Goal: Task Accomplishment & Management: Manage account settings

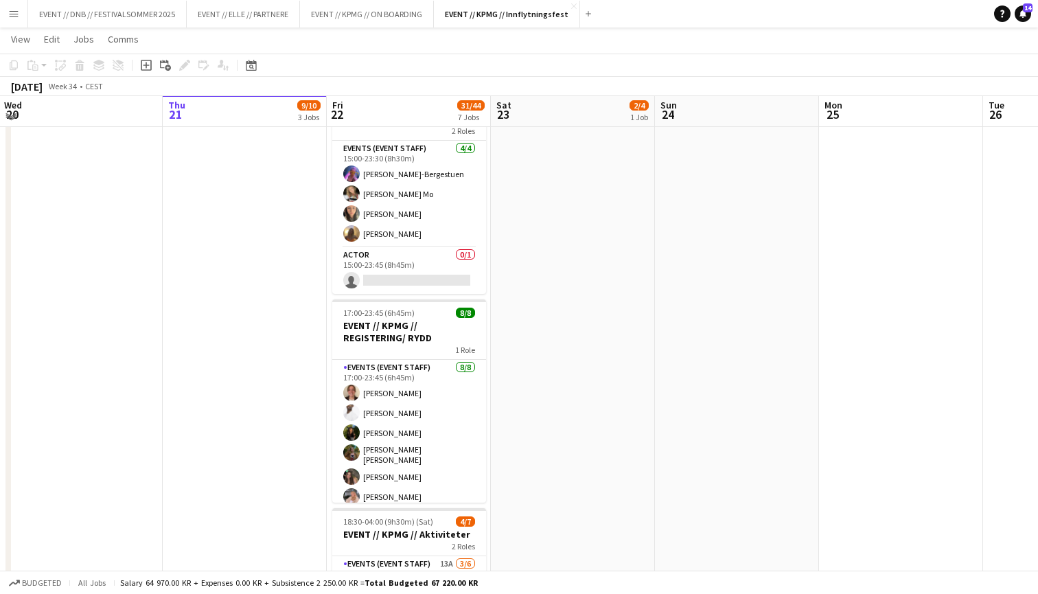
scroll to position [579, 0]
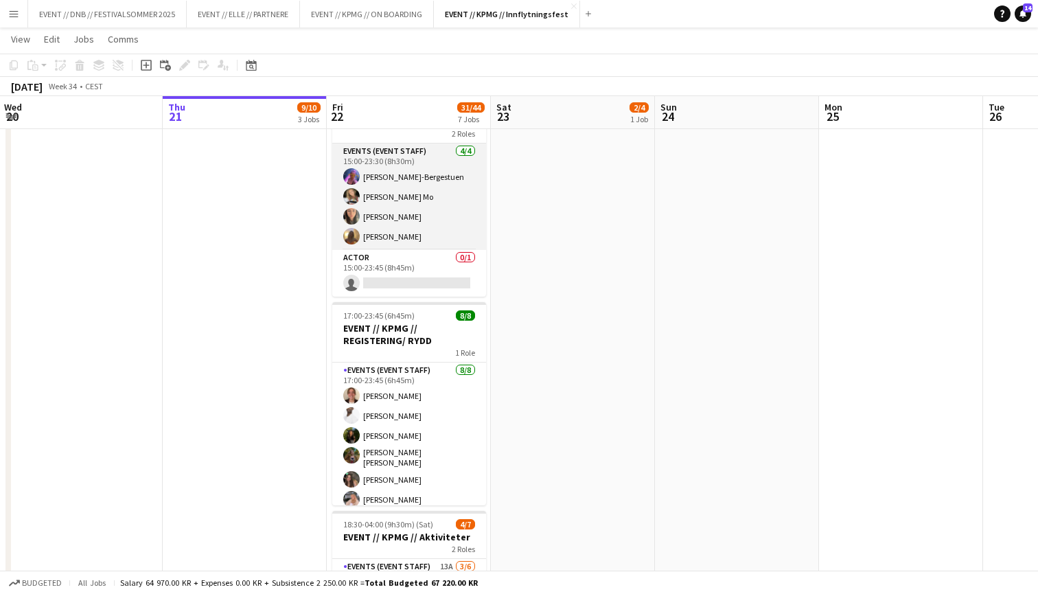
click at [417, 211] on app-card-role "Events (Event Staff) [DATE] 15:00-23:30 (8h30m) [PERSON_NAME] [PERSON_NAME] Mo …" at bounding box center [409, 196] width 154 height 106
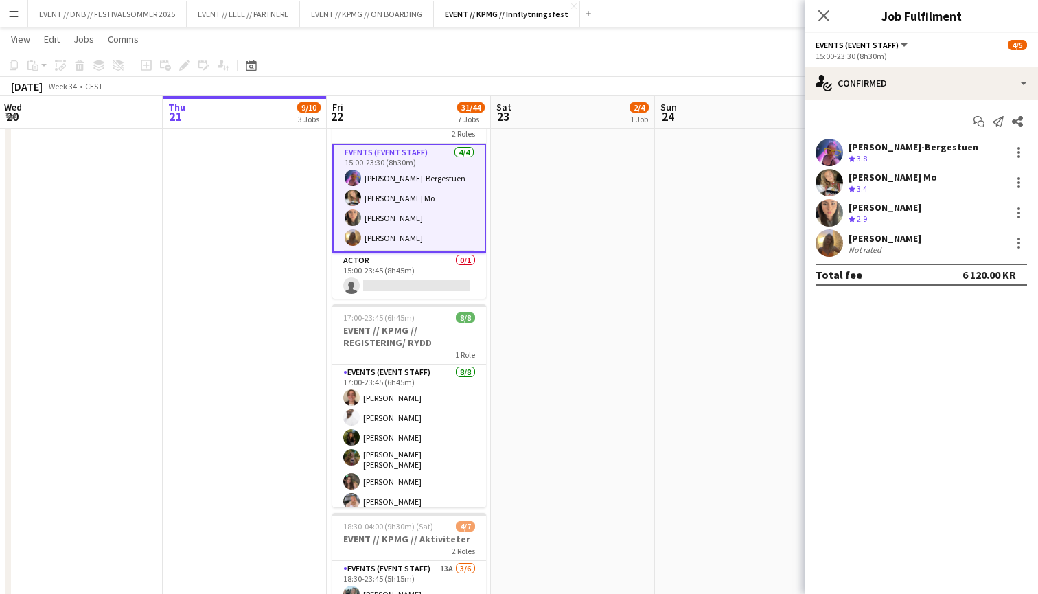
click at [504, 232] on app-date-cell "10:00-16:00 (6h) 2/4 EVENT // KPMG // tilbakelevering 1 Role Events (Event Staf…" at bounding box center [573, 270] width 164 height 1391
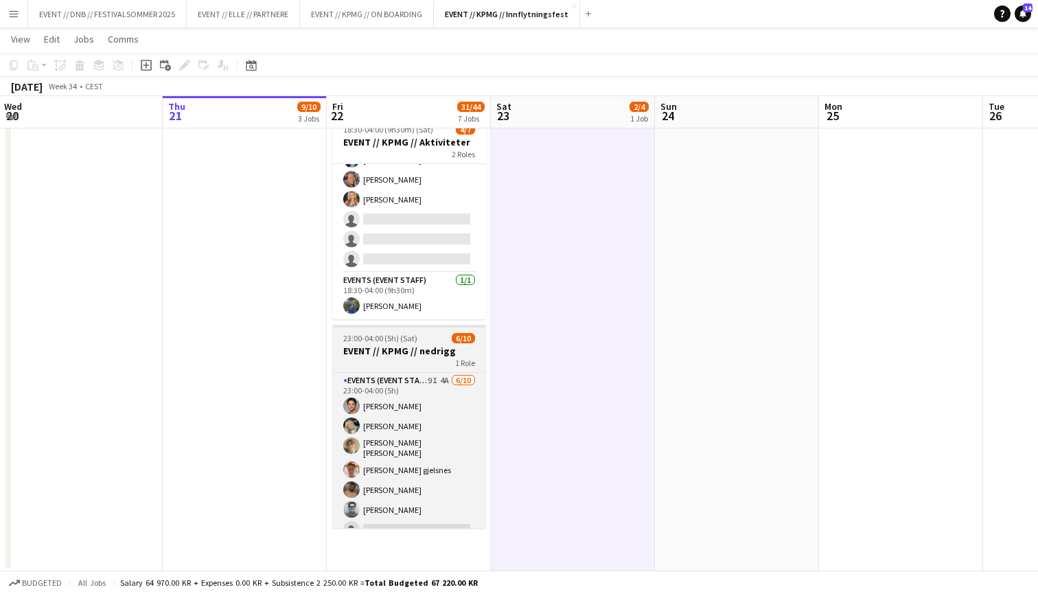
scroll to position [973, 0]
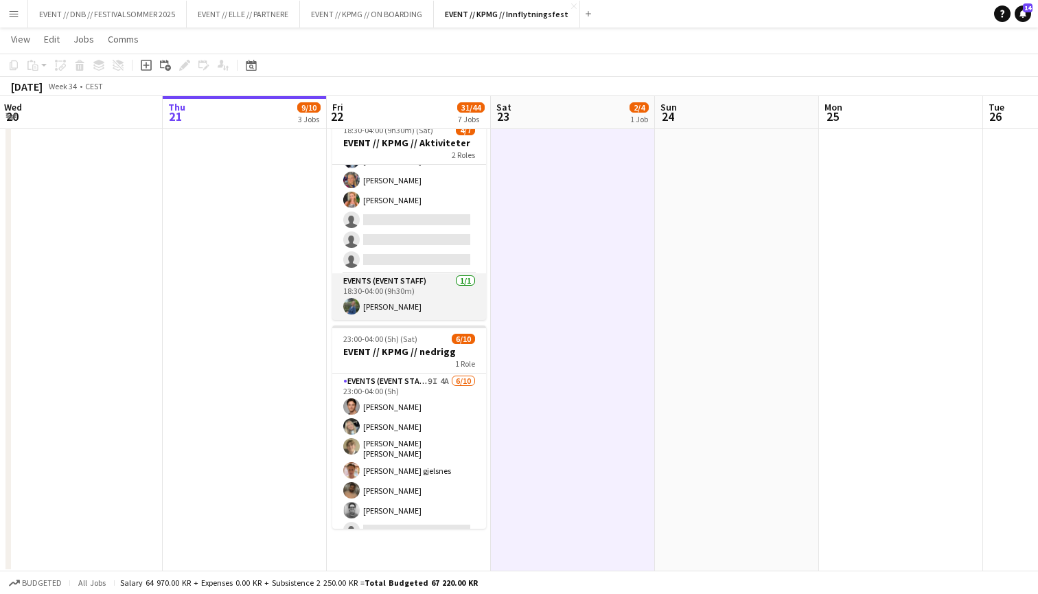
click at [421, 310] on app-card-role "Events (Event Staff) [DATE] 18:30-04:00 (9h30m) [PERSON_NAME]" at bounding box center [409, 296] width 154 height 47
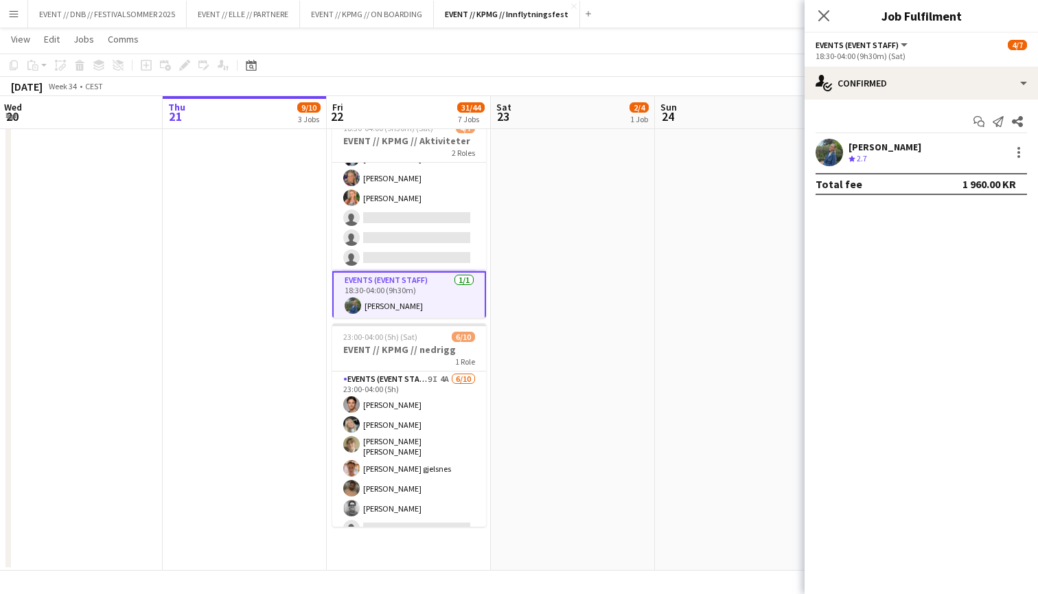
scroll to position [975, 0]
click at [1017, 156] on div at bounding box center [1018, 156] width 3 height 3
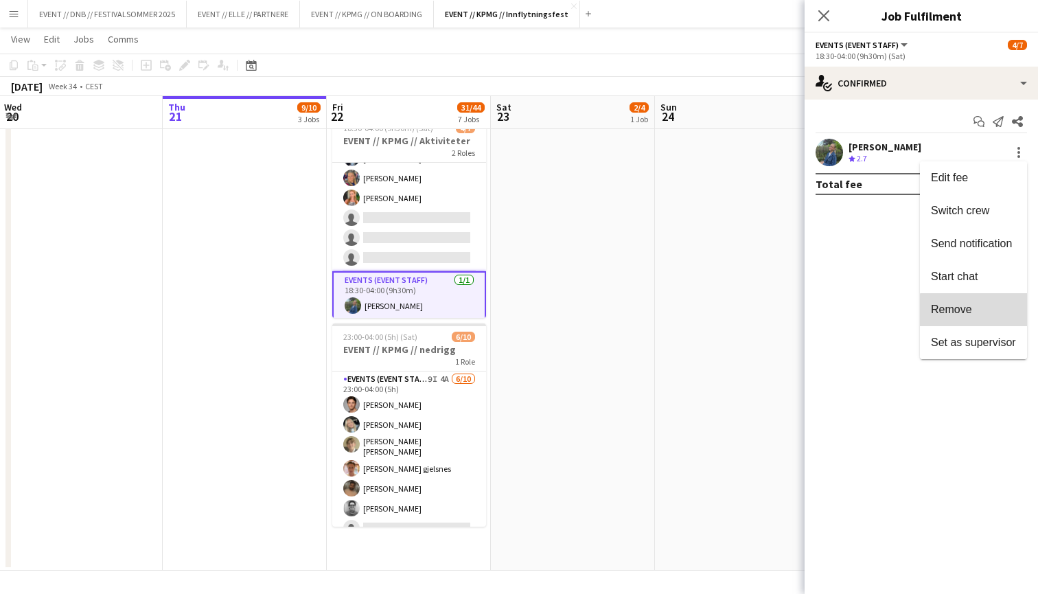
click at [984, 310] on span "Remove" at bounding box center [973, 309] width 85 height 12
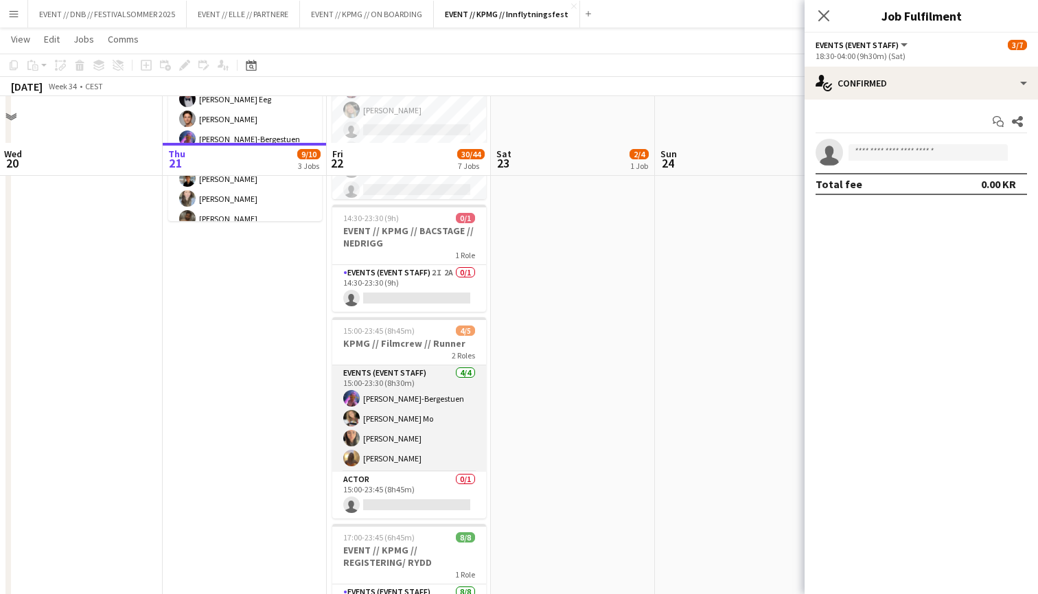
scroll to position [321, 0]
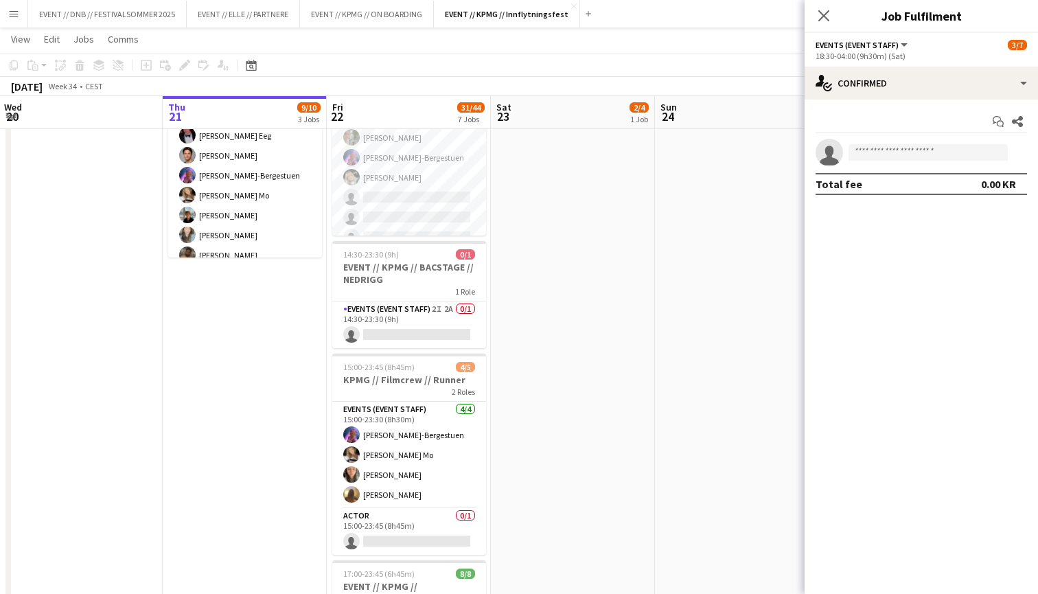
click at [570, 284] on app-date-cell "10:00-16:00 (6h) 2/4 EVENT // KPMG // tilbakelevering 1 Role Events (Event Staf…" at bounding box center [573, 528] width 164 height 1391
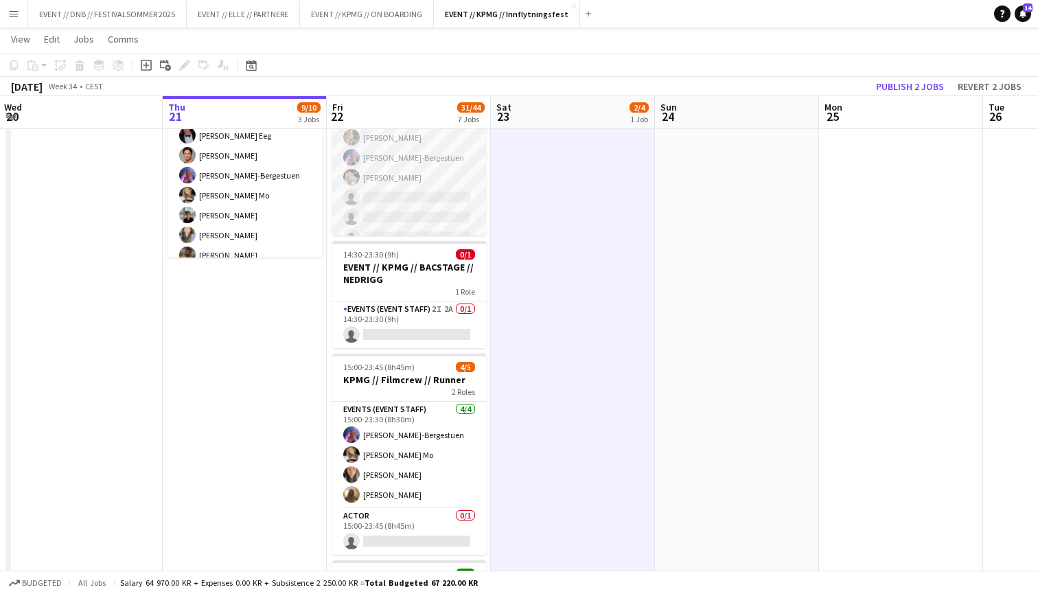
click at [412, 207] on app-card-role "Events (Event Staff) 3I 6A [DATE] 12:00-15:00 (3h) Mari By [PERSON_NAME] Mo [PE…" at bounding box center [409, 136] width 154 height 230
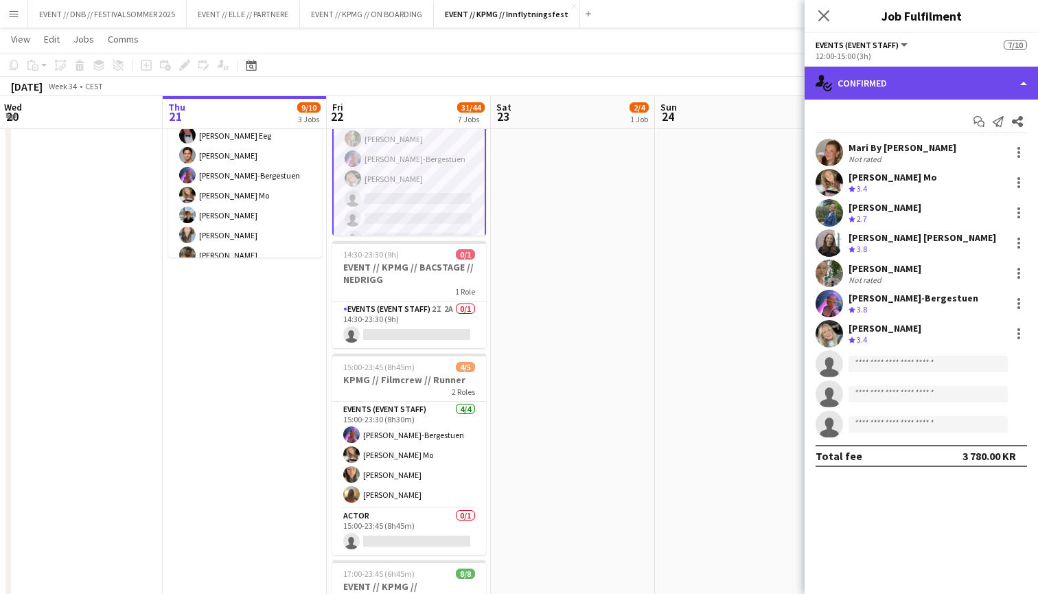
click at [874, 89] on div "single-neutral-actions-check-2 Confirmed" at bounding box center [920, 83] width 233 height 33
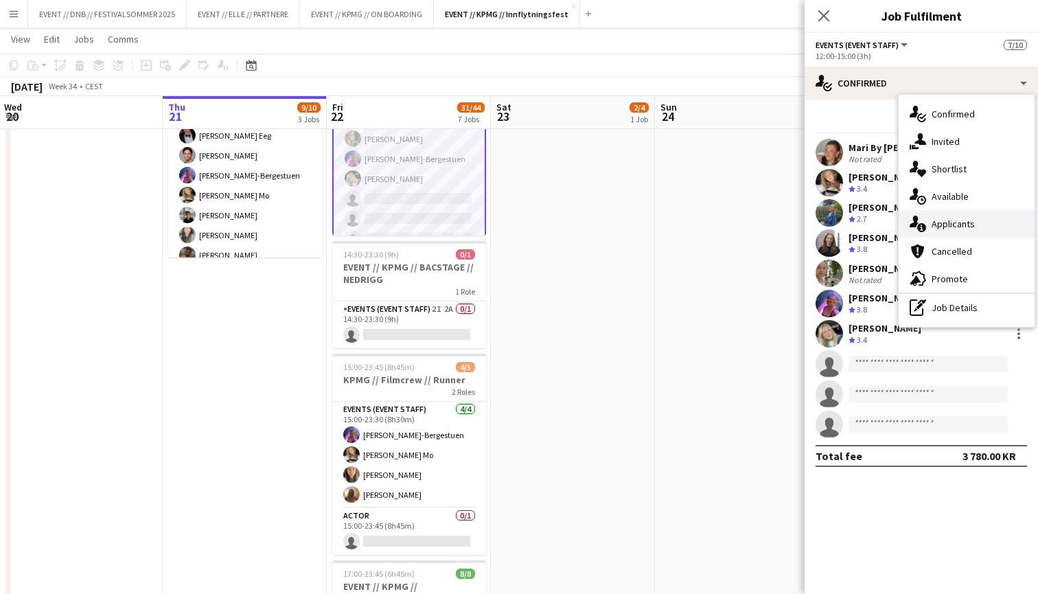
click at [960, 221] on div "single-neutral-actions-information Applicants" at bounding box center [966, 223] width 136 height 27
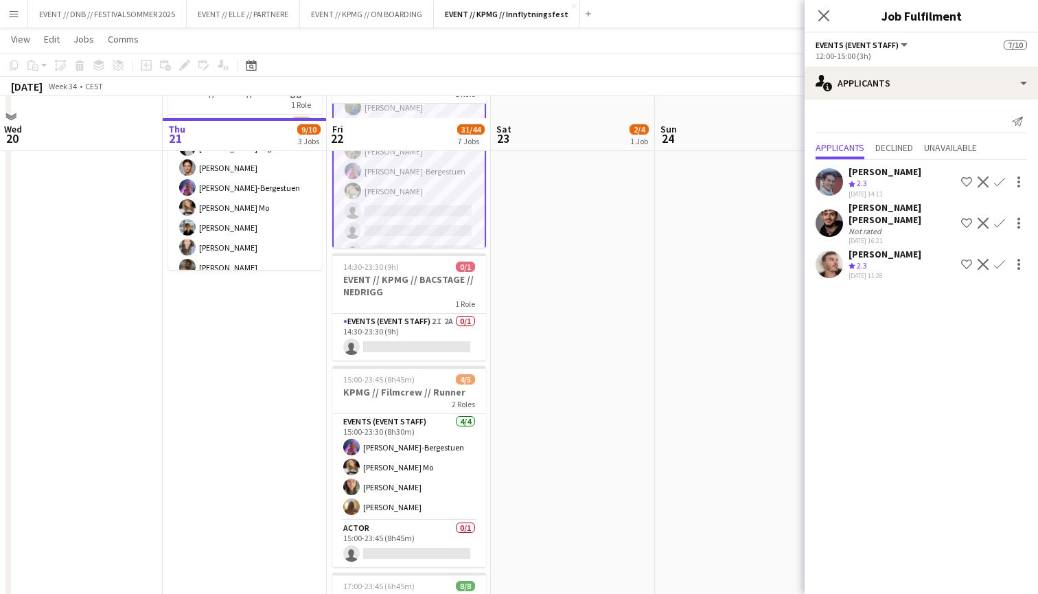
scroll to position [392, 0]
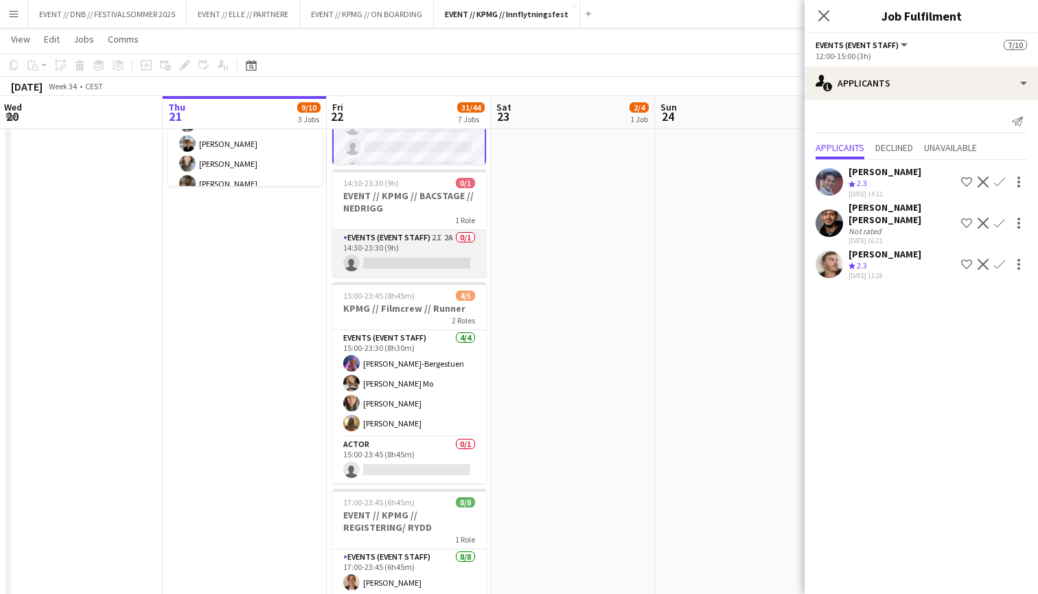
click at [442, 249] on app-card-role "Events (Event Staff) 2I 2A 0/1 14:30-23:30 (9h) single-neutral-actions" at bounding box center [409, 253] width 154 height 47
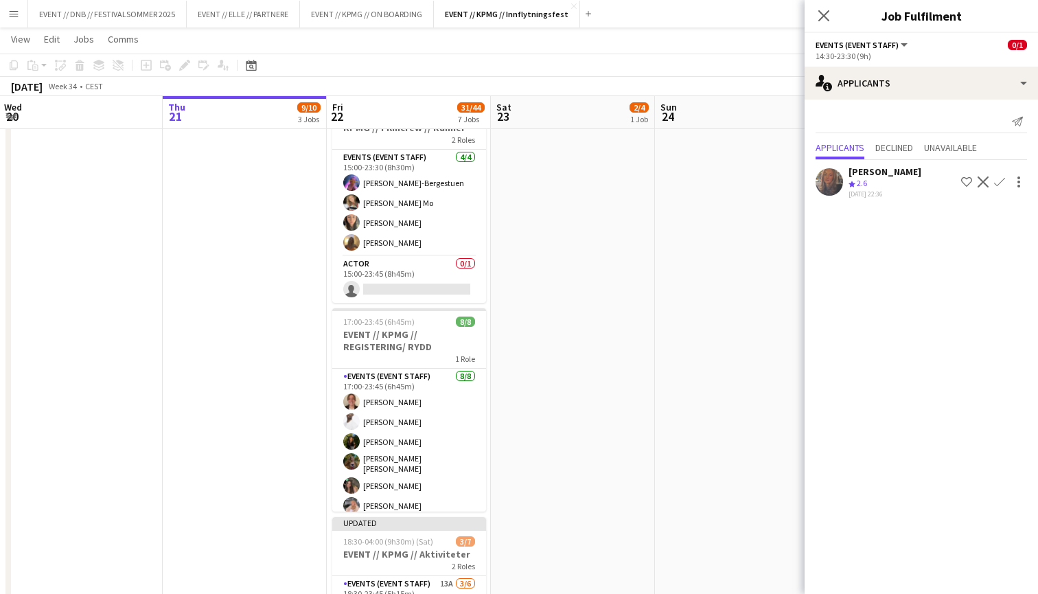
scroll to position [577, 0]
click at [443, 267] on app-card-role "Actor 0/1 15:00-23:45 (8h45m) single-neutral-actions" at bounding box center [409, 278] width 154 height 47
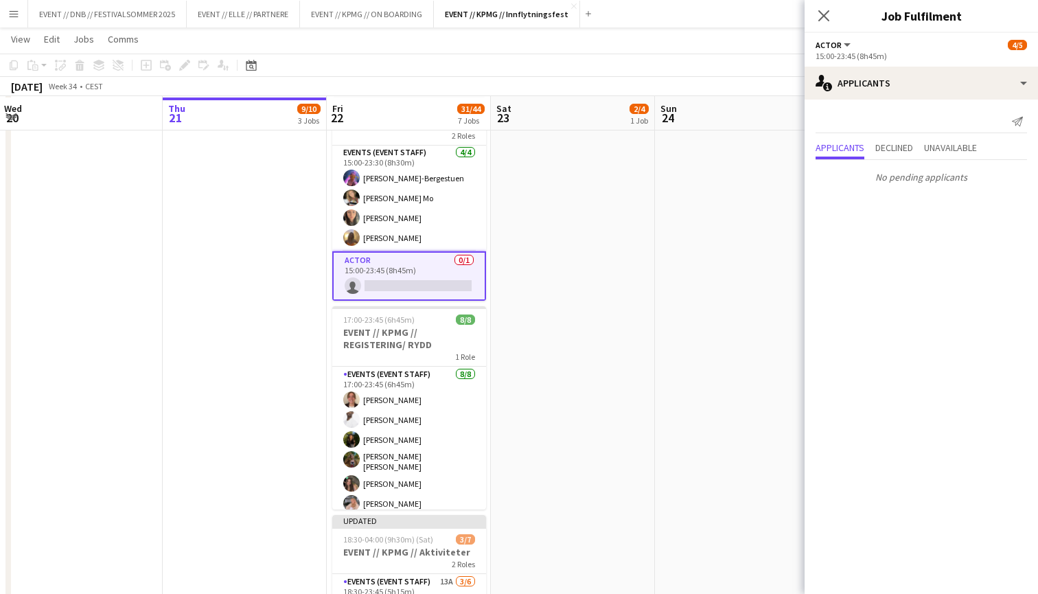
scroll to position [578, 0]
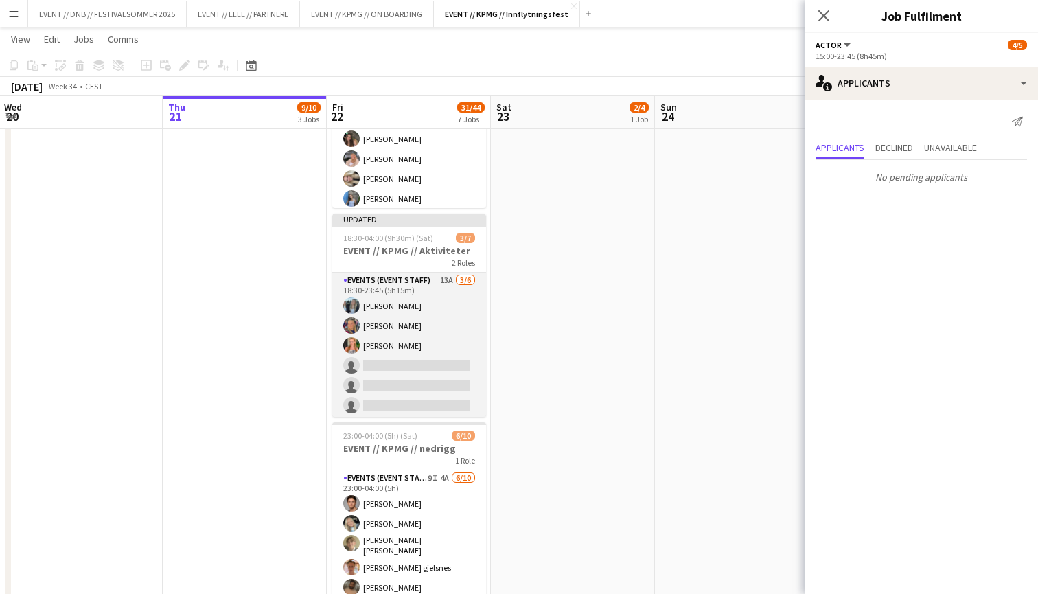
click at [460, 317] on app-card-role "Events (Event Staff) 13A [DATE] 18:30-23:45 (5h15m) [PERSON_NAME] [PERSON_NAME]…" at bounding box center [409, 345] width 154 height 146
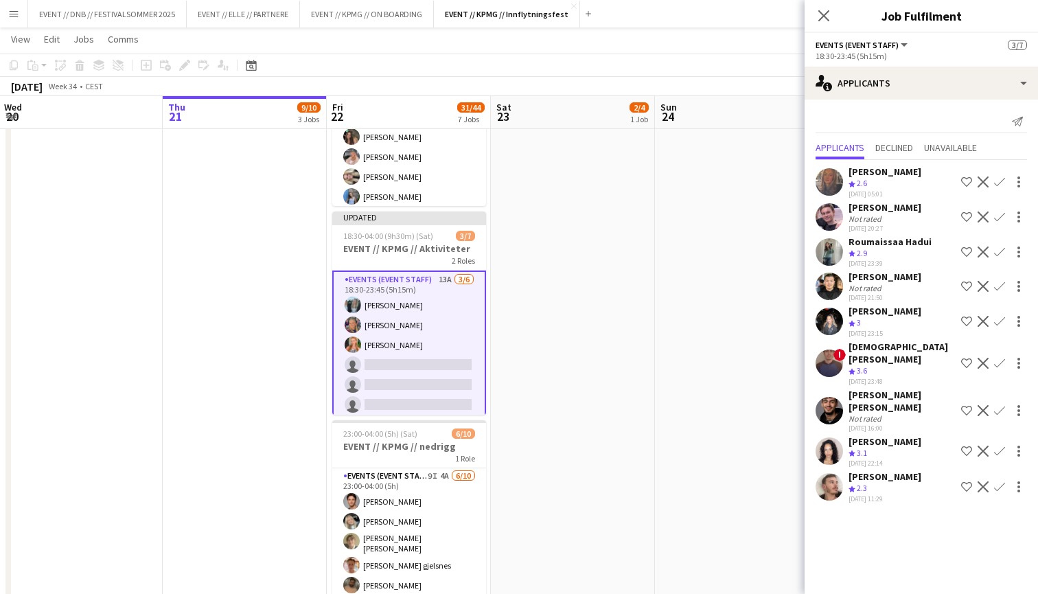
click at [833, 318] on app-user-avatar at bounding box center [828, 320] width 27 height 27
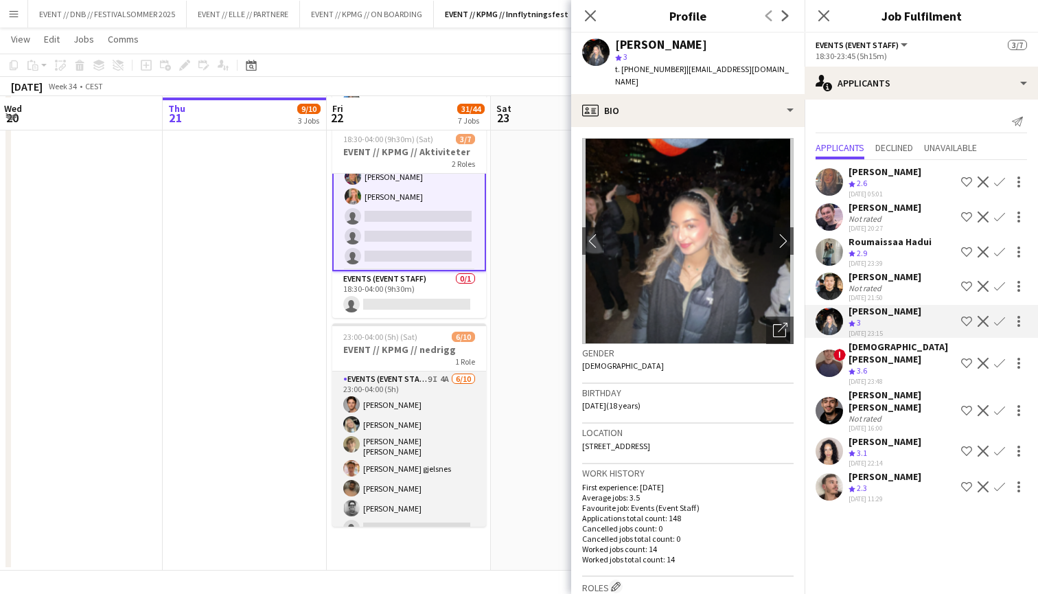
scroll to position [975, 0]
click at [445, 439] on app-card-role "Events (Event Staff) 9I 4A [DATE] 23:00-04:00 (5h) [PERSON_NAME] [PERSON_NAME] …" at bounding box center [409, 486] width 154 height 230
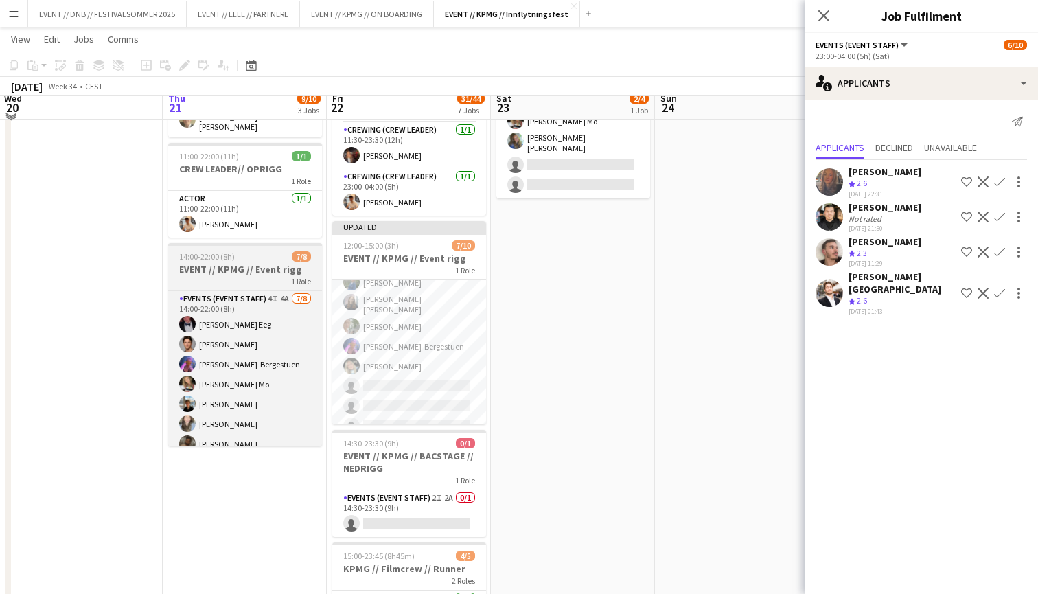
scroll to position [123, 0]
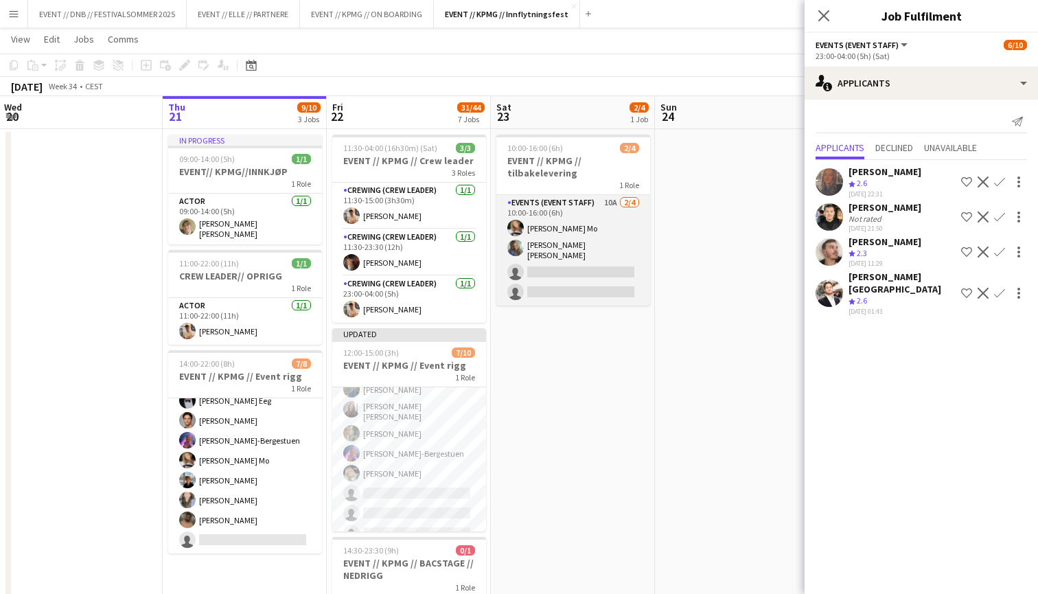
click at [585, 269] on app-card-role "Events (Event Staff) 10A [DATE] 10:00-16:00 (6h) [PERSON_NAME] Mo [PERSON_NAME]…" at bounding box center [573, 250] width 154 height 111
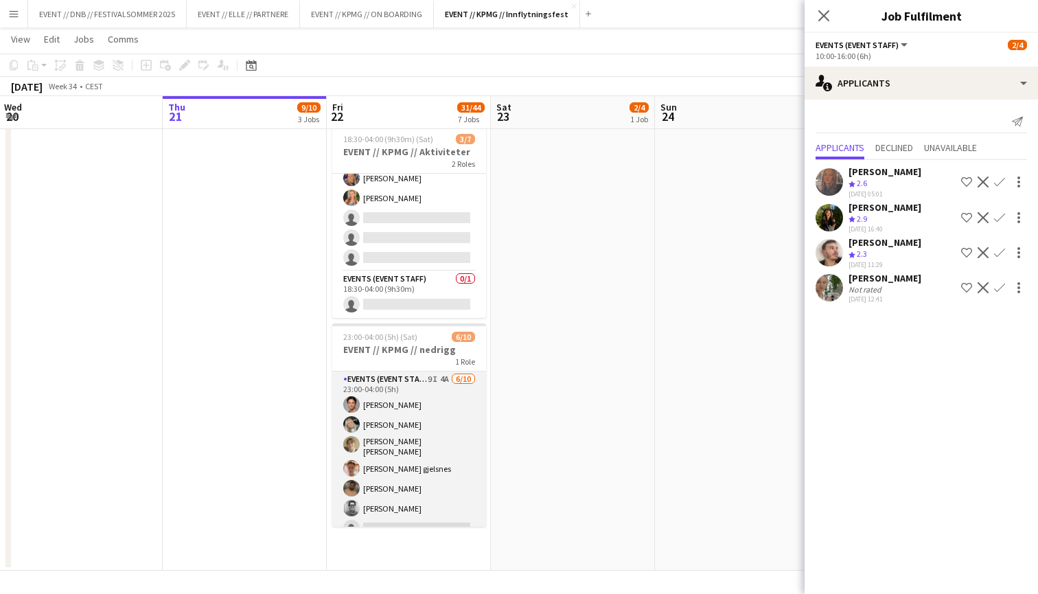
click at [397, 457] on app-card-role "Events (Event Staff) 9I 4A [DATE] 23:00-04:00 (5h) [PERSON_NAME] [PERSON_NAME] …" at bounding box center [409, 486] width 154 height 230
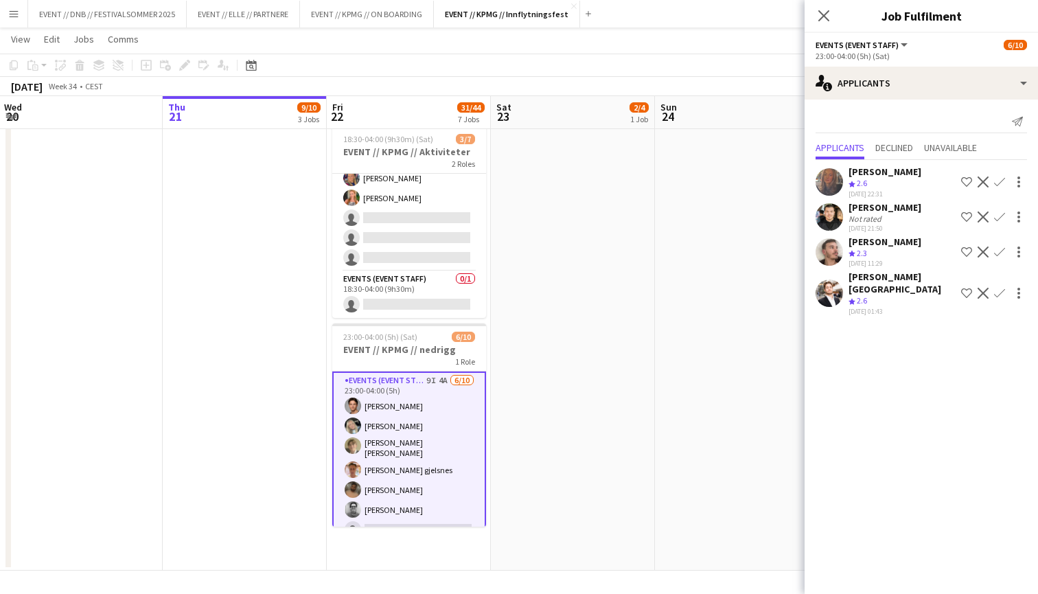
click at [898, 220] on div "Not rated" at bounding box center [884, 218] width 73 height 10
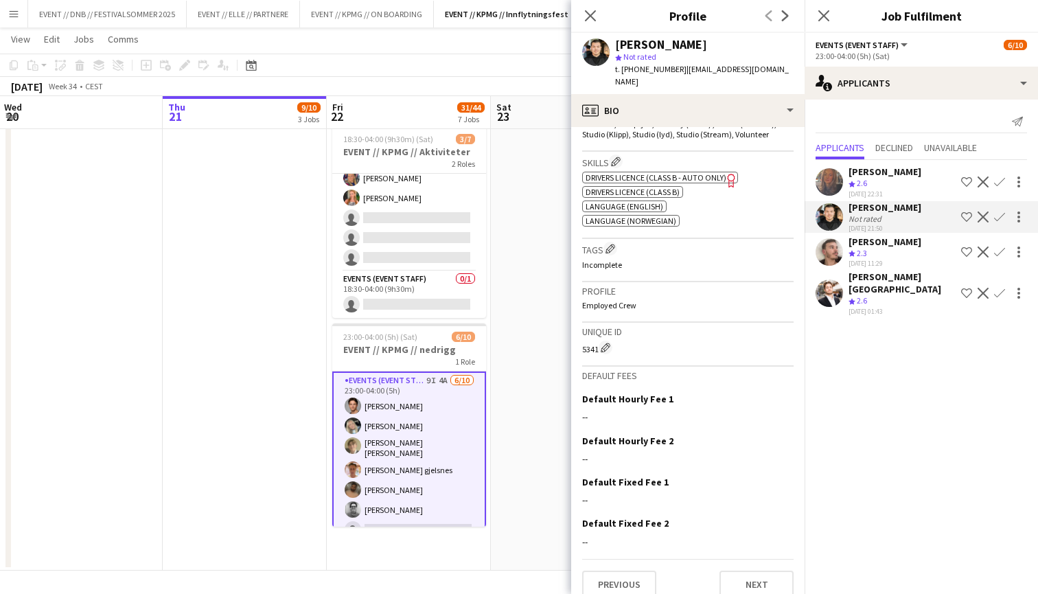
scroll to position [621, 0]
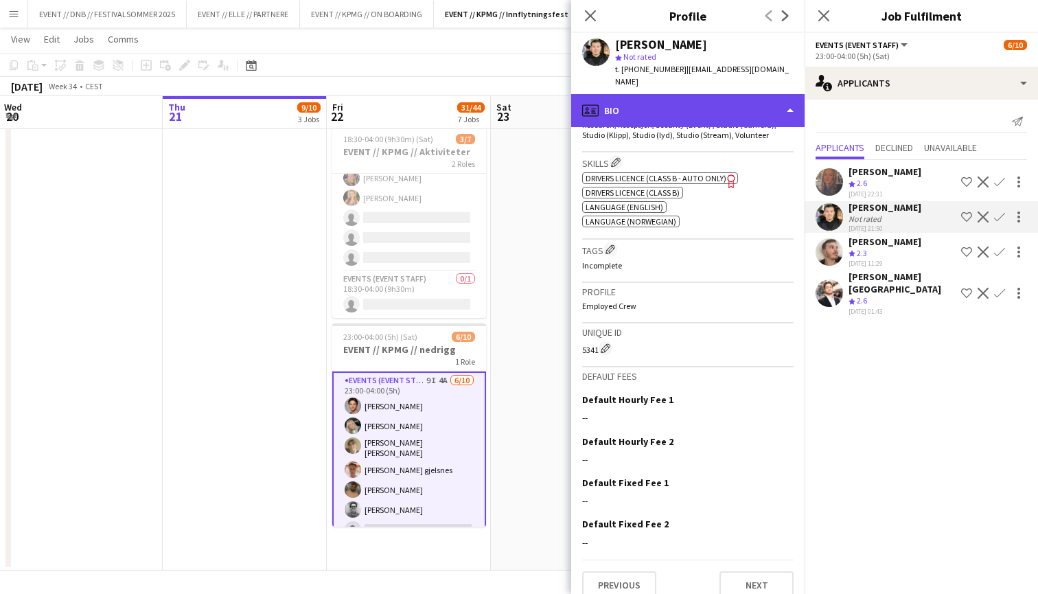
click at [708, 108] on div "profile Bio" at bounding box center [687, 110] width 233 height 33
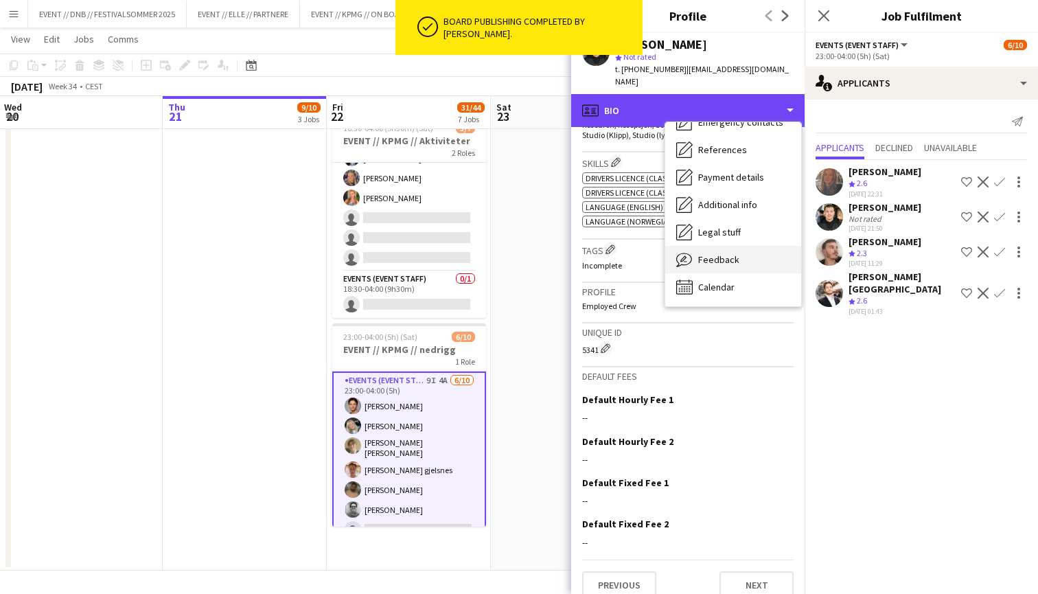
scroll to position [129, 0]
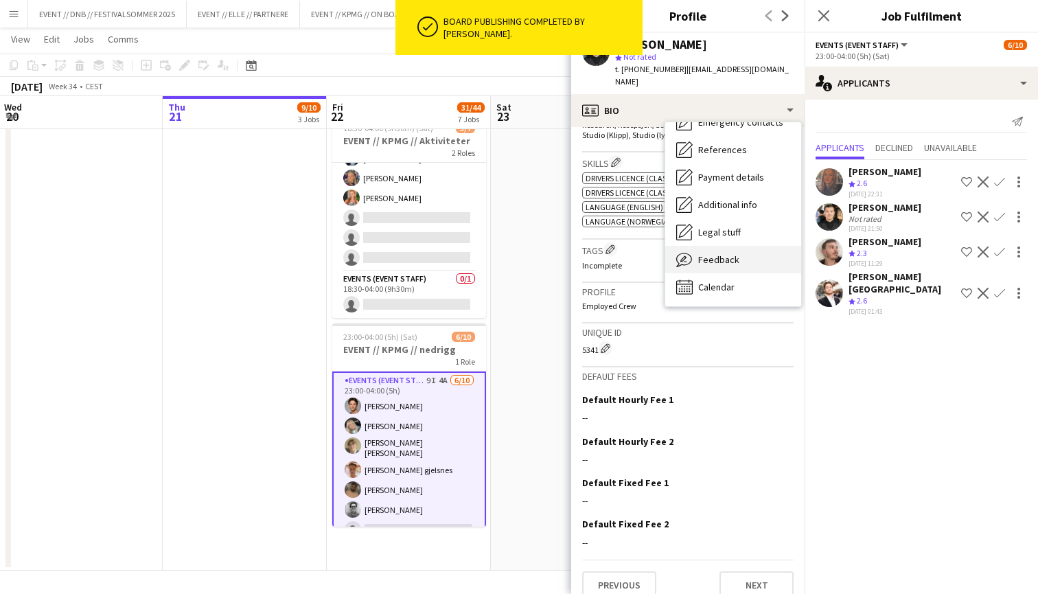
click at [736, 253] on span "Feedback" at bounding box center [718, 259] width 41 height 12
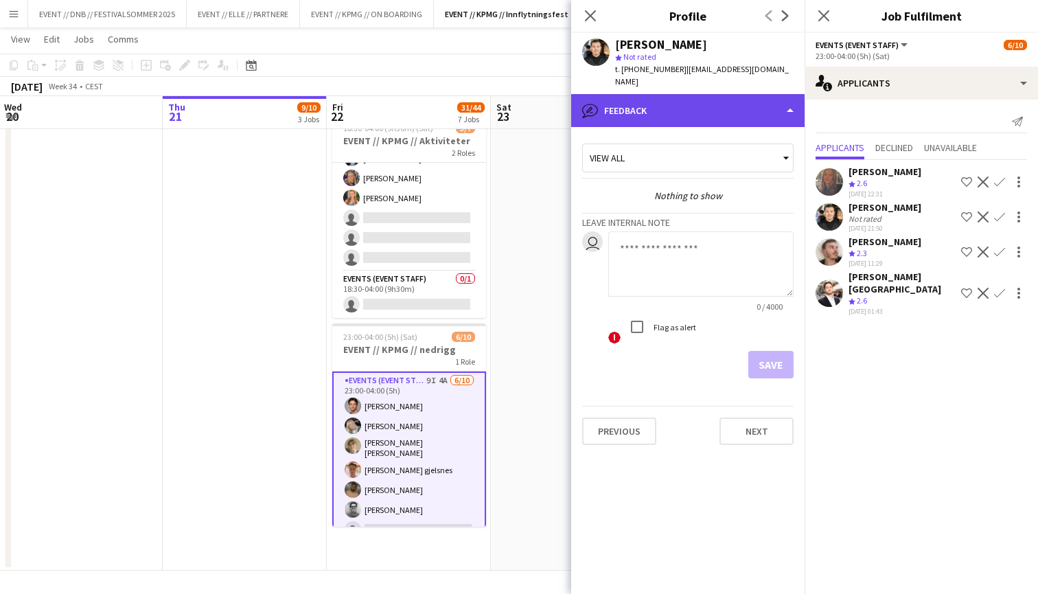
click at [750, 94] on div "bubble-pencil Feedback" at bounding box center [687, 110] width 233 height 33
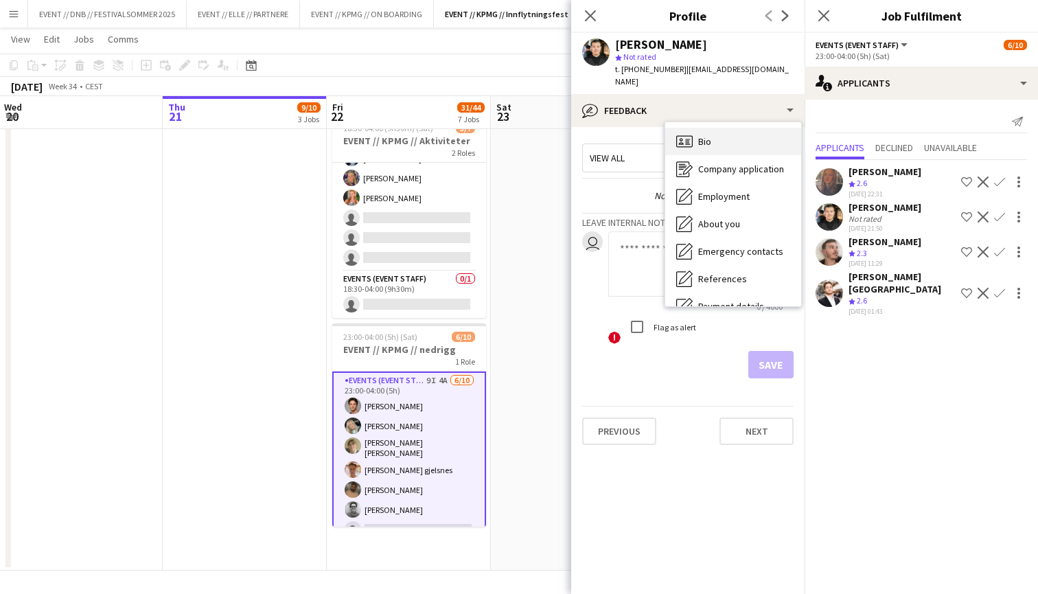
scroll to position [0, 0]
click at [745, 132] on div "Bio Bio" at bounding box center [733, 141] width 136 height 27
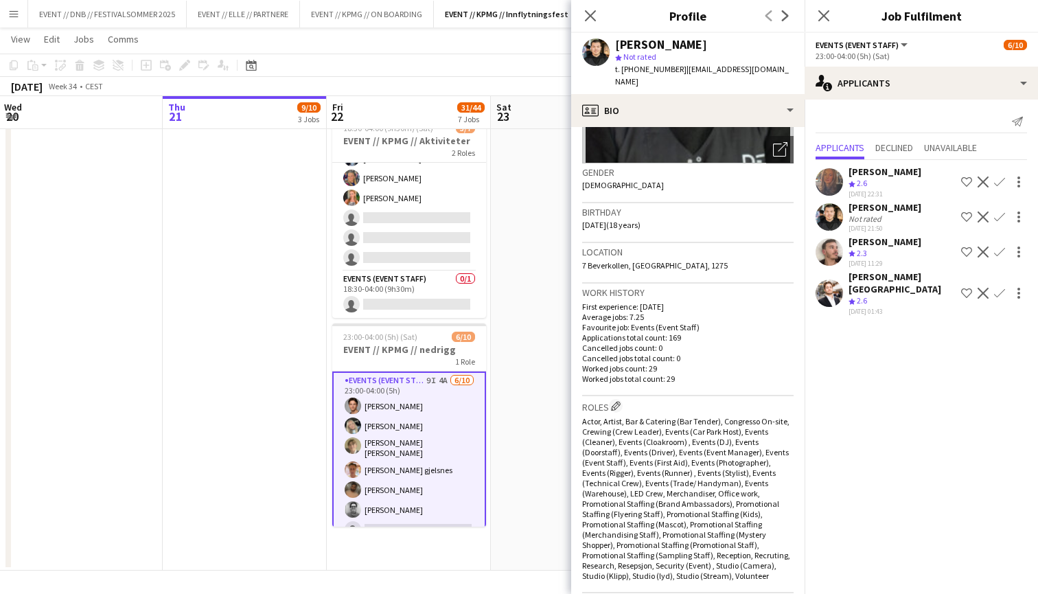
scroll to position [175, 0]
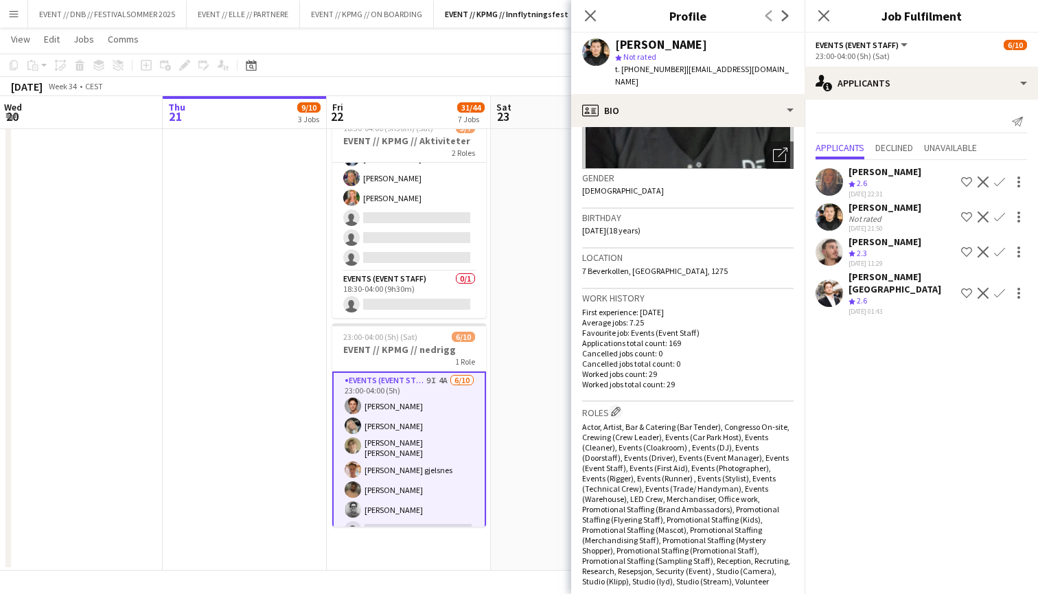
click at [572, 252] on app-crew-profile-bio "chevron-left chevron-right Open photos pop-in Gender [DEMOGRAPHIC_DATA] Birthda…" at bounding box center [687, 360] width 233 height 467
click at [844, 211] on div "[PERSON_NAME] Not rated [DATE] 21:50 Shortlist crew Decline Confirm" at bounding box center [920, 217] width 233 height 32
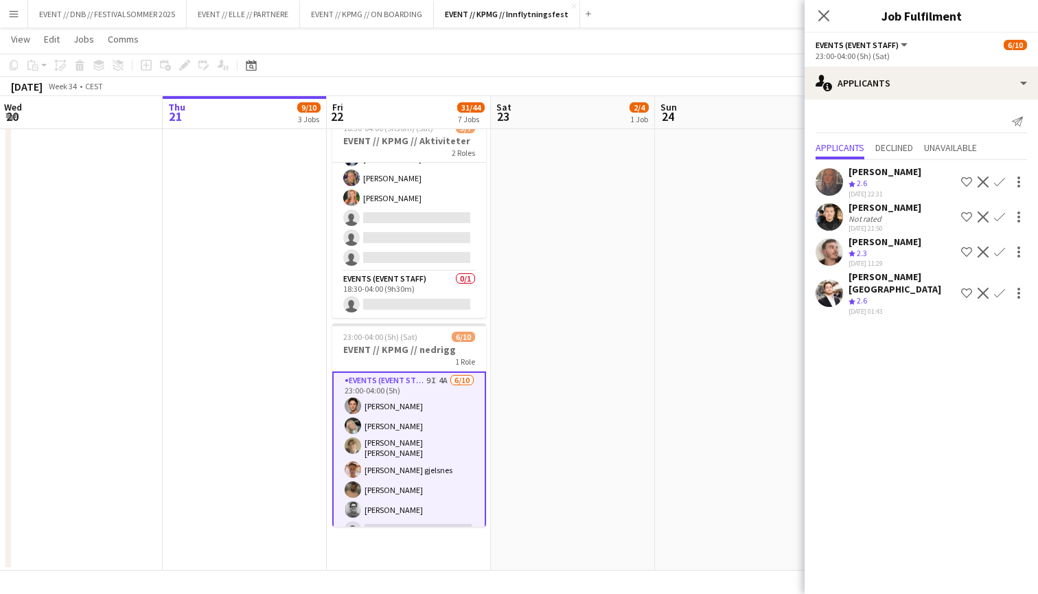
click at [844, 211] on div "[PERSON_NAME] Not rated [DATE] 21:50 Shortlist crew Decline Confirm" at bounding box center [920, 217] width 233 height 32
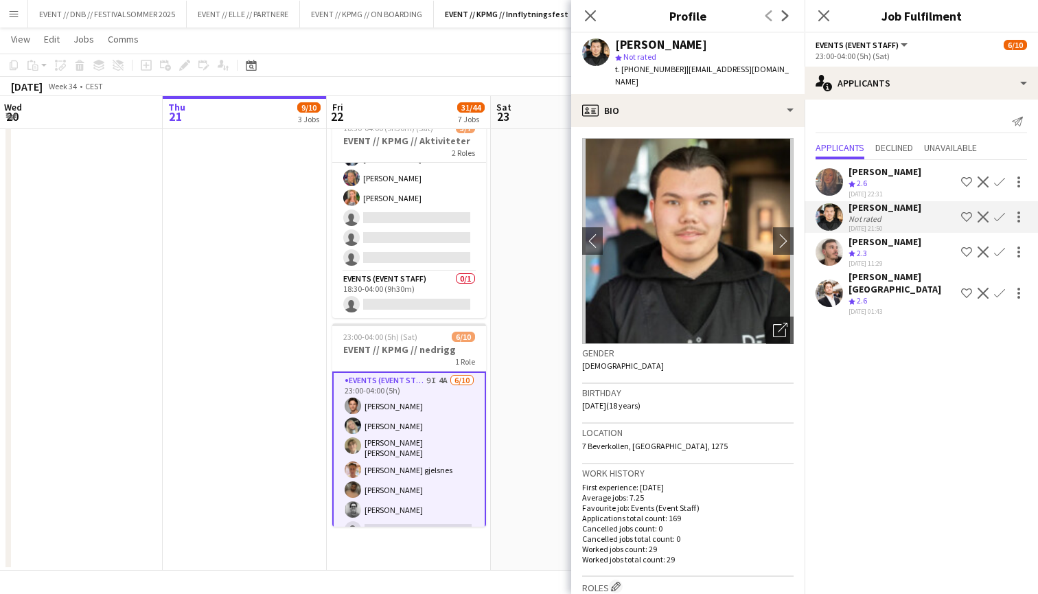
click at [864, 174] on div "[PERSON_NAME]" at bounding box center [884, 171] width 73 height 12
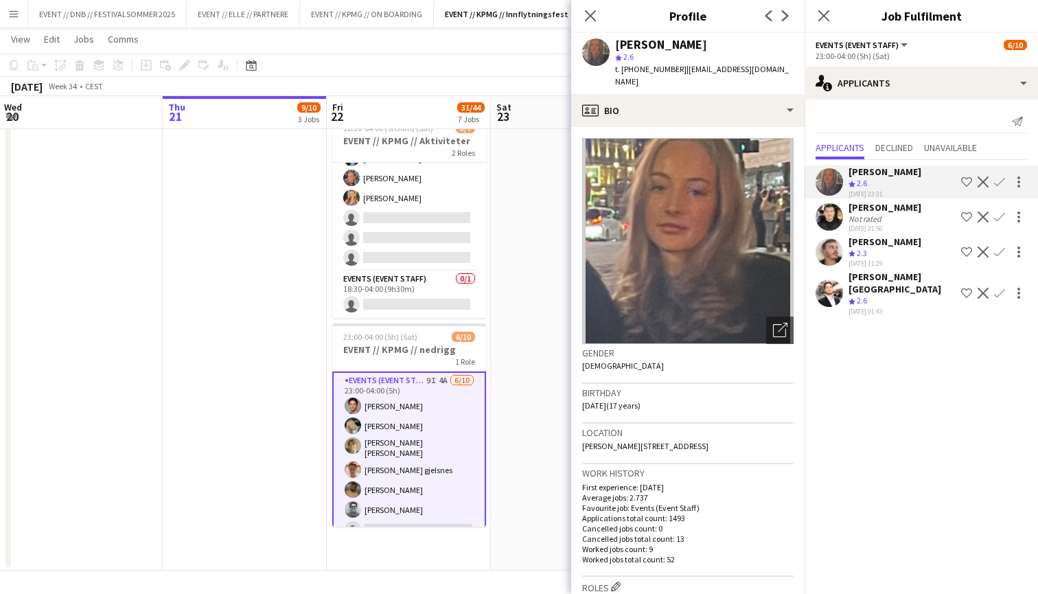
click at [861, 245] on div "[PERSON_NAME]" at bounding box center [884, 241] width 73 height 12
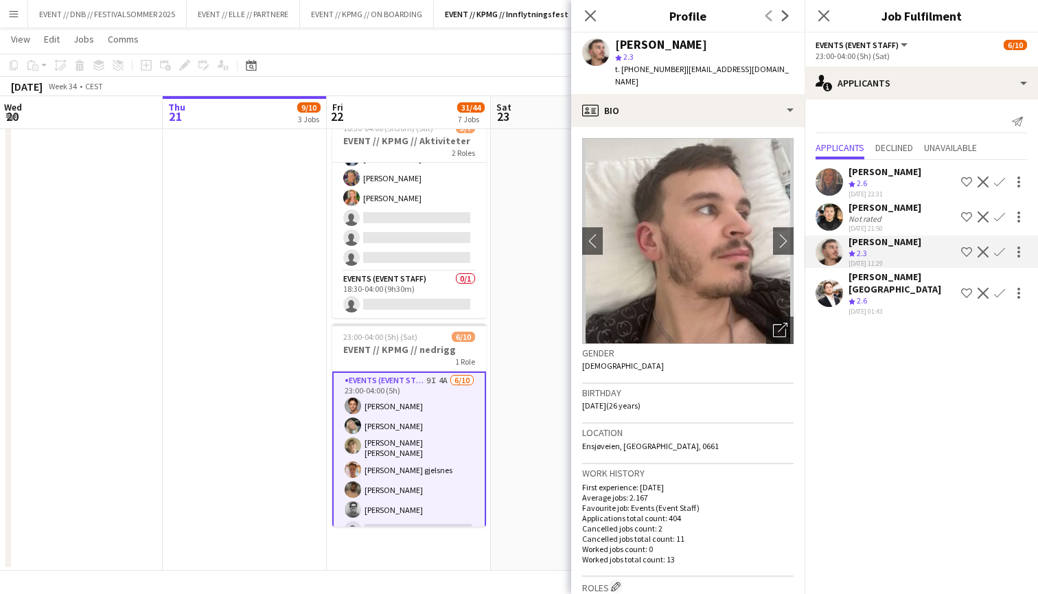
click at [877, 282] on div "[PERSON_NAME][GEOGRAPHIC_DATA]" at bounding box center [901, 282] width 107 height 25
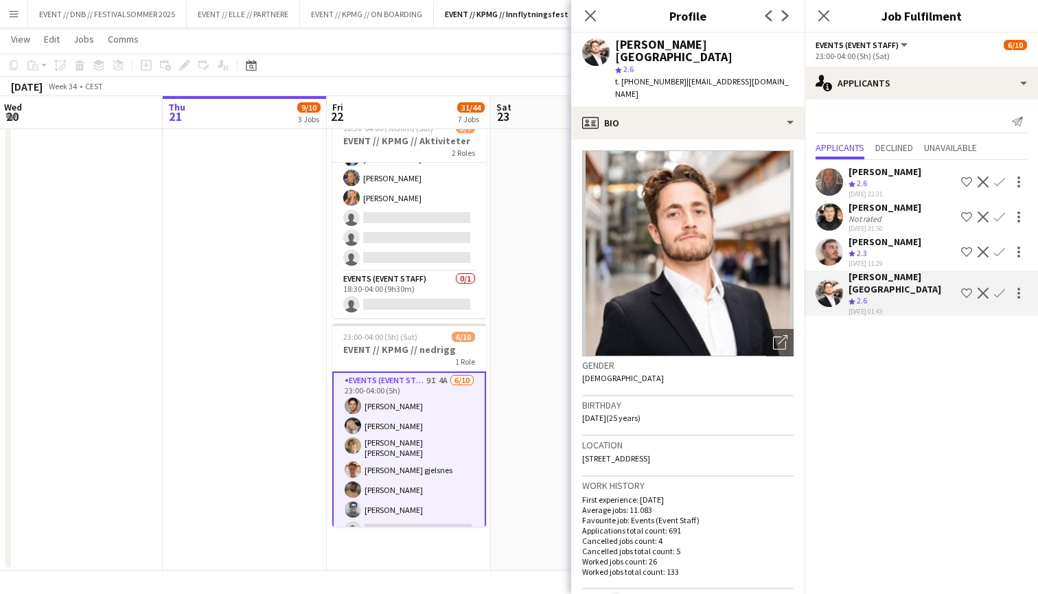
click at [879, 240] on div "[PERSON_NAME]" at bounding box center [884, 241] width 73 height 12
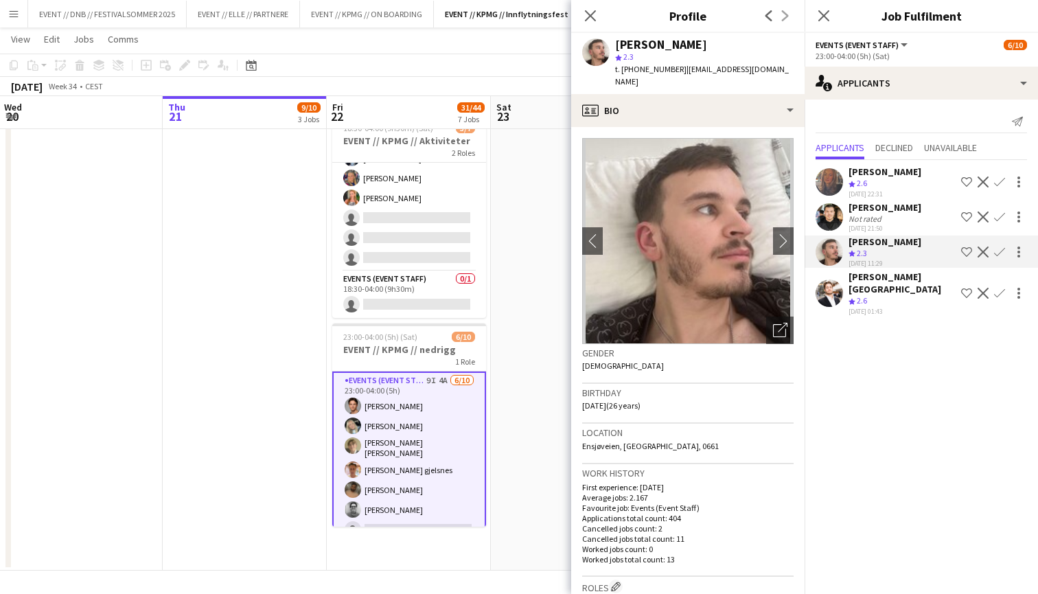
click at [880, 217] on div "Not rated" at bounding box center [866, 218] width 36 height 10
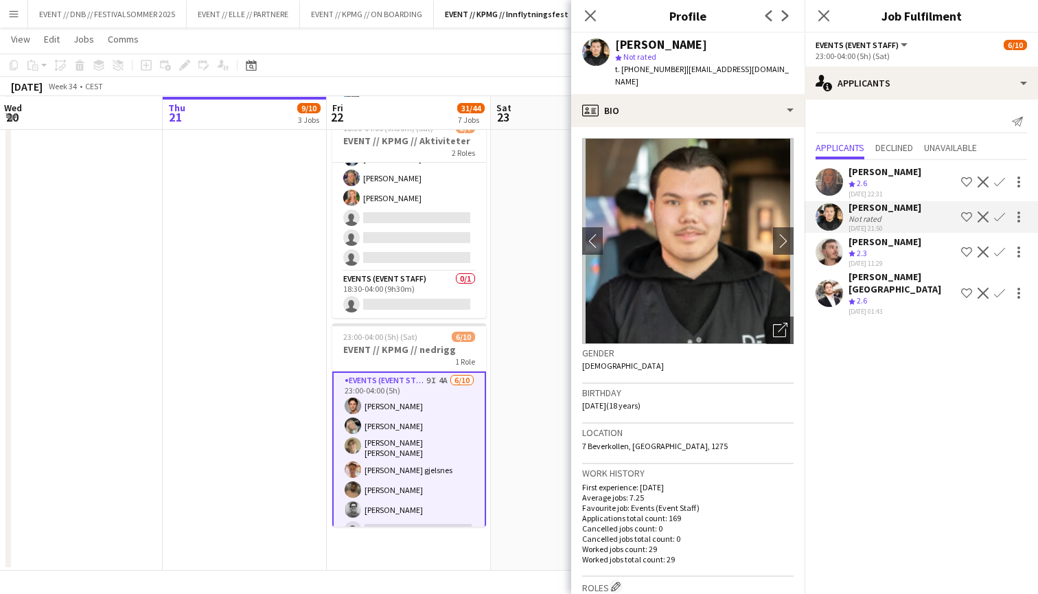
scroll to position [975, 0]
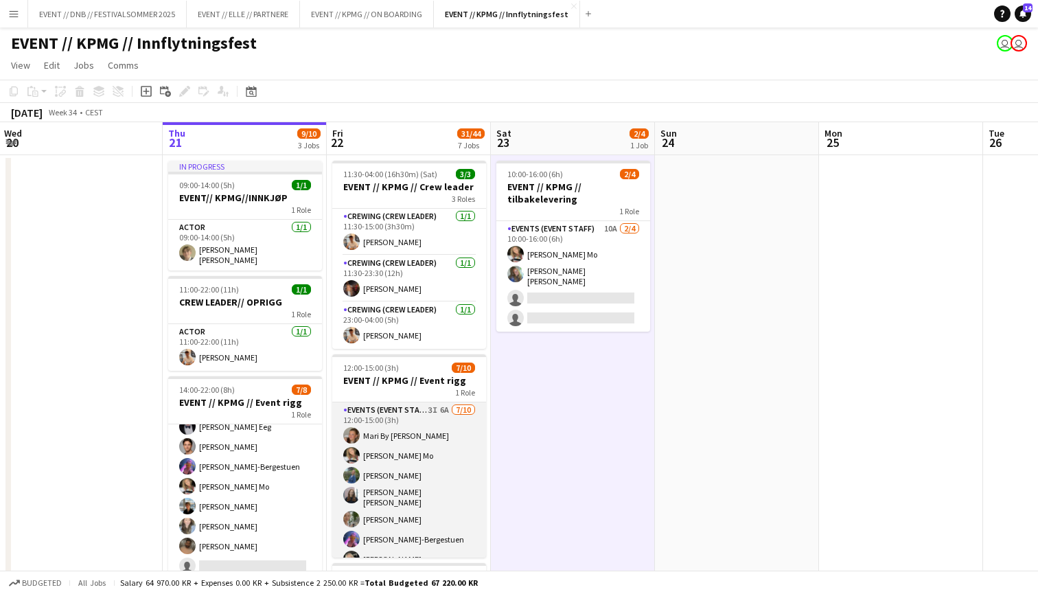
scroll to position [0, 0]
click at [467, 468] on app-card-role "Events (Event Staff) 3I 6A [DATE] 12:00-15:00 (3h) Mari By [PERSON_NAME] Mo [PE…" at bounding box center [409, 517] width 154 height 230
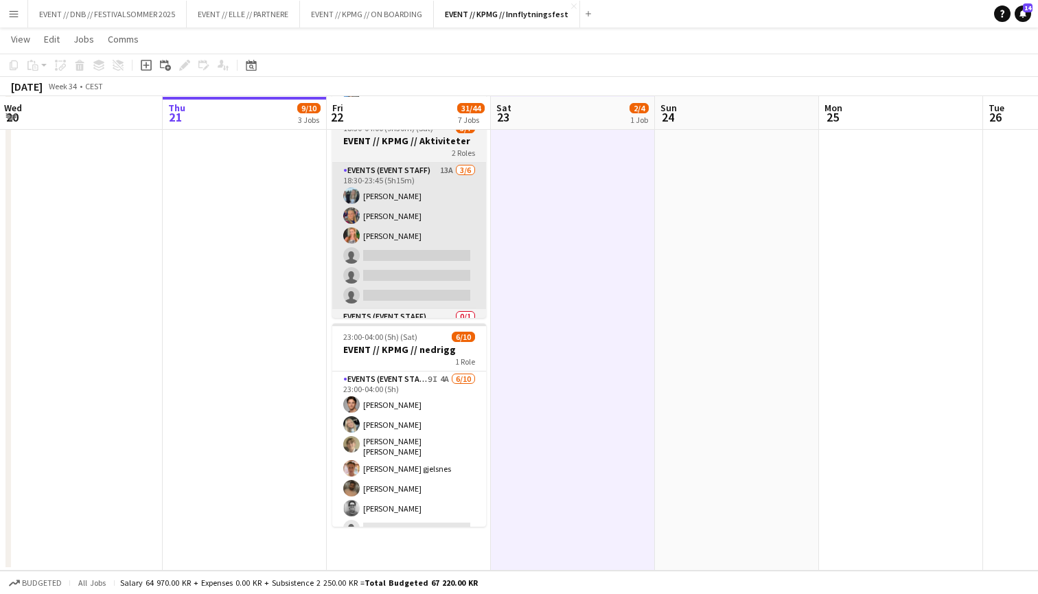
scroll to position [975, 0]
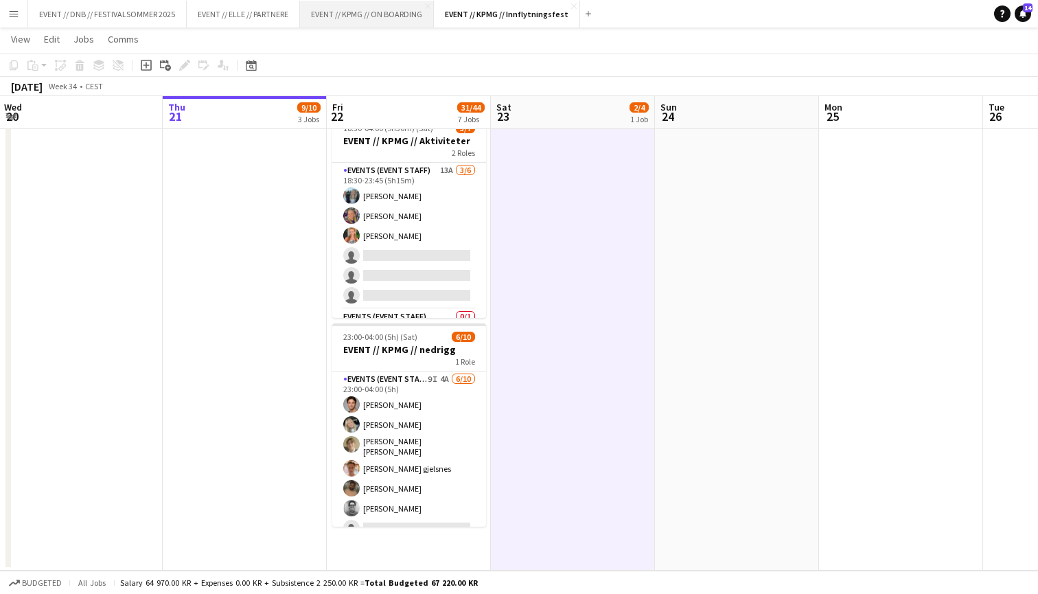
click at [373, 15] on button "EVENT // KPMG // ON BOARDING Close" at bounding box center [367, 14] width 134 height 27
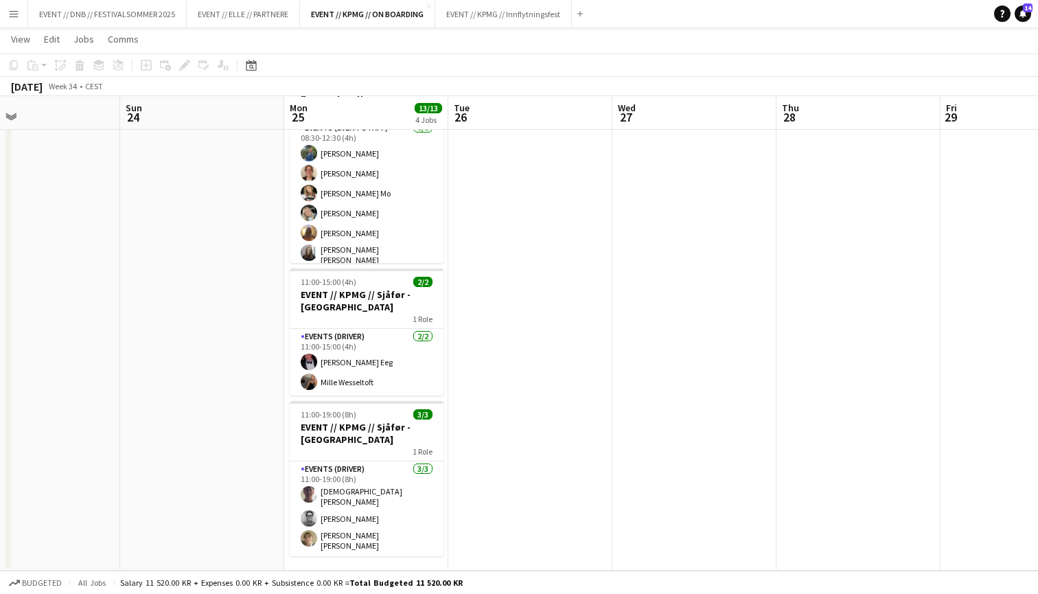
scroll to position [240, 0]
click at [384, 19] on button "EVENT // KPMG // ON BOARDING Close" at bounding box center [367, 14] width 135 height 27
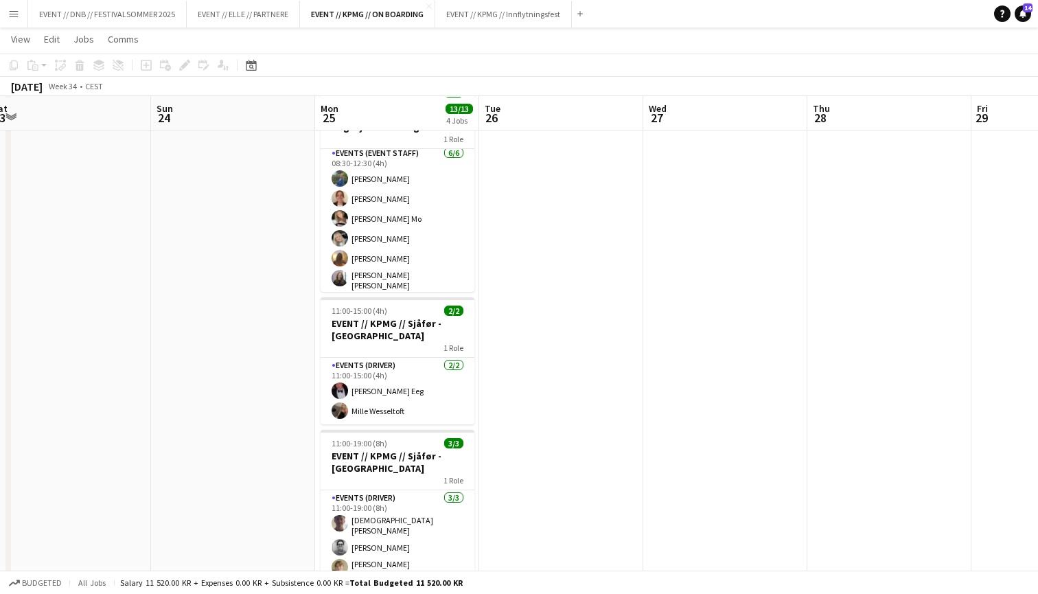
scroll to position [207, 0]
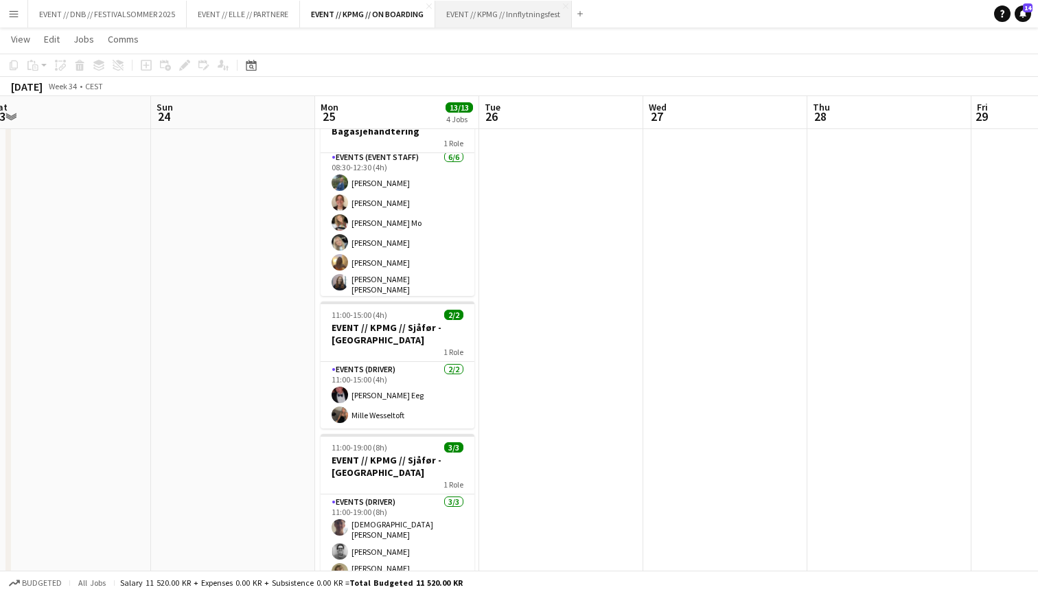
click at [495, 21] on button "EVENT // KPMG // Innflytningsfest Close" at bounding box center [503, 14] width 137 height 27
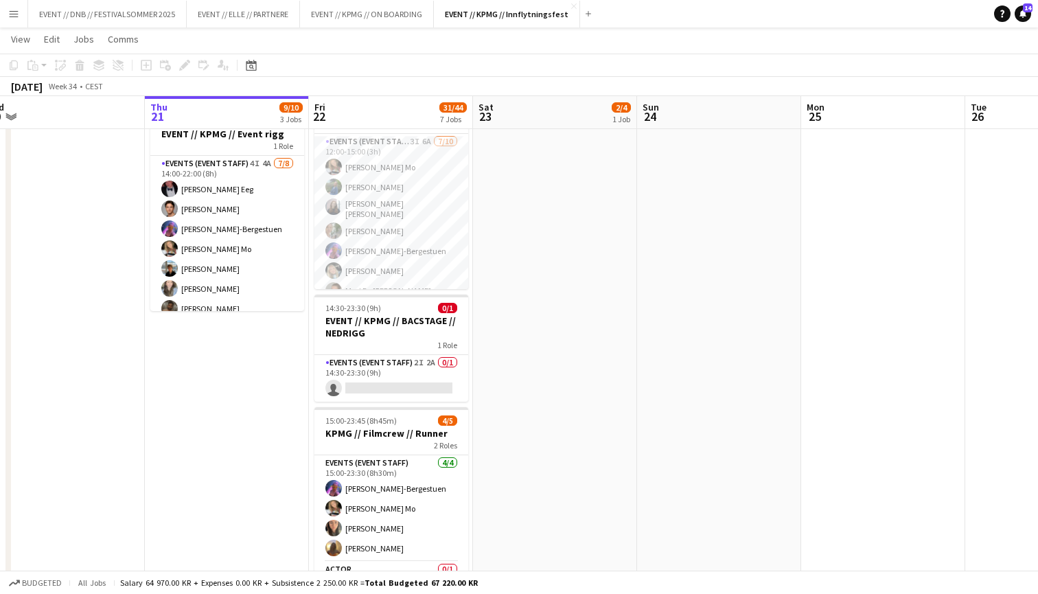
scroll to position [266, 0]
click at [417, 375] on app-card-role "Events (Event Staff) 2I 2A 0/1 14:30-23:30 (9h) single-neutral-actions" at bounding box center [391, 379] width 154 height 47
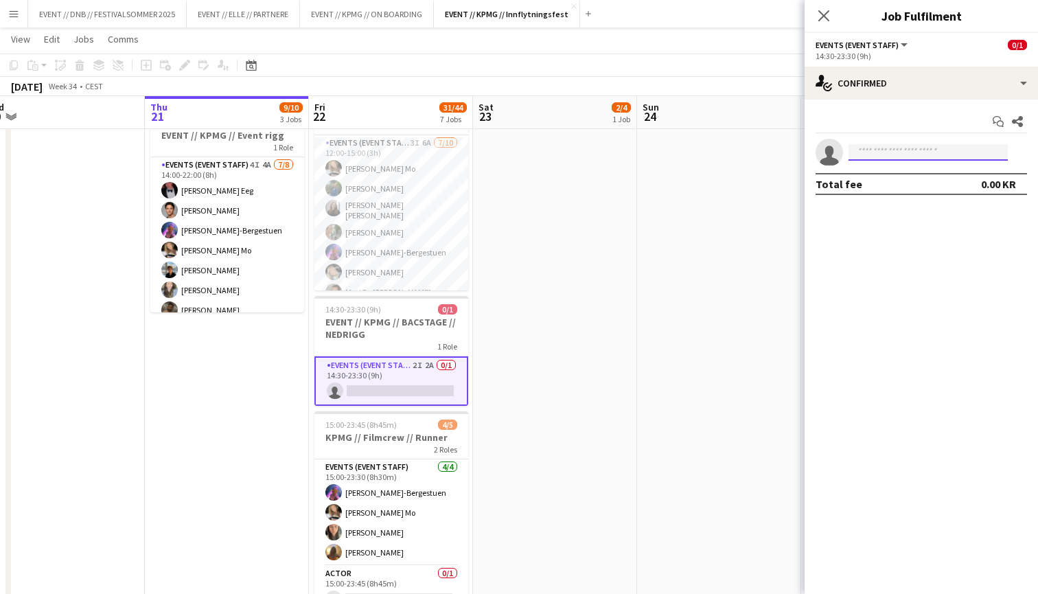
click at [920, 152] on input at bounding box center [927, 152] width 159 height 16
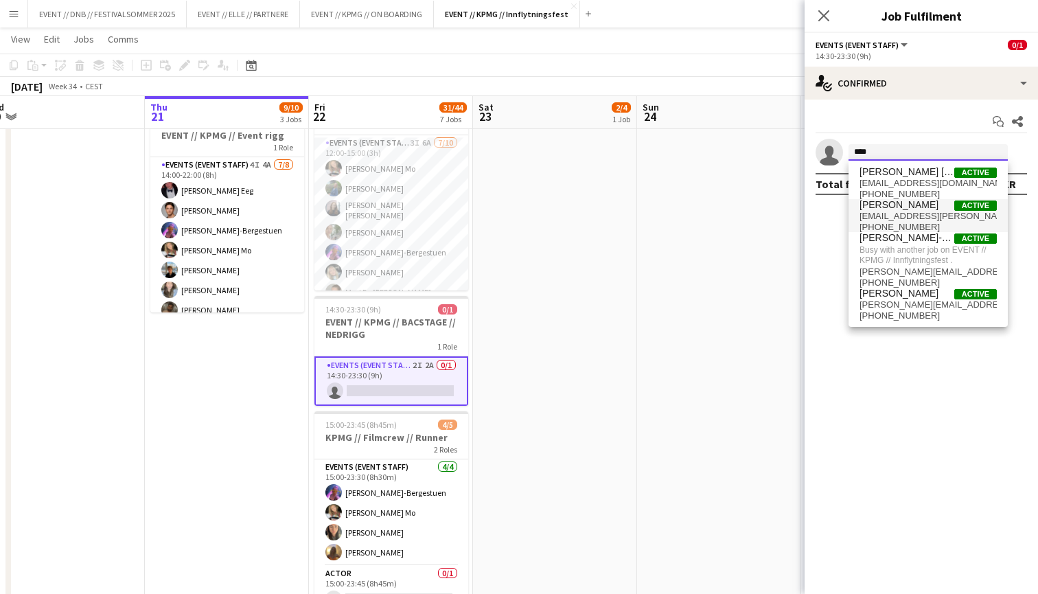
type input "****"
click at [909, 224] on span "[PHONE_NUMBER]" at bounding box center [927, 227] width 137 height 11
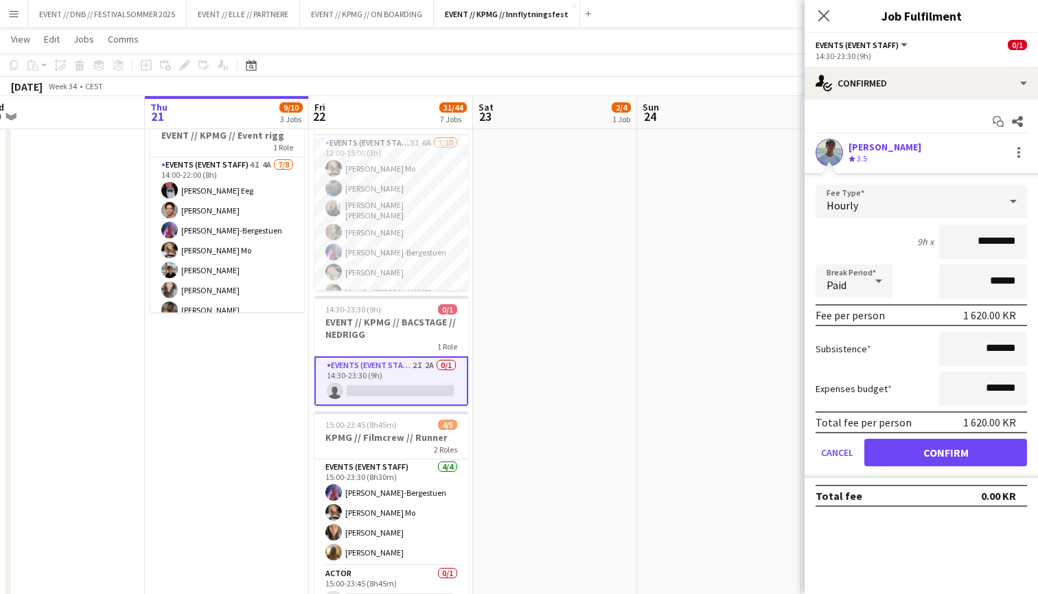
click at [690, 349] on app-date-cell at bounding box center [719, 583] width 164 height 1391
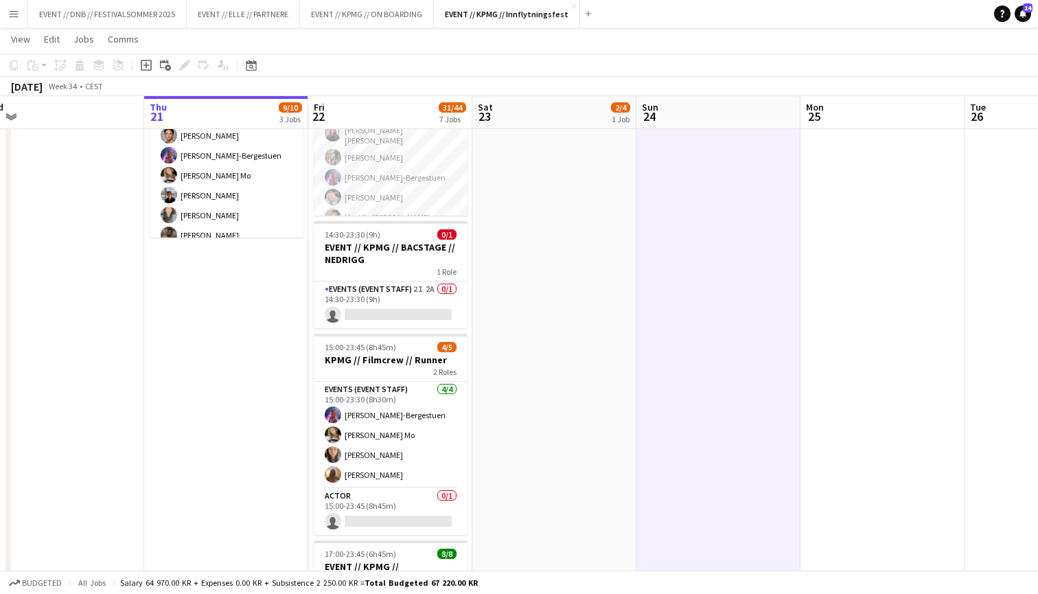
scroll to position [340, 0]
click at [407, 312] on app-card-role "Events (Event Staff) 2I 2A 0/1 14:30-23:30 (9h) single-neutral-actions" at bounding box center [391, 304] width 154 height 47
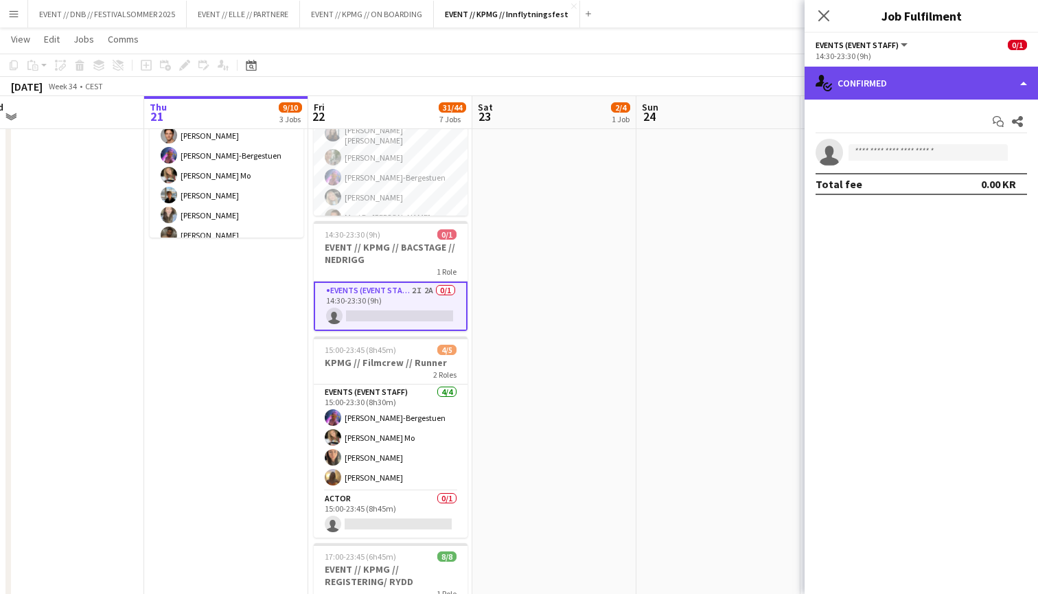
click at [974, 78] on div "single-neutral-actions-check-2 Confirmed" at bounding box center [920, 83] width 233 height 33
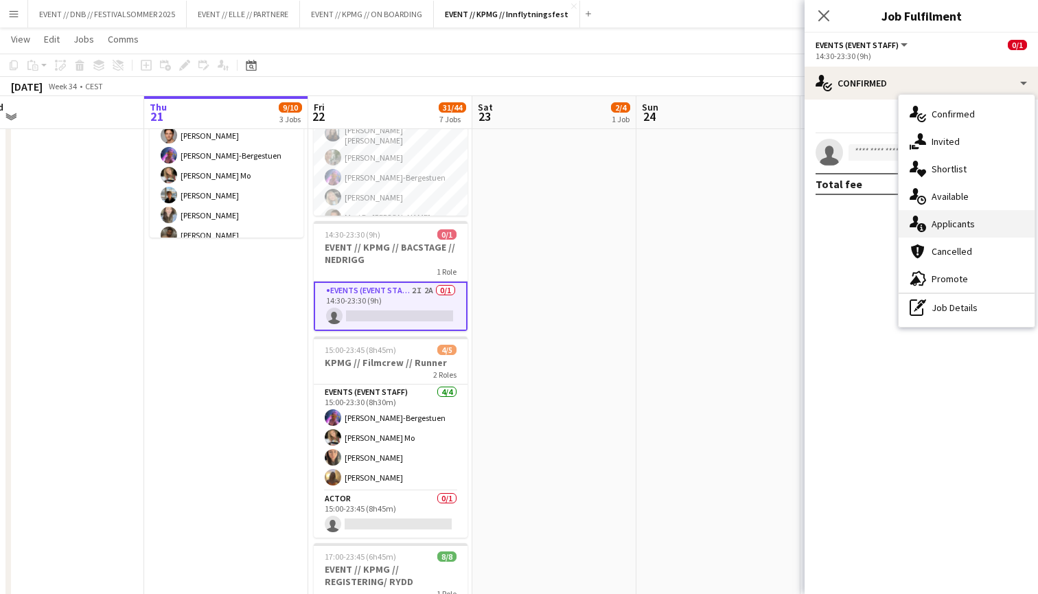
click at [972, 233] on div "single-neutral-actions-information Applicants" at bounding box center [966, 223] width 136 height 27
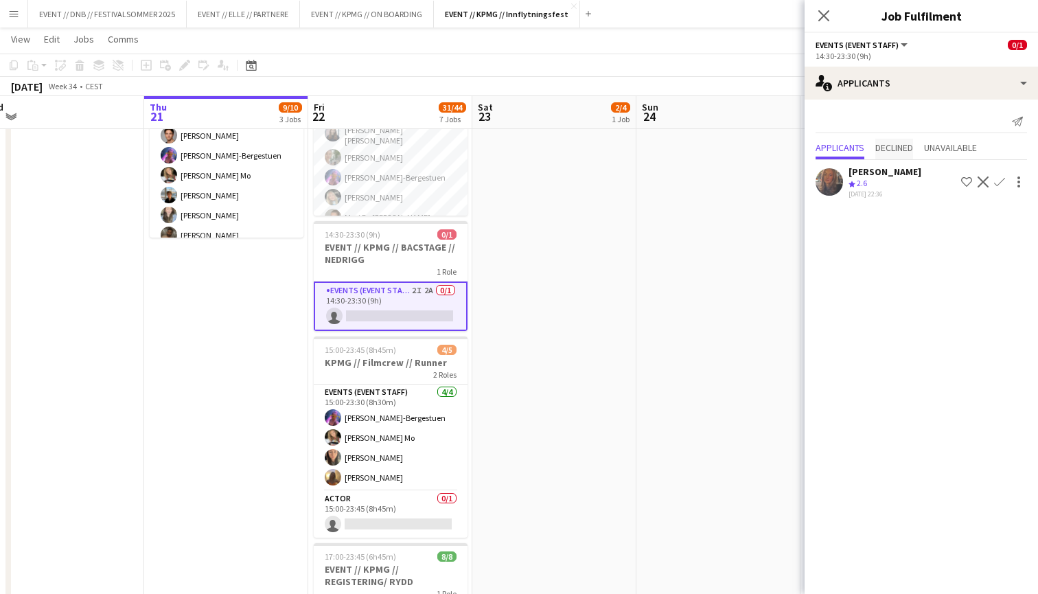
click at [896, 141] on span "Declined" at bounding box center [894, 149] width 38 height 21
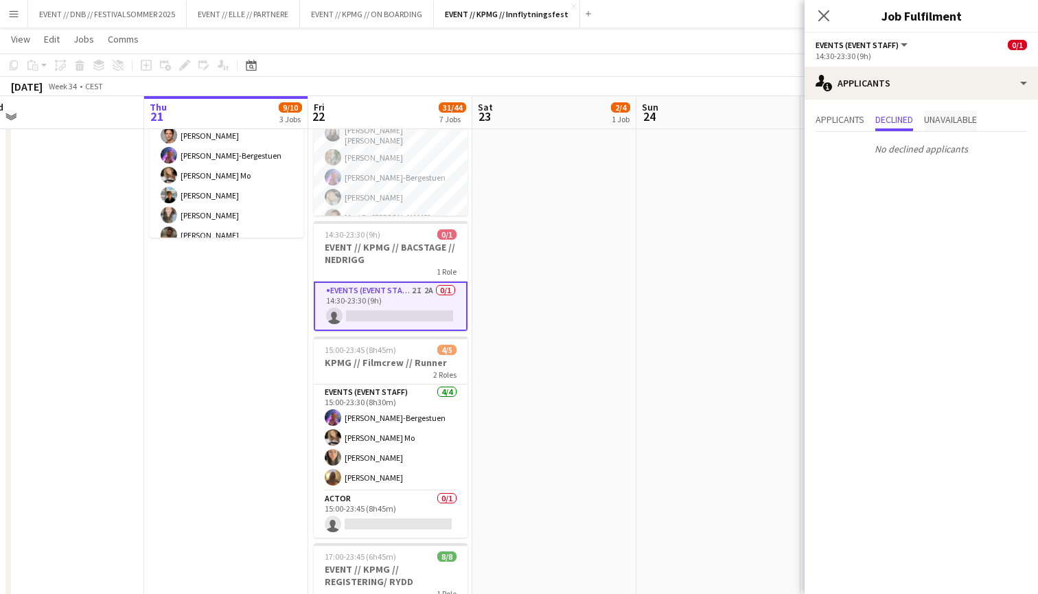
click at [960, 122] on span "Unavailable" at bounding box center [950, 120] width 53 height 10
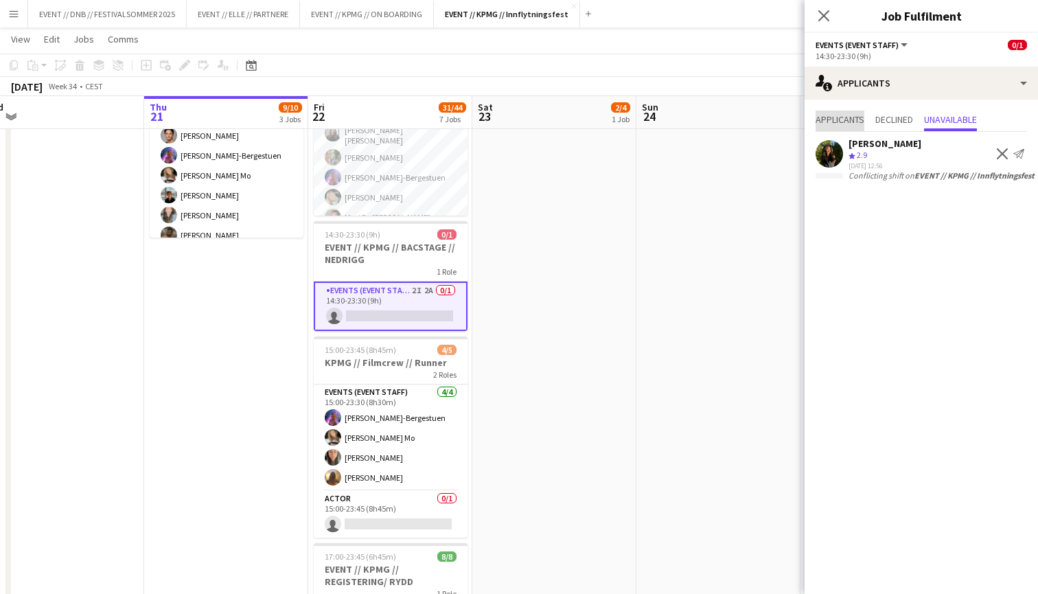
click at [830, 122] on span "Applicants" at bounding box center [839, 120] width 49 height 10
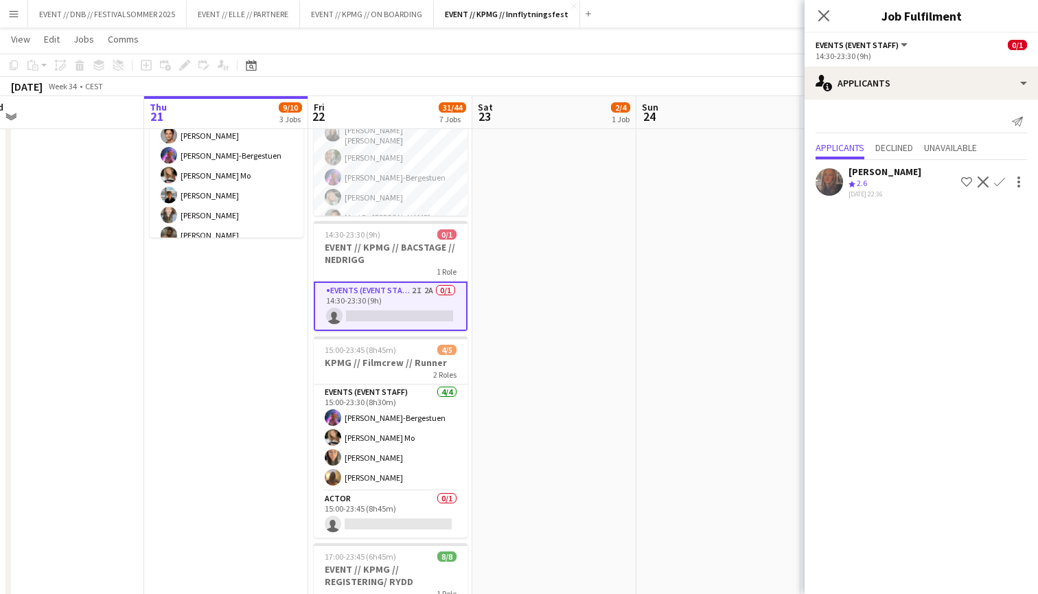
click at [438, 297] on app-card-role "Events (Event Staff) 2I 2A 0/1 14:30-23:30 (9h) single-neutral-actions" at bounding box center [391, 305] width 154 height 49
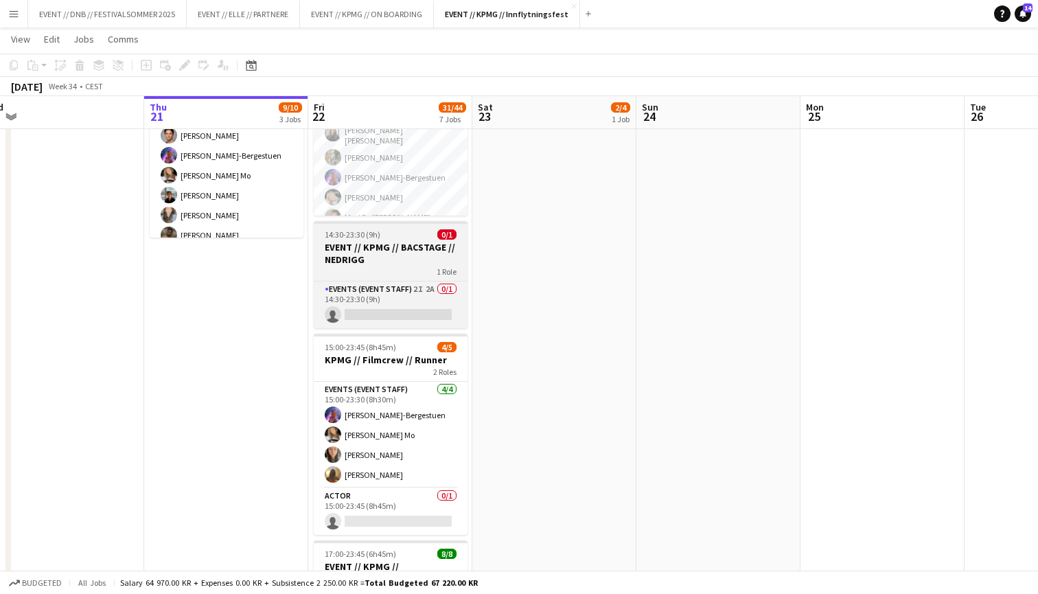
click at [419, 257] on h3 "EVENT // KPMG // BACSTAGE // NEDRIGG" at bounding box center [391, 253] width 154 height 25
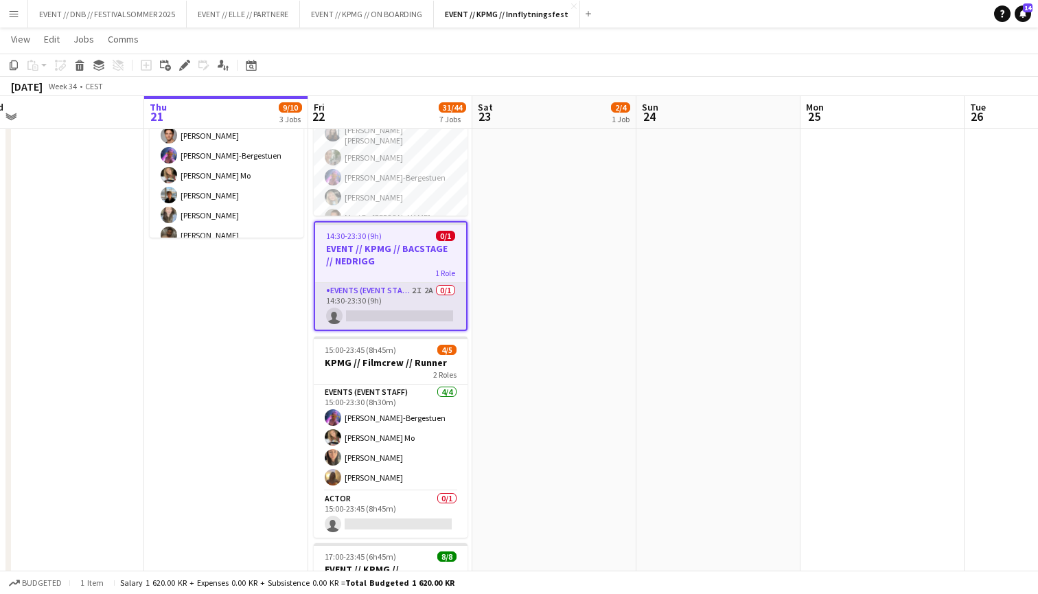
click at [430, 284] on app-card-role "Events (Event Staff) 2I 2A 0/1 14:30-23:30 (9h) single-neutral-actions" at bounding box center [390, 306] width 151 height 47
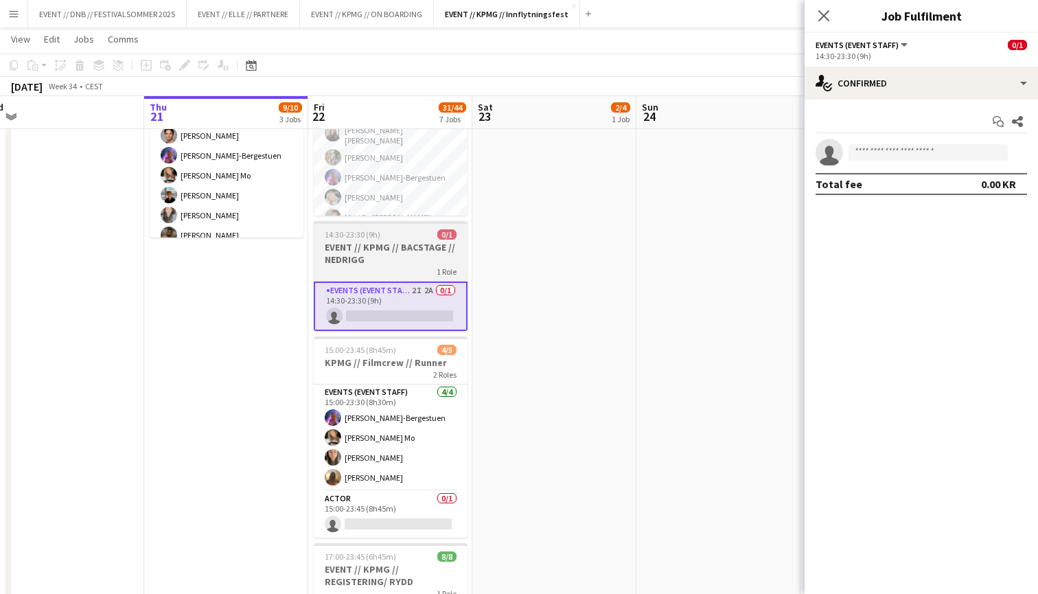
click at [434, 258] on h3 "EVENT // KPMG // BACSTAGE // NEDRIGG" at bounding box center [391, 253] width 154 height 25
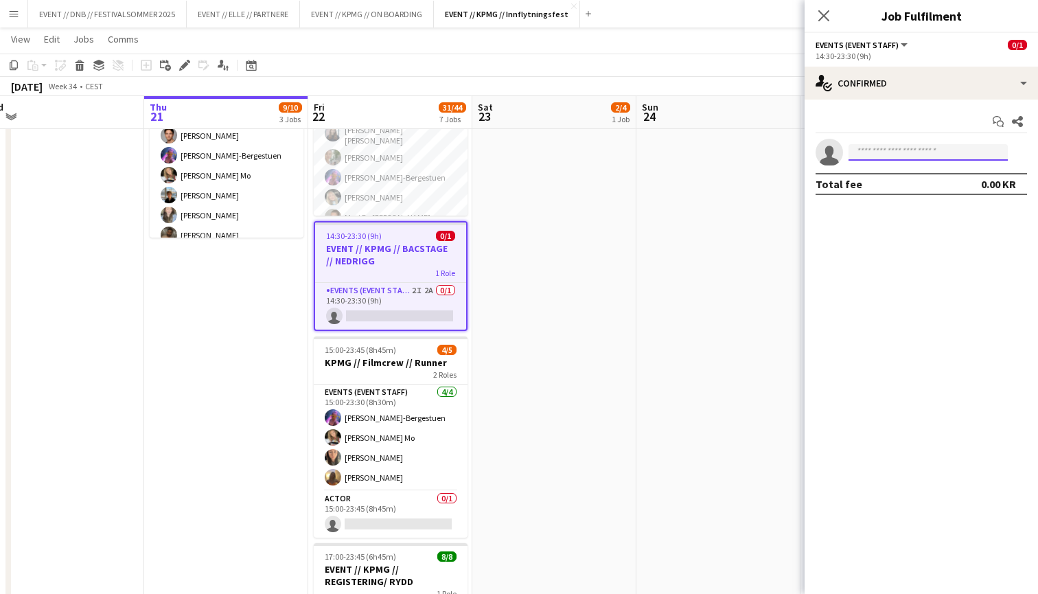
click at [883, 154] on input at bounding box center [927, 152] width 159 height 16
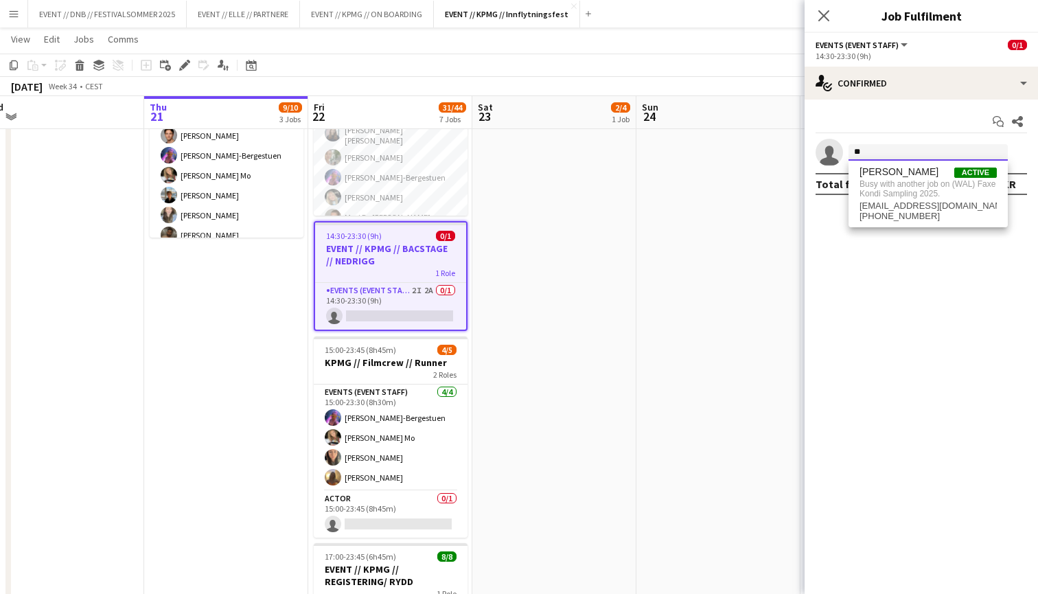
type input "*"
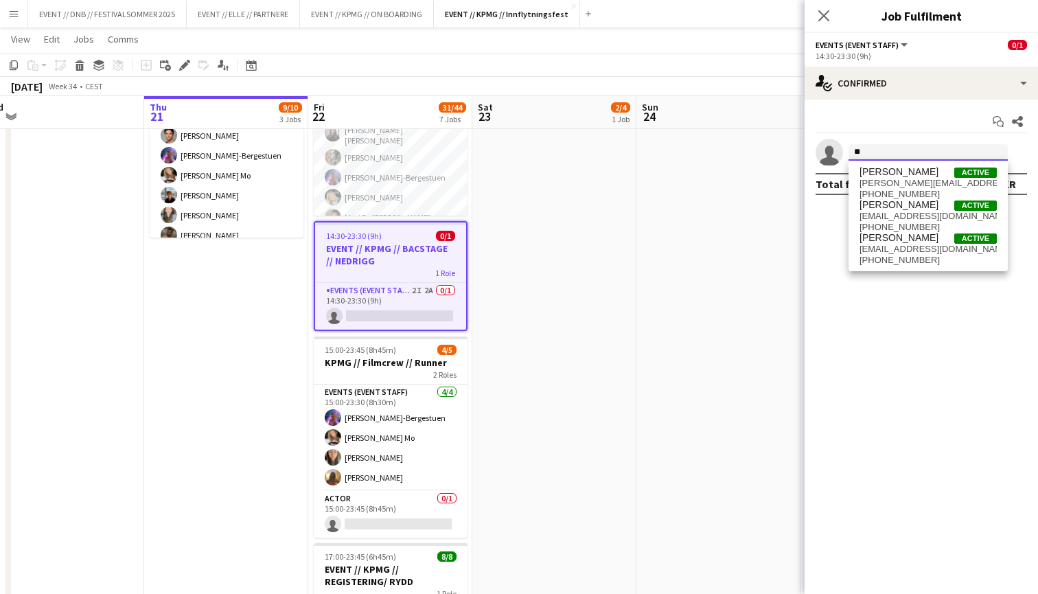
type input "*"
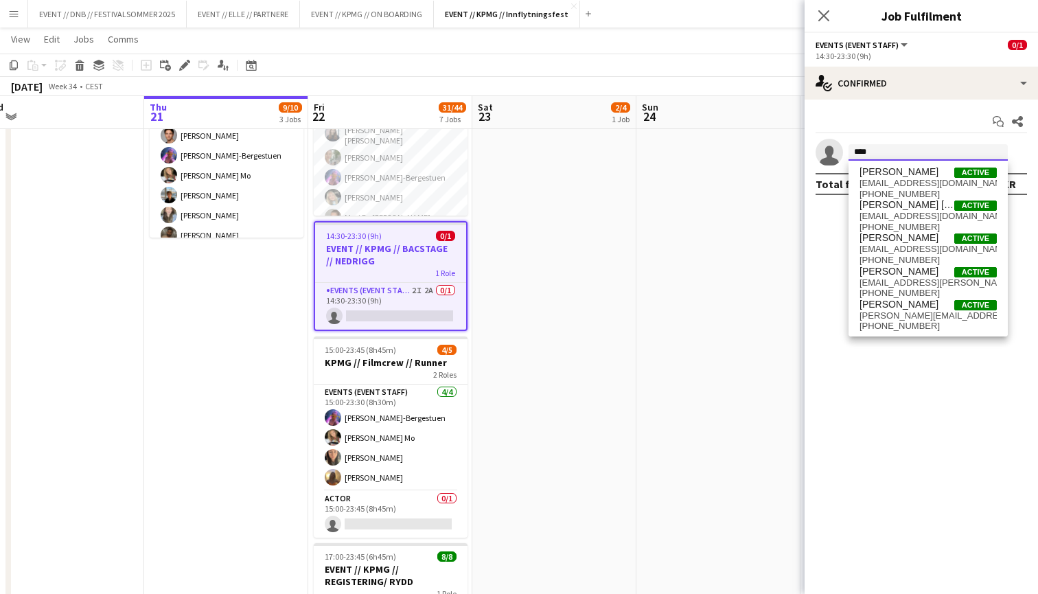
type input "*****"
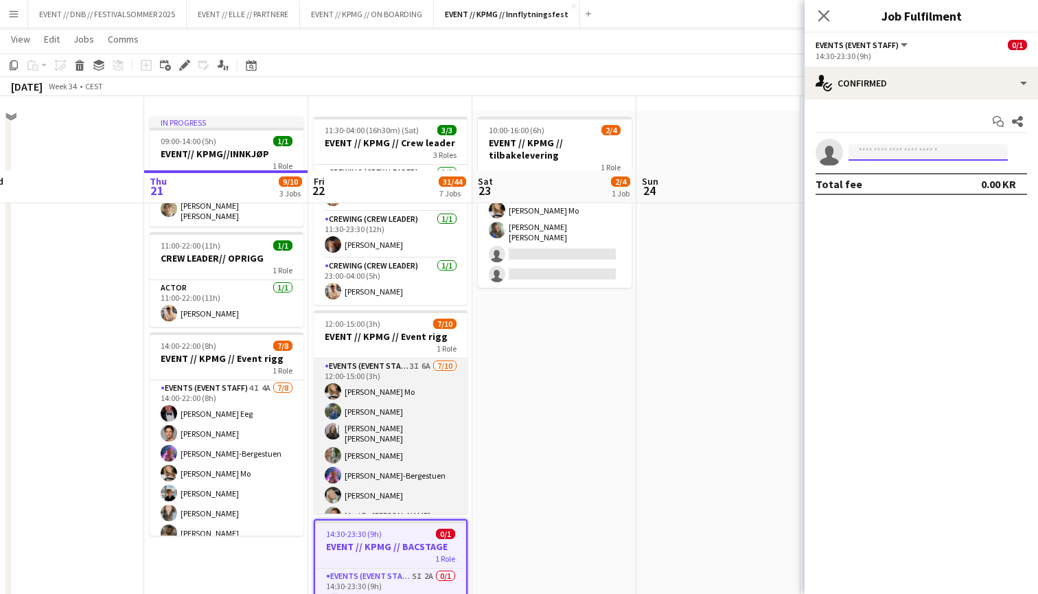
scroll to position [38, 0]
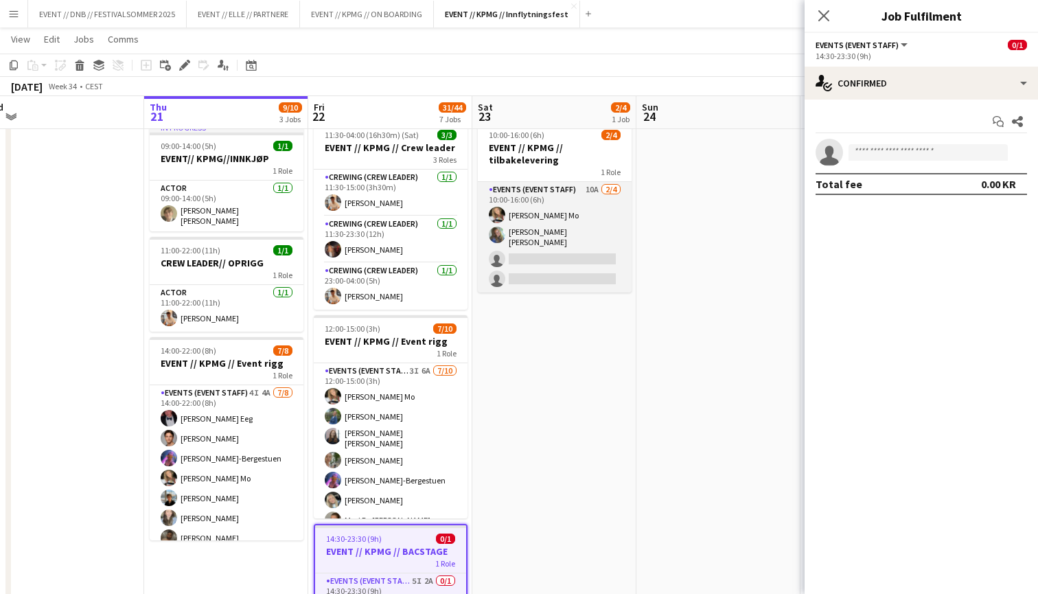
click at [588, 213] on app-card-role "Events (Event Staff) 10A [DATE] 10:00-16:00 (6h) [PERSON_NAME] Mo [PERSON_NAME]…" at bounding box center [555, 237] width 154 height 111
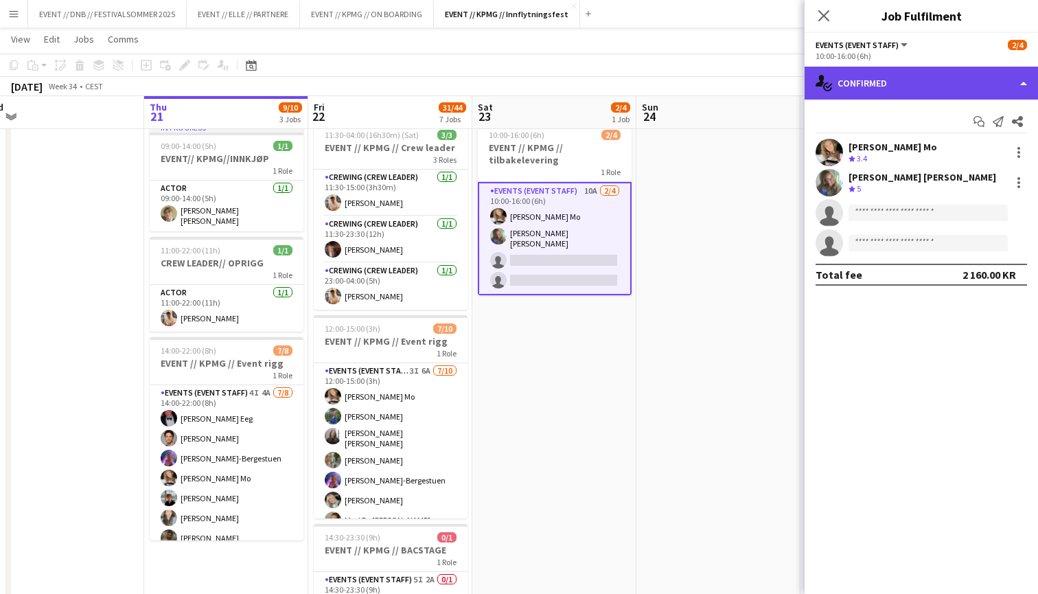
click at [906, 95] on div "single-neutral-actions-check-2 Confirmed" at bounding box center [920, 83] width 233 height 33
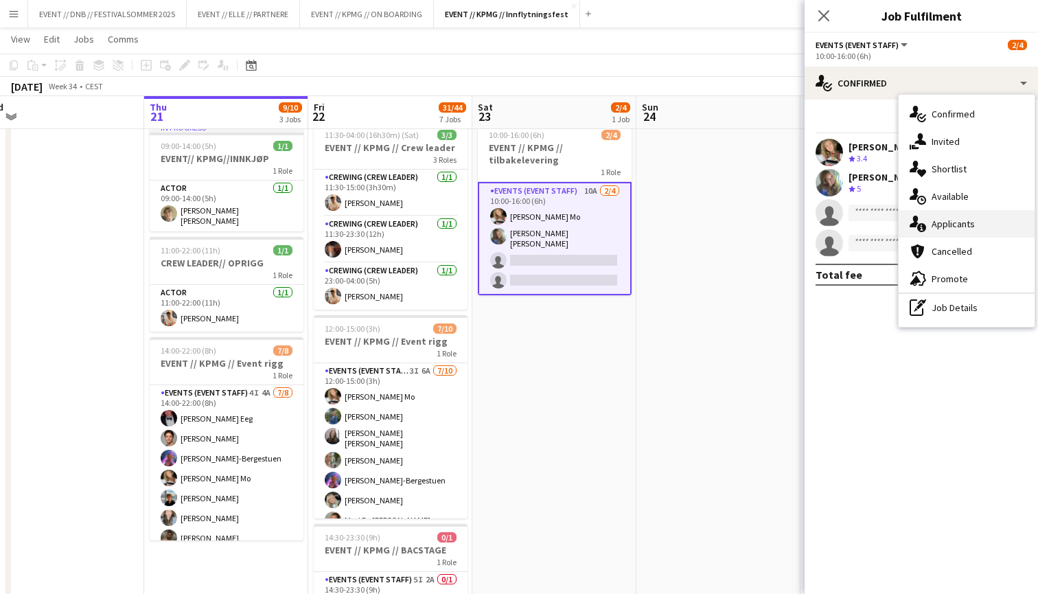
click at [969, 220] on div "single-neutral-actions-information Applicants" at bounding box center [966, 223] width 136 height 27
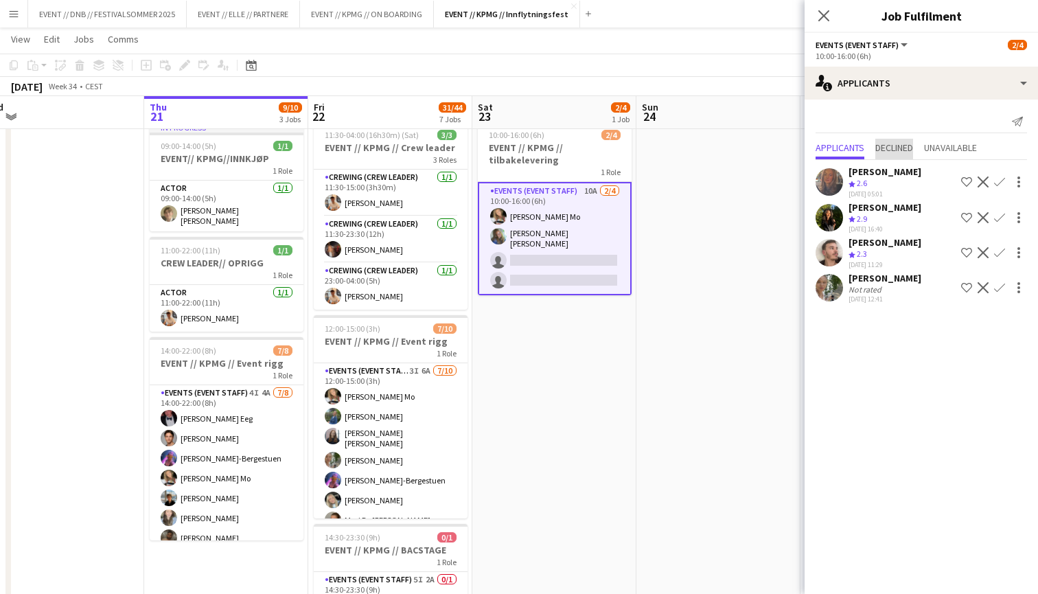
click at [898, 146] on span "Declined" at bounding box center [894, 148] width 38 height 10
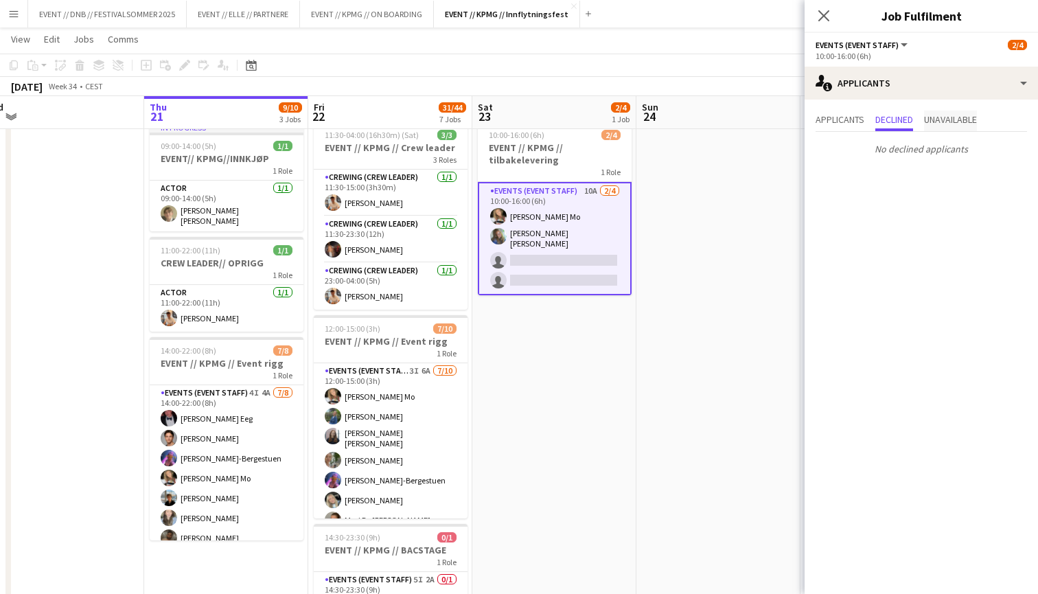
click at [964, 130] on span "Unavailable" at bounding box center [950, 121] width 53 height 21
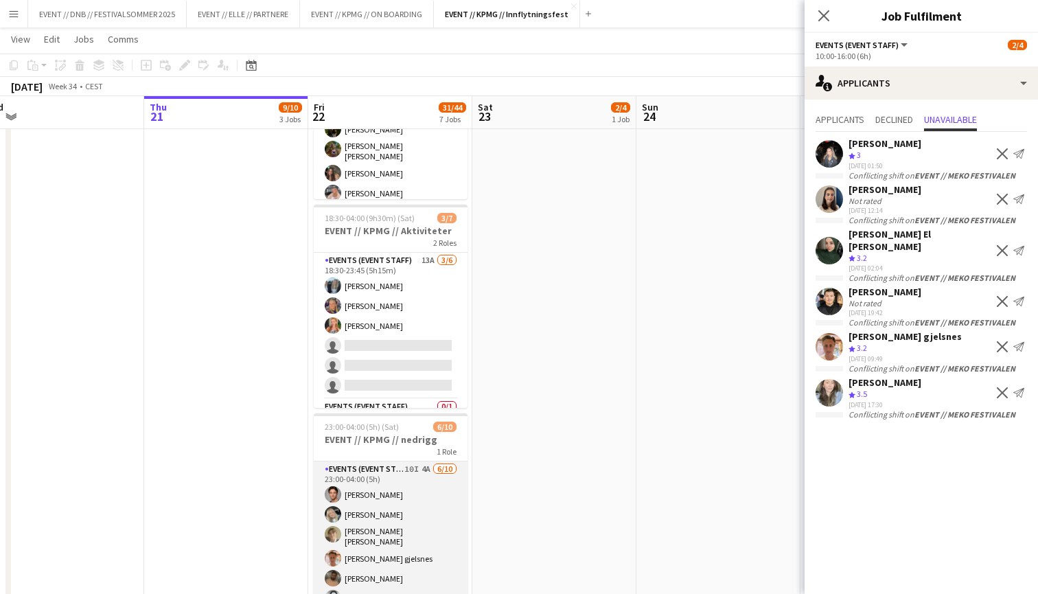
scroll to position [804, 0]
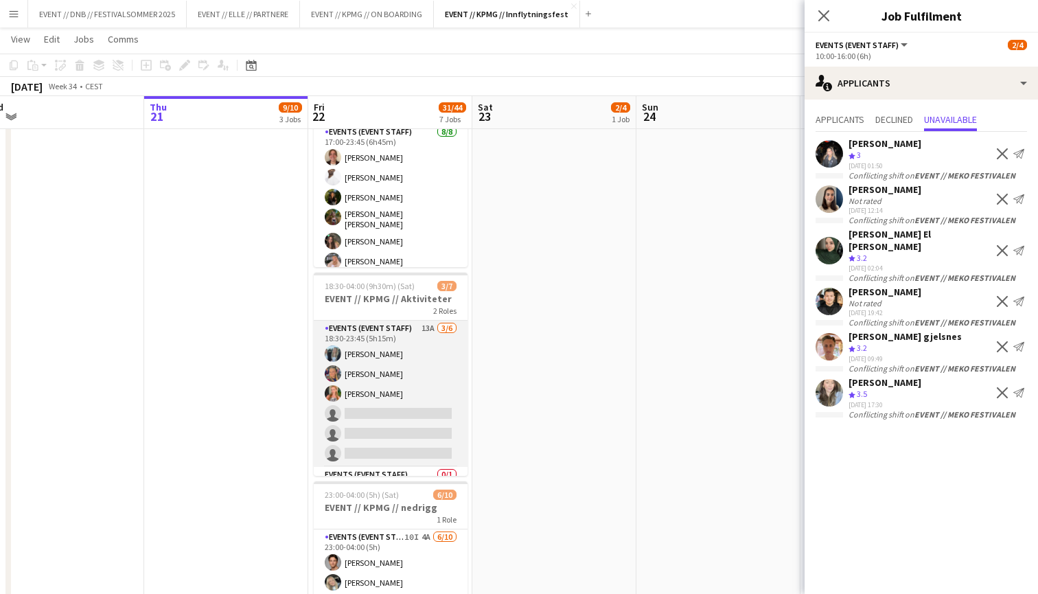
click at [404, 432] on app-card-role "Events (Event Staff) 13A [DATE] 18:30-23:45 (5h15m) [PERSON_NAME] [PERSON_NAME]…" at bounding box center [391, 394] width 154 height 146
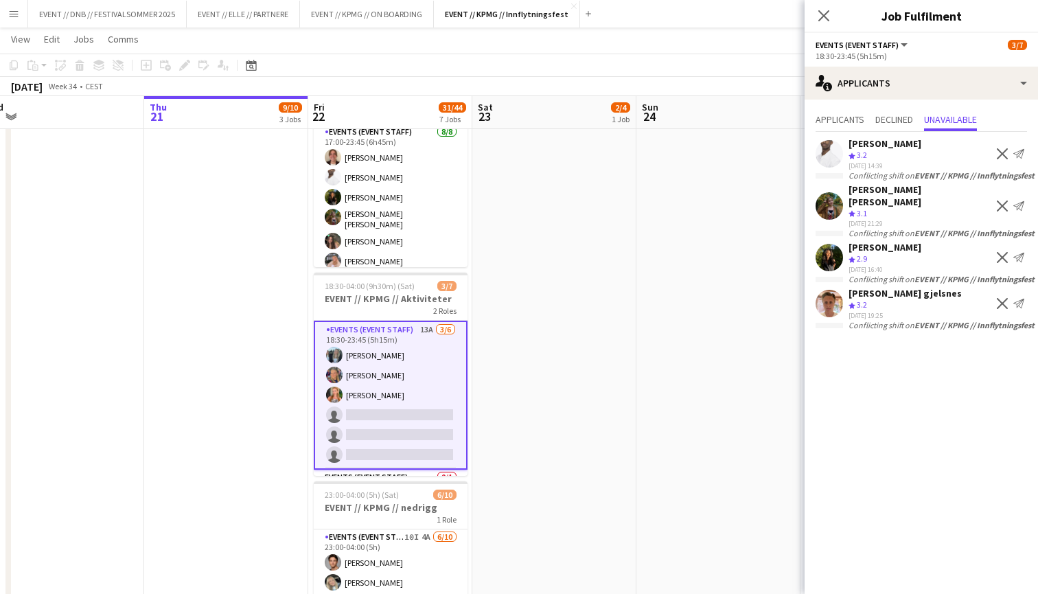
click at [530, 401] on app-date-cell "10:00-16:00 (6h) 2/4 EVENT // KPMG // tilbakelevering 1 Role Events (Event Staf…" at bounding box center [554, 44] width 164 height 1391
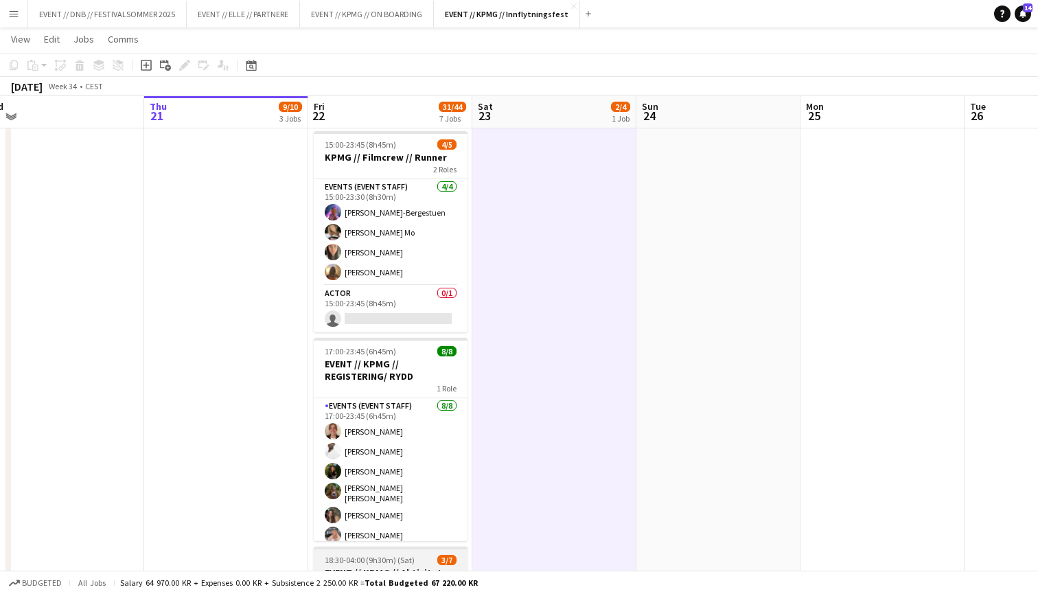
scroll to position [528, 0]
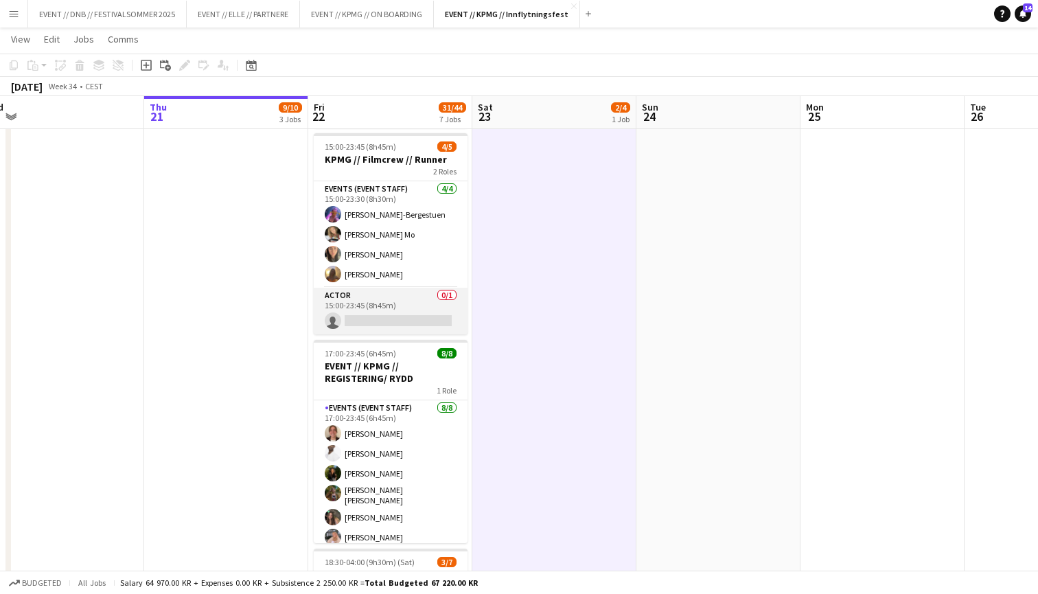
click at [403, 326] on app-card-role "Actor 0/1 15:00-23:45 (8h45m) single-neutral-actions" at bounding box center [391, 311] width 154 height 47
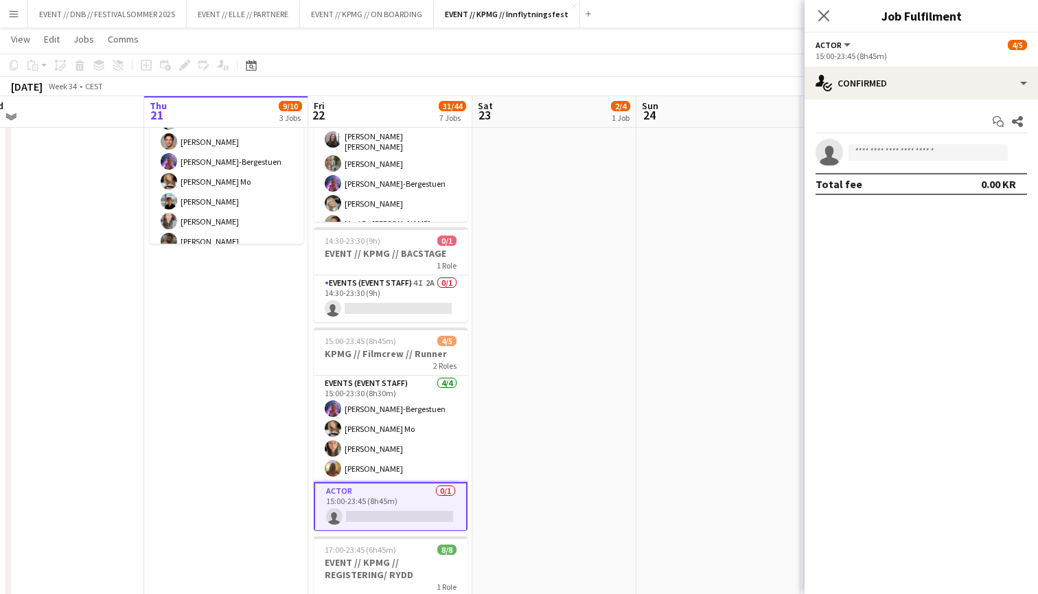
scroll to position [333, 0]
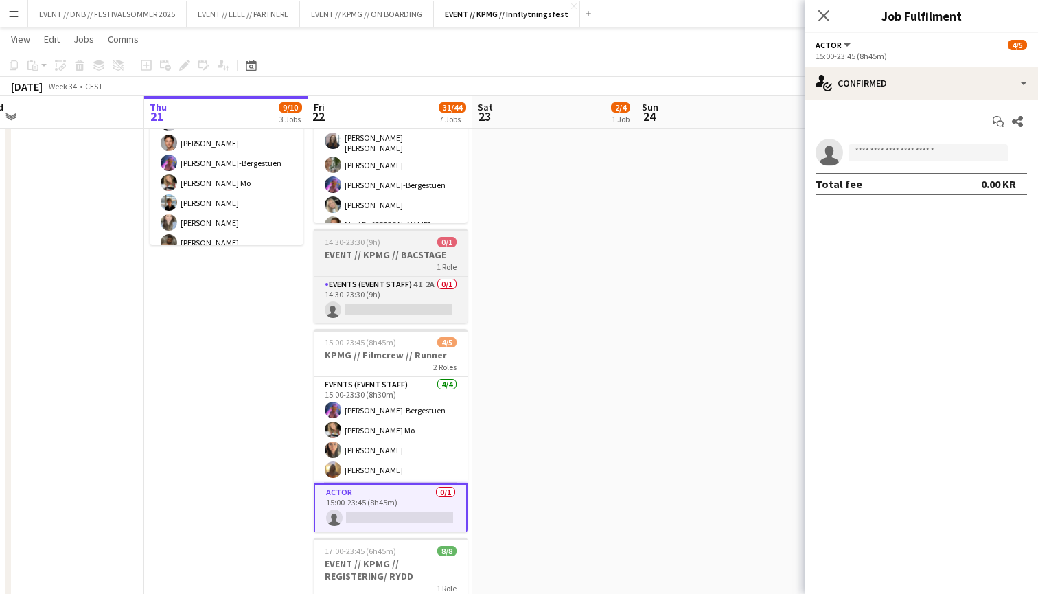
click at [417, 258] on h3 "EVENT // KPMG // BACSTAGE" at bounding box center [391, 254] width 154 height 12
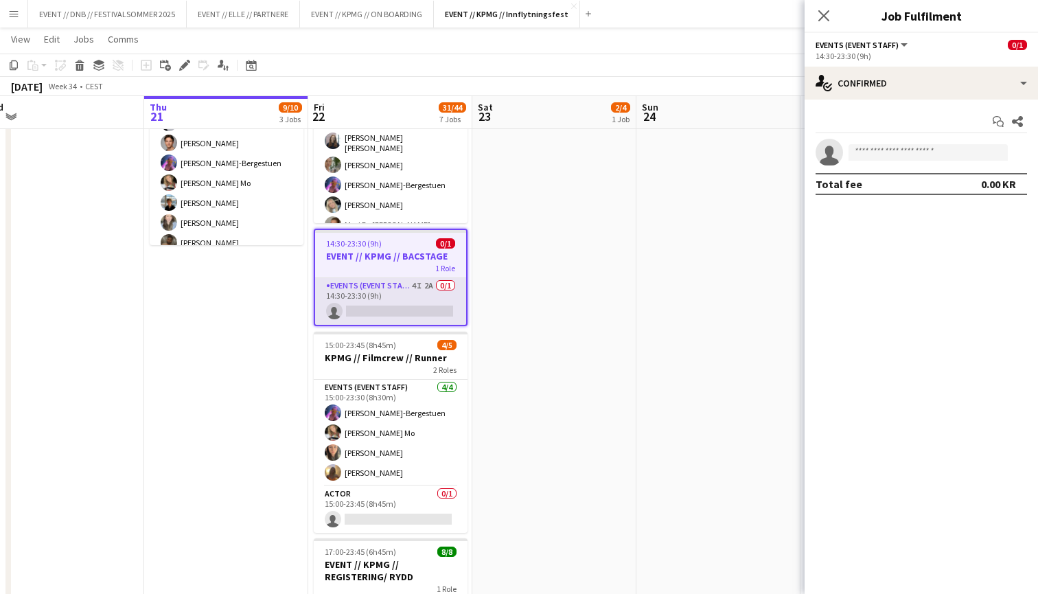
click at [419, 294] on app-card-role "Events (Event Staff) 4I 2A 0/1 14:30-23:30 (9h) single-neutral-actions" at bounding box center [390, 301] width 151 height 47
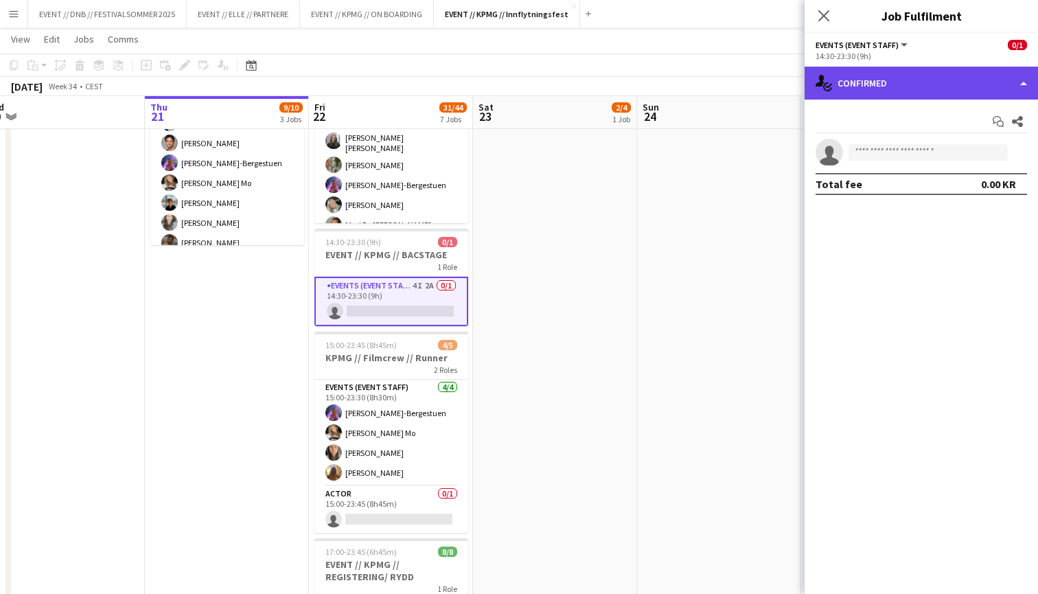
click at [885, 84] on div "single-neutral-actions-check-2 Confirmed" at bounding box center [920, 83] width 233 height 33
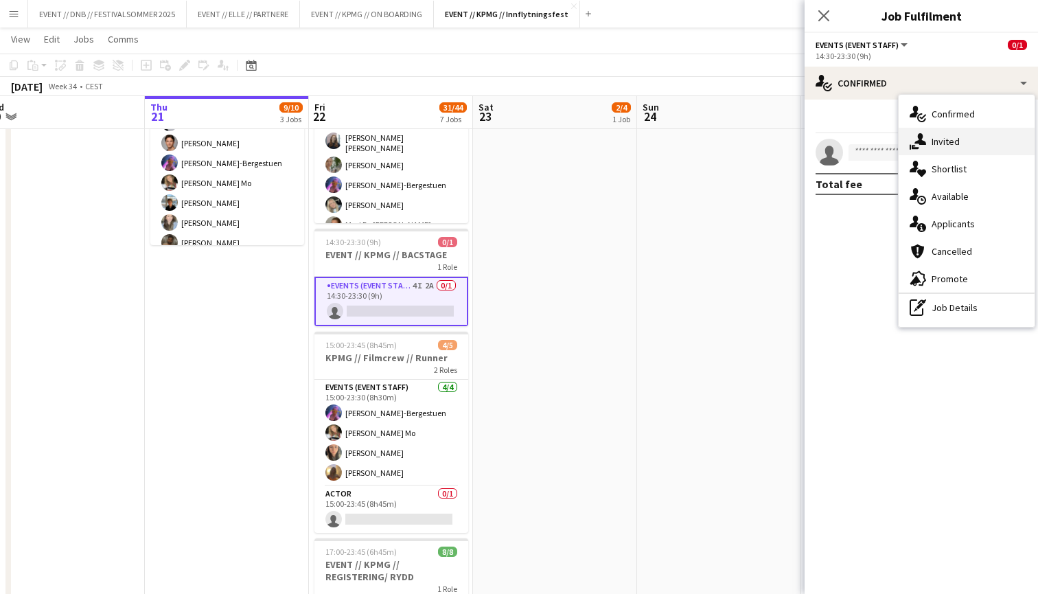
click at [937, 138] on div "single-neutral-actions-share-1 Invited" at bounding box center [966, 141] width 136 height 27
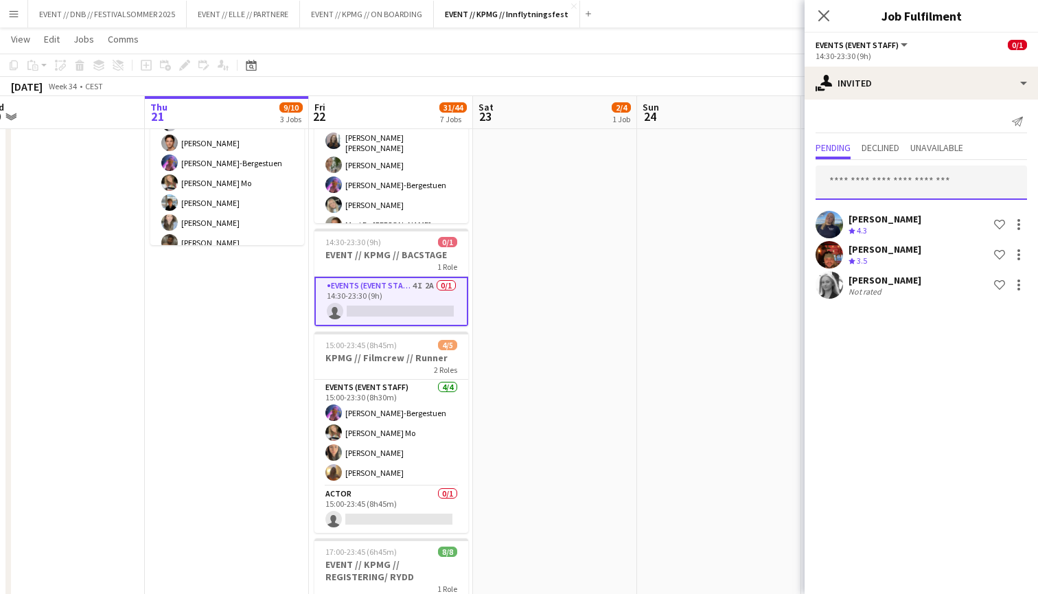
click at [919, 177] on input "text" at bounding box center [920, 182] width 211 height 34
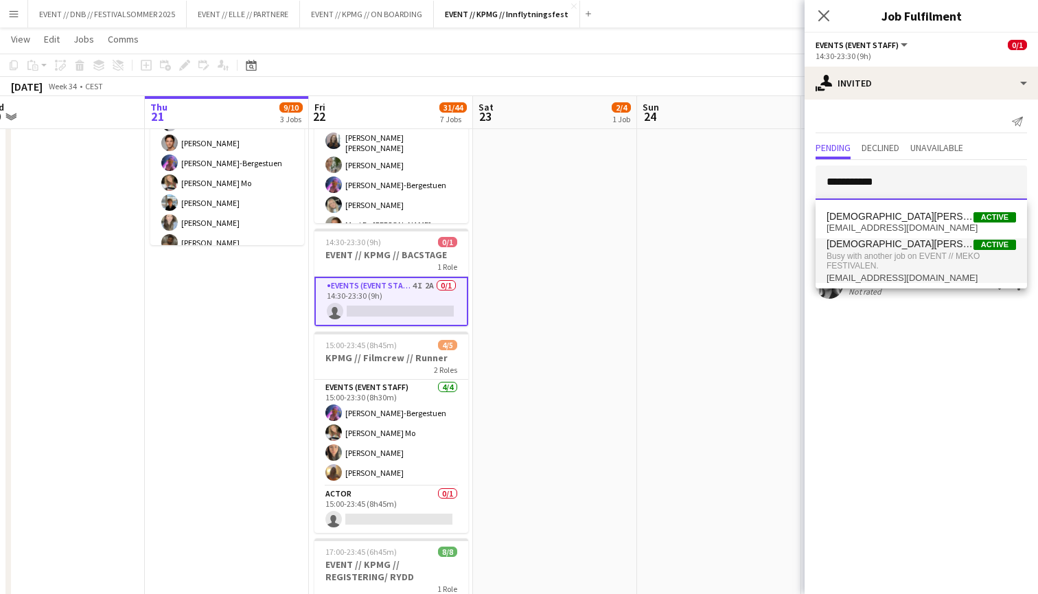
type input "**********"
click at [918, 260] on span "Busy with another job on EVENT // MEKO FESTIVALEN." at bounding box center [920, 261] width 189 height 23
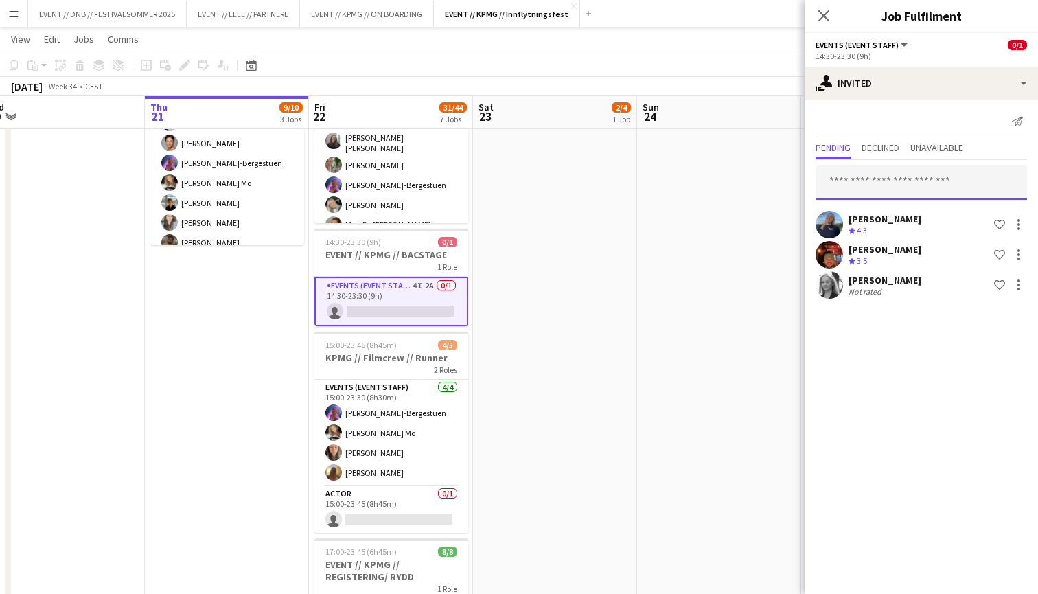
click at [927, 176] on input "text" at bounding box center [920, 182] width 211 height 34
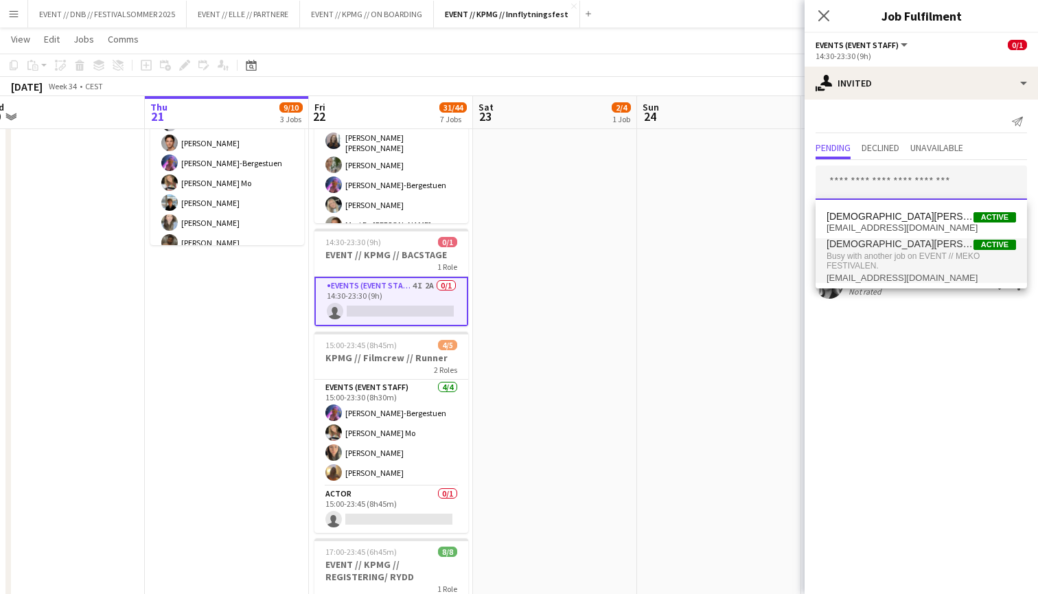
type input "*"
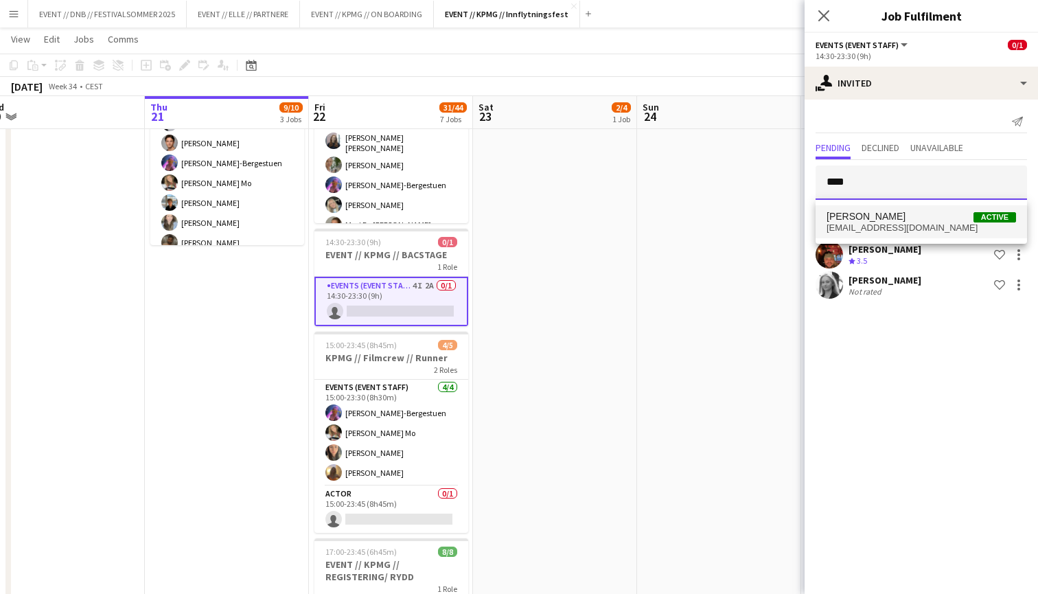
type input "****"
click at [928, 220] on span "[PERSON_NAME] Active" at bounding box center [920, 217] width 189 height 12
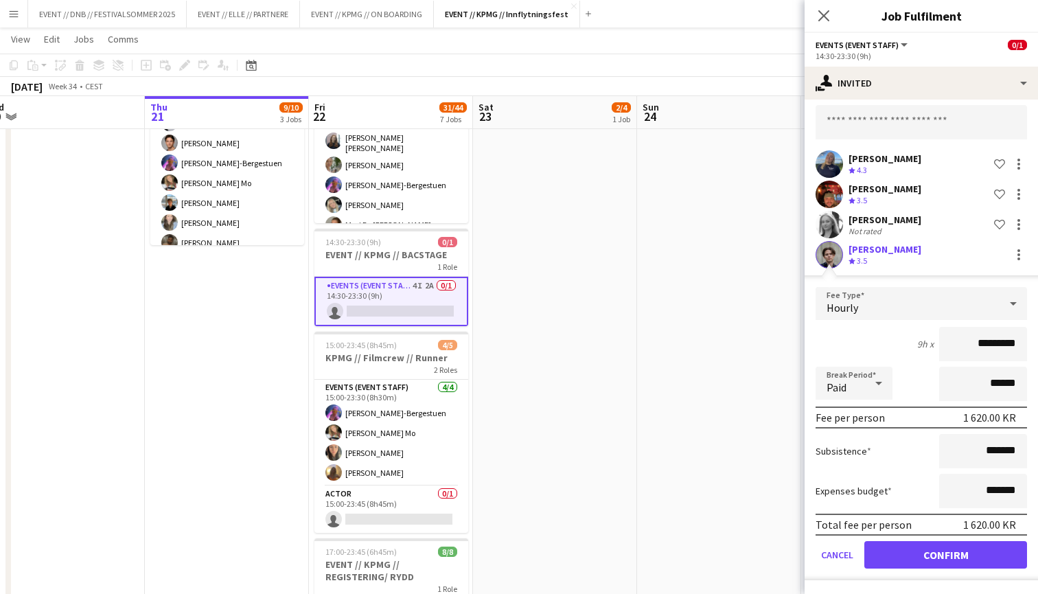
scroll to position [60, 0]
click at [934, 558] on button "Confirm" at bounding box center [945, 554] width 163 height 27
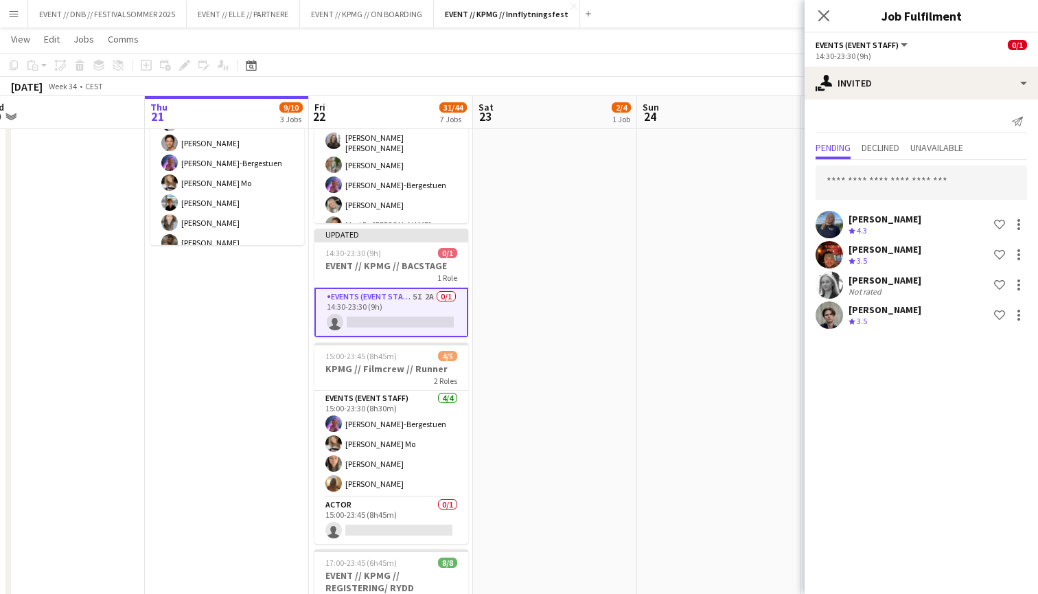
scroll to position [0, 0]
click at [653, 346] on app-date-cell at bounding box center [719, 516] width 164 height 1391
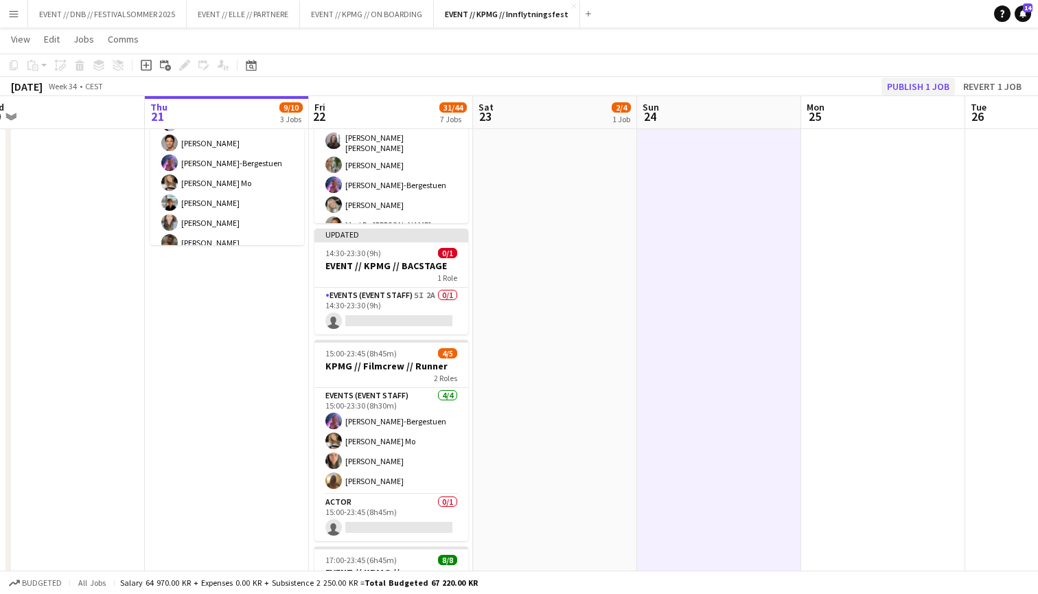
click at [912, 91] on button "Publish 1 job" at bounding box center [917, 87] width 73 height 18
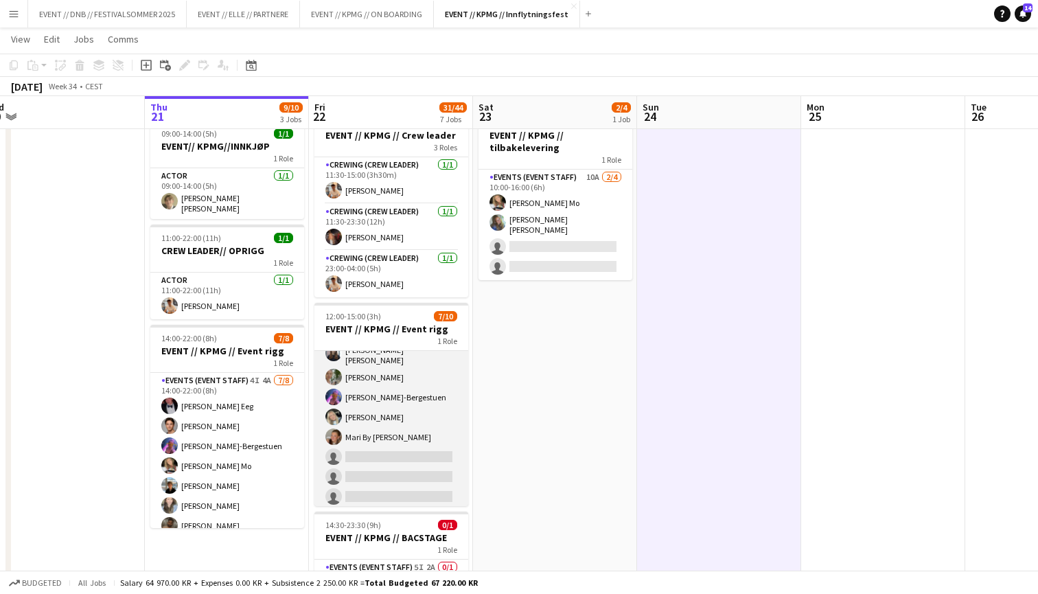
scroll to position [65, 0]
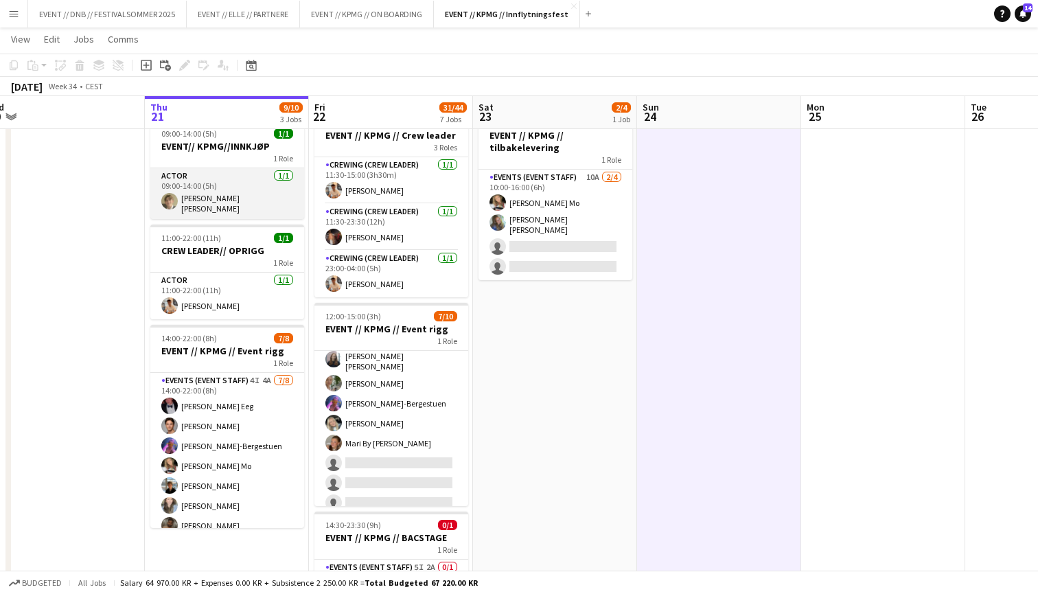
click at [239, 204] on app-card-role "Actor [DATE] 09:00-14:00 (5h) [PERSON_NAME] [PERSON_NAME]" at bounding box center [227, 193] width 154 height 51
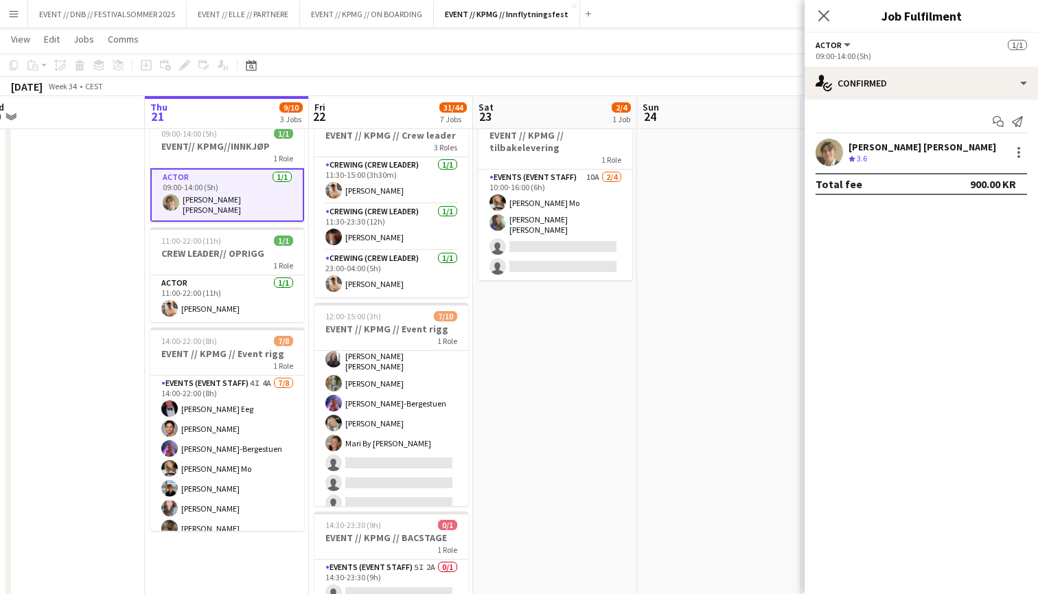
click at [835, 152] on app-user-avatar at bounding box center [828, 152] width 27 height 27
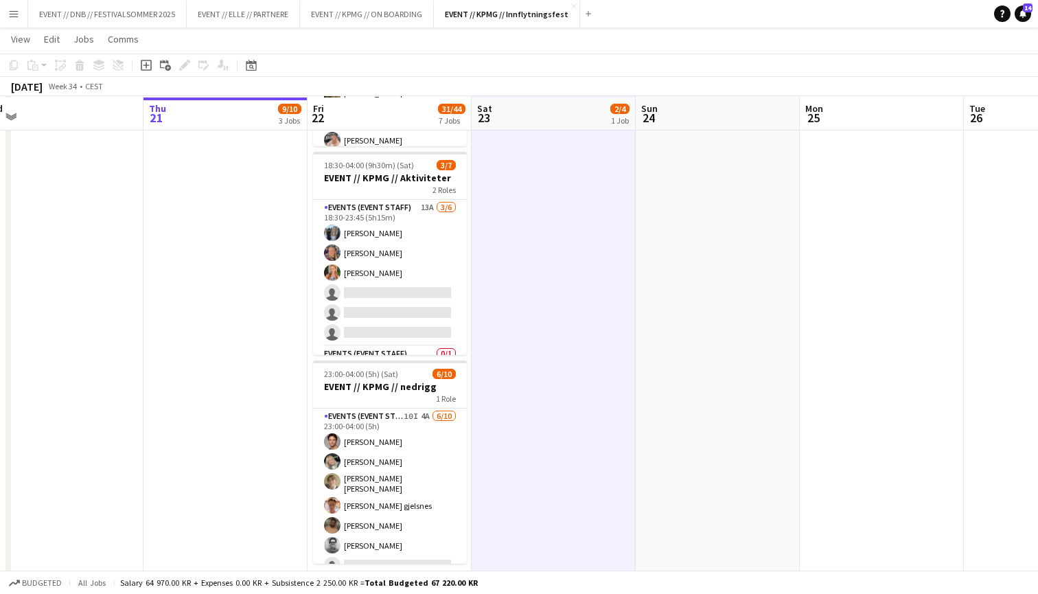
scroll to position [925, 0]
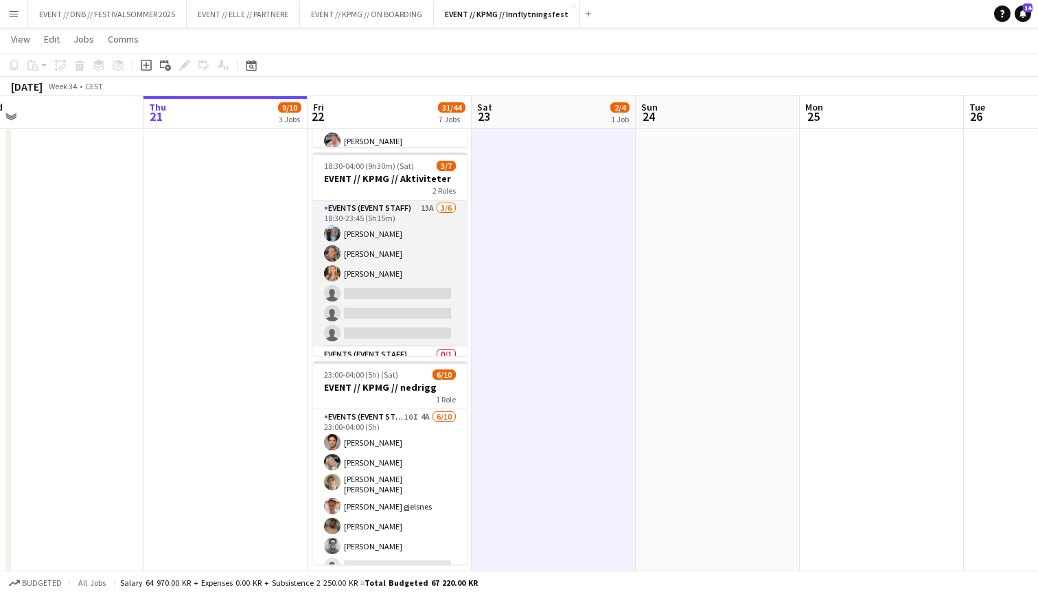
click at [406, 293] on app-card-role "Events (Event Staff) 13A [DATE] 18:30-23:45 (5h15m) [PERSON_NAME] [PERSON_NAME]…" at bounding box center [390, 273] width 154 height 146
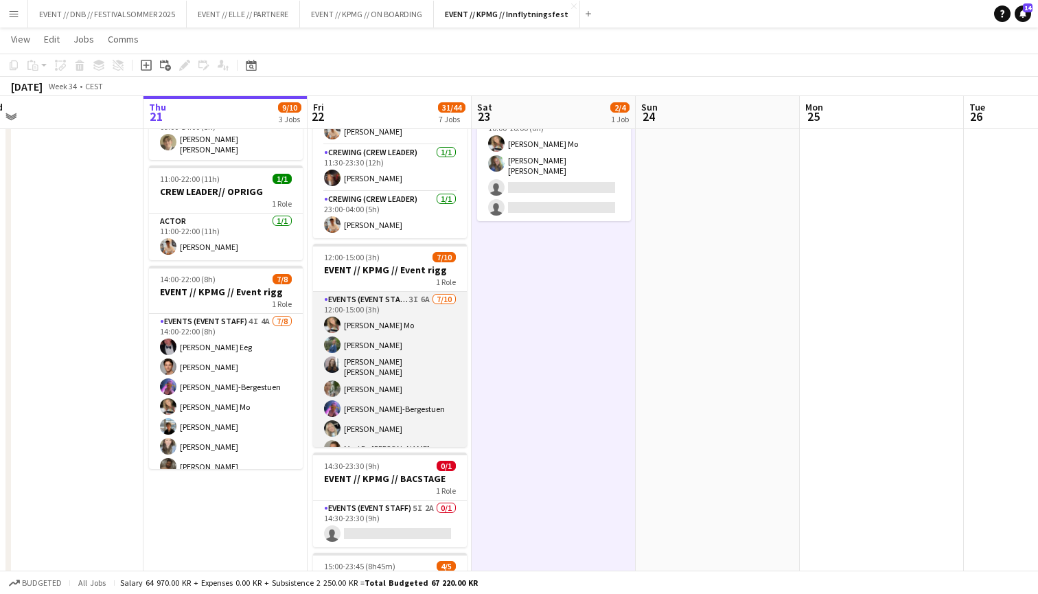
scroll to position [-1, 0]
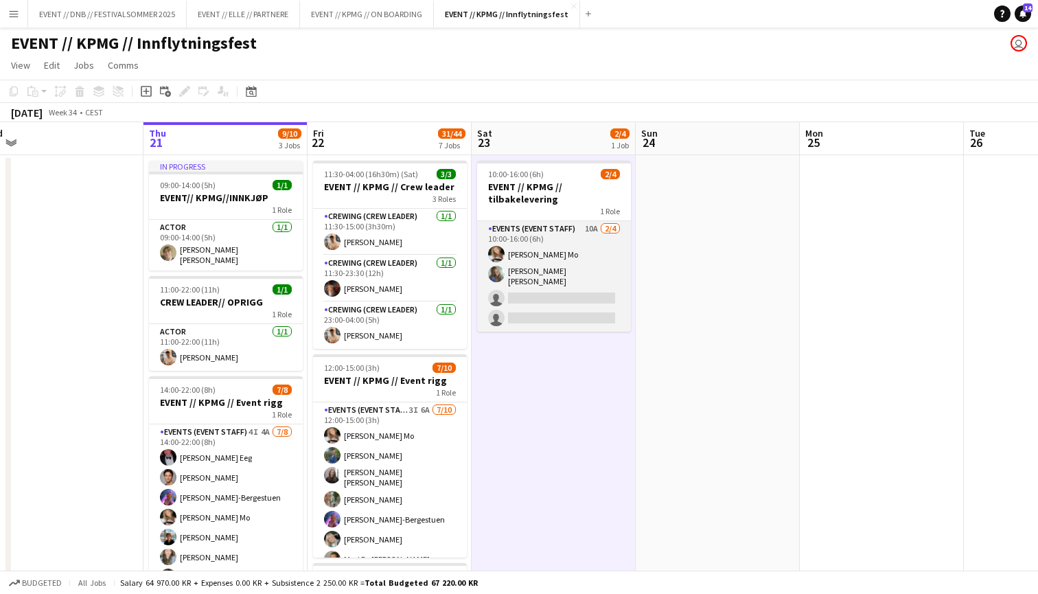
click at [575, 274] on app-card-role "Events (Event Staff) 10A [DATE] 10:00-16:00 (6h) [PERSON_NAME] Mo [PERSON_NAME]…" at bounding box center [554, 276] width 154 height 111
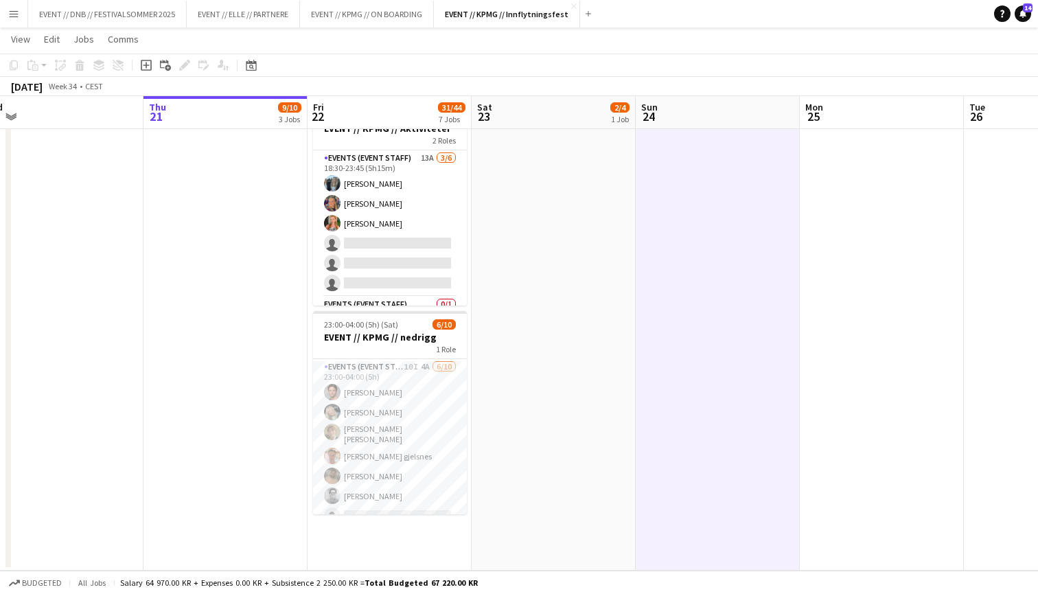
scroll to position [0, 0]
click at [386, 448] on app-card-role "Events (Event Staff) 10I 4A [DATE] 23:00-04:00 (5h) [PERSON_NAME] [PERSON_NAME]…" at bounding box center [390, 474] width 154 height 230
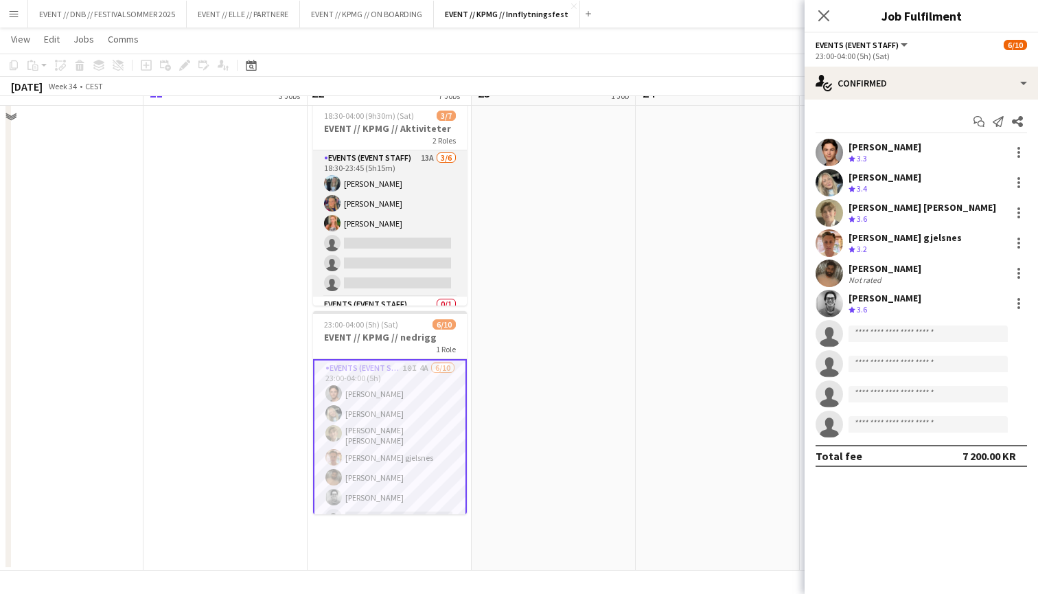
scroll to position [942, 0]
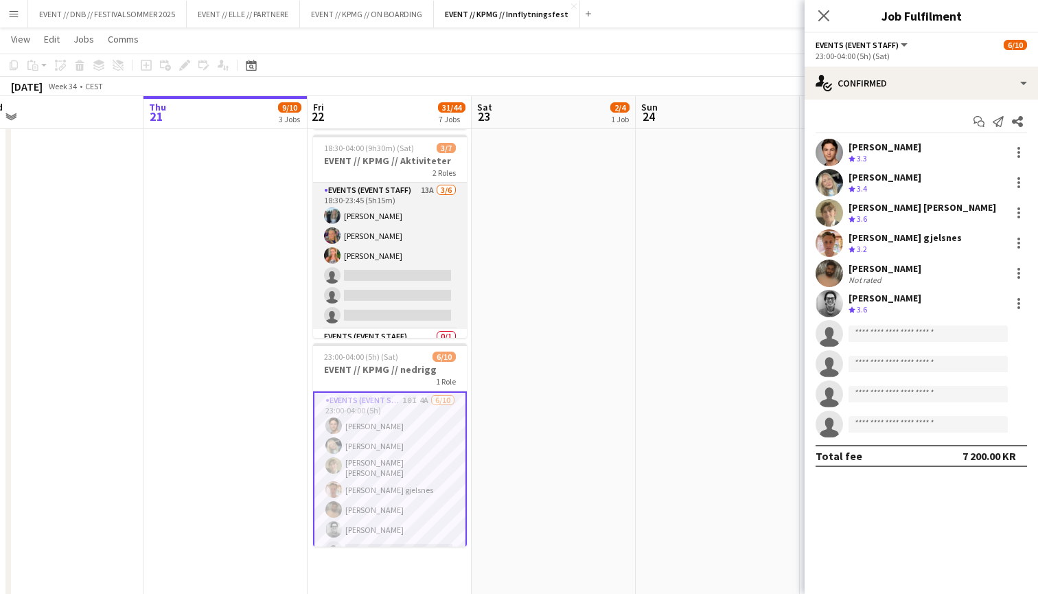
click at [434, 262] on app-card-role "Events (Event Staff) 13A [DATE] 18:30-23:45 (5h15m) [PERSON_NAME] [PERSON_NAME]…" at bounding box center [390, 256] width 154 height 146
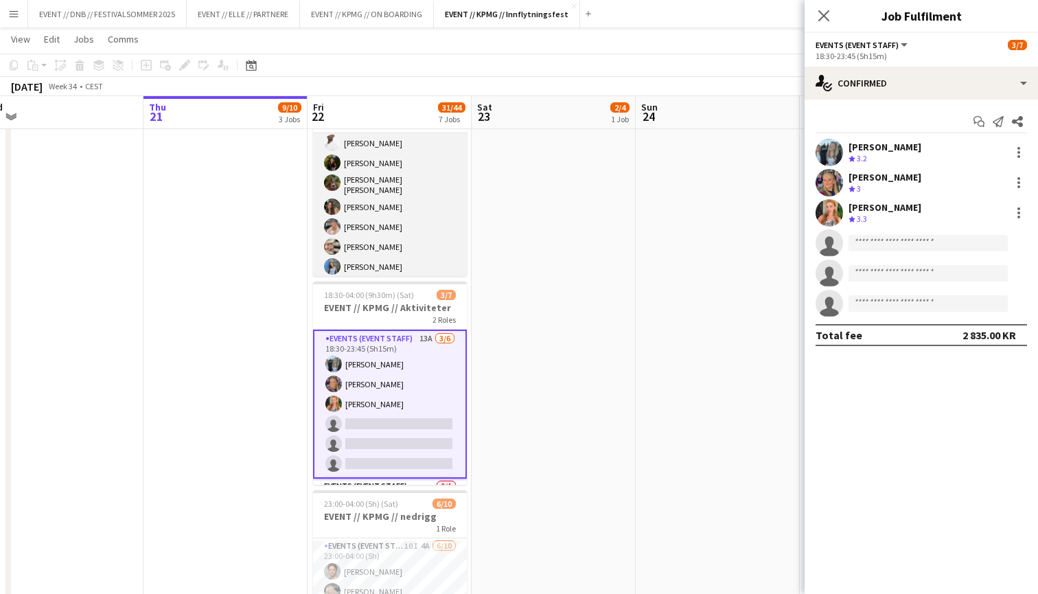
scroll to position [0, 0]
click at [434, 262] on app-card-role "Events (Event Staff) [DATE] 17:00-23:45 (6h45m) [PERSON_NAME] [PERSON_NAME] [PE…" at bounding box center [390, 228] width 154 height 190
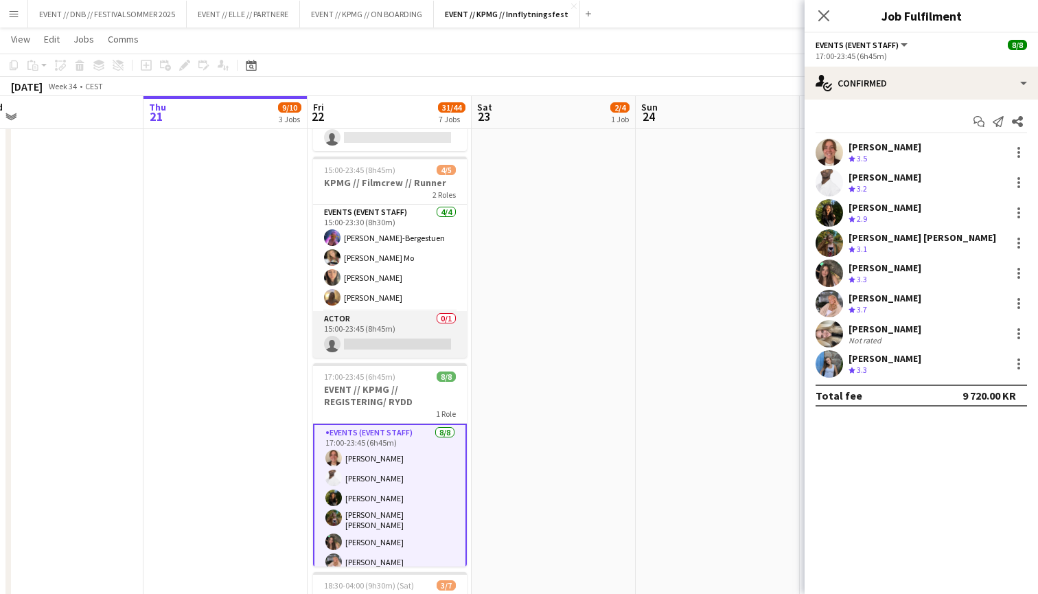
scroll to position [506, 0]
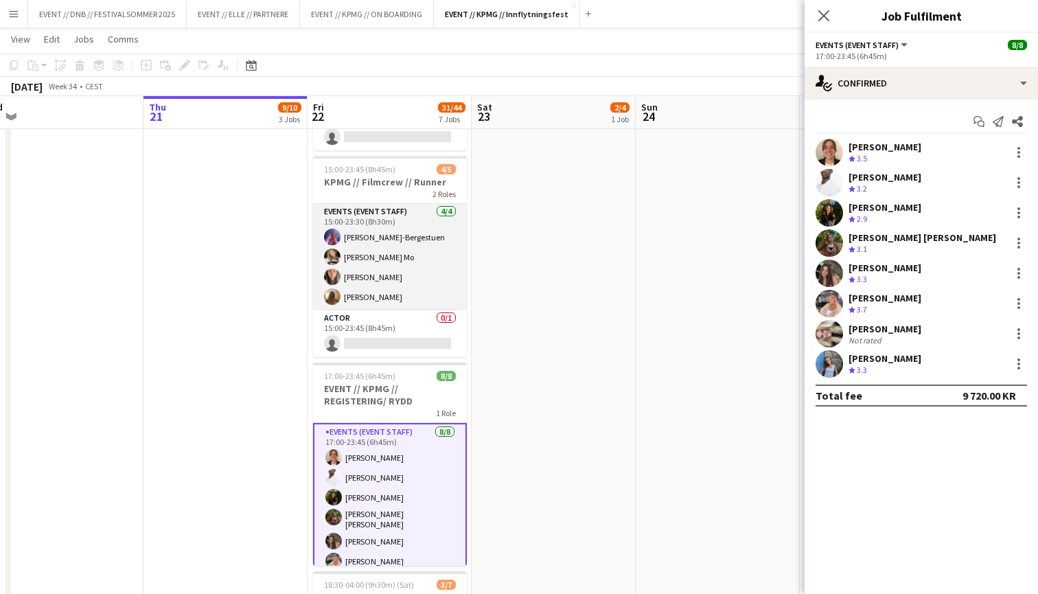
click at [434, 262] on app-card-role "Events (Event Staff) [DATE] 15:00-23:30 (8h30m) [PERSON_NAME] [PERSON_NAME] Mo …" at bounding box center [390, 257] width 154 height 106
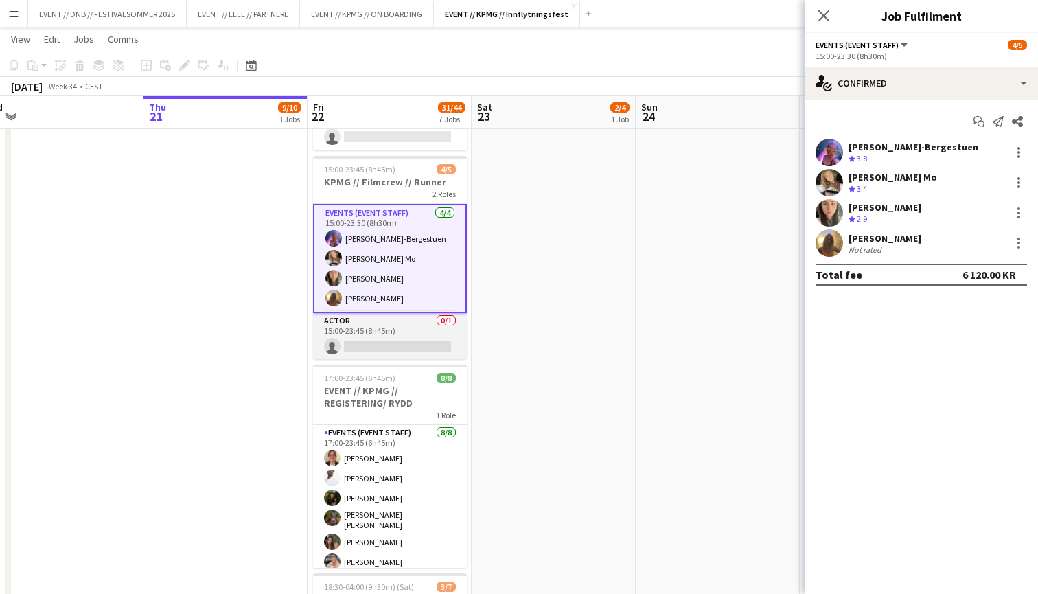
click at [431, 323] on app-card-role "Actor 0/1 15:00-23:45 (8h45m) single-neutral-actions" at bounding box center [390, 336] width 154 height 47
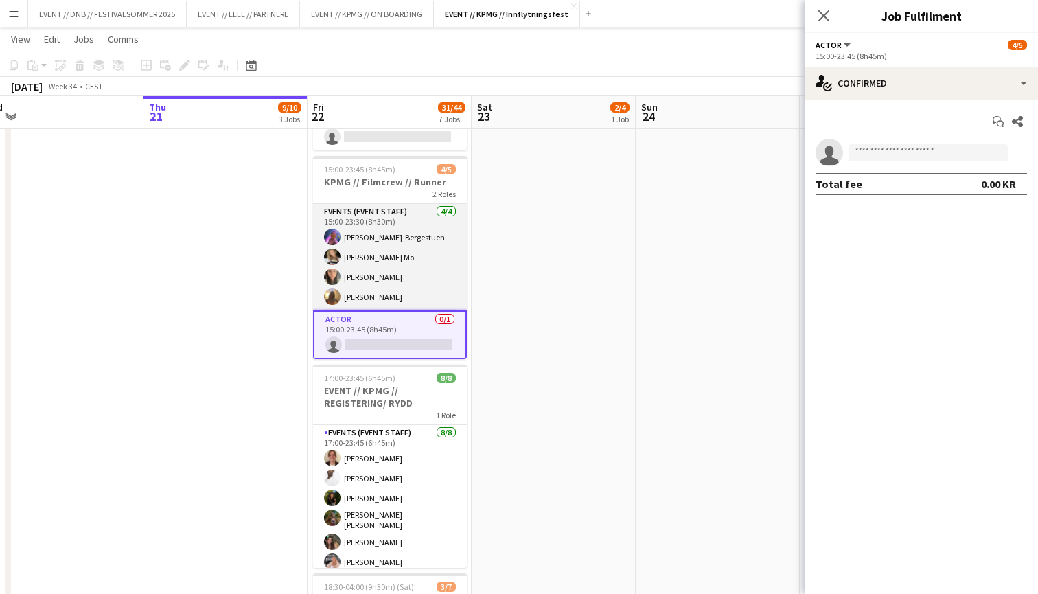
click at [447, 278] on app-card-role "Events (Event Staff) [DATE] 15:00-23:30 (8h30m) [PERSON_NAME] [PERSON_NAME] Mo …" at bounding box center [390, 257] width 154 height 106
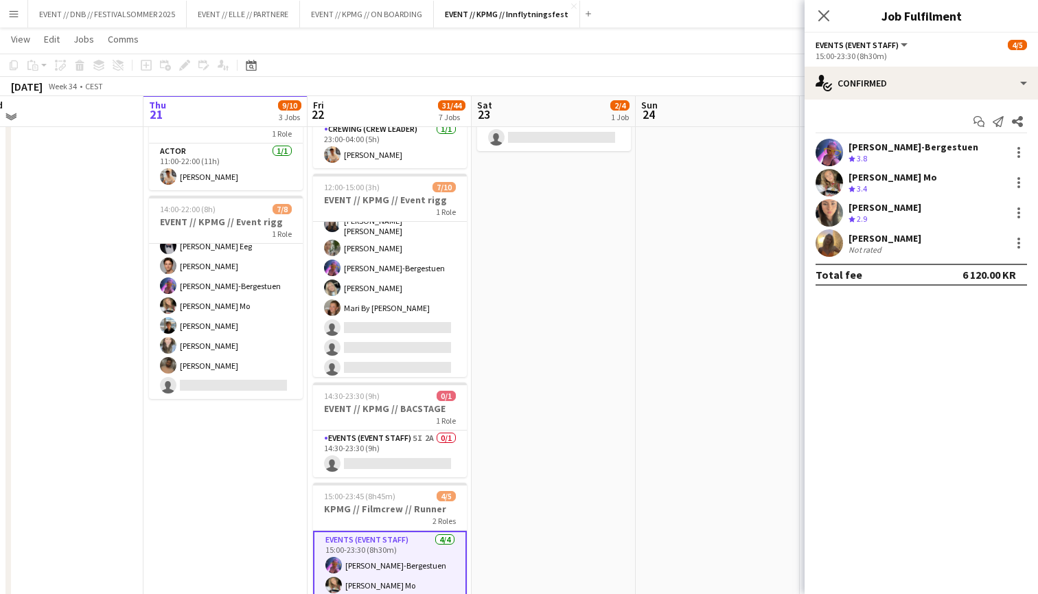
scroll to position [177, 0]
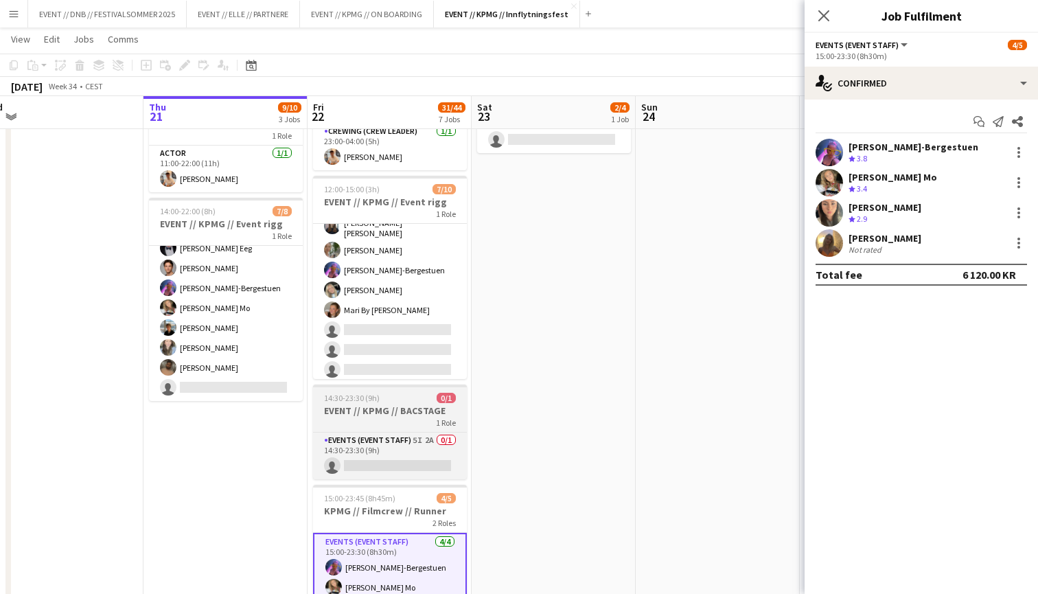
click at [382, 428] on app-job-card "14:30-23:30 (9h) 0/1 EVENT // KPMG // BACSTAGE 1 Role Events (Event Staff) 5I 2…" at bounding box center [390, 431] width 154 height 95
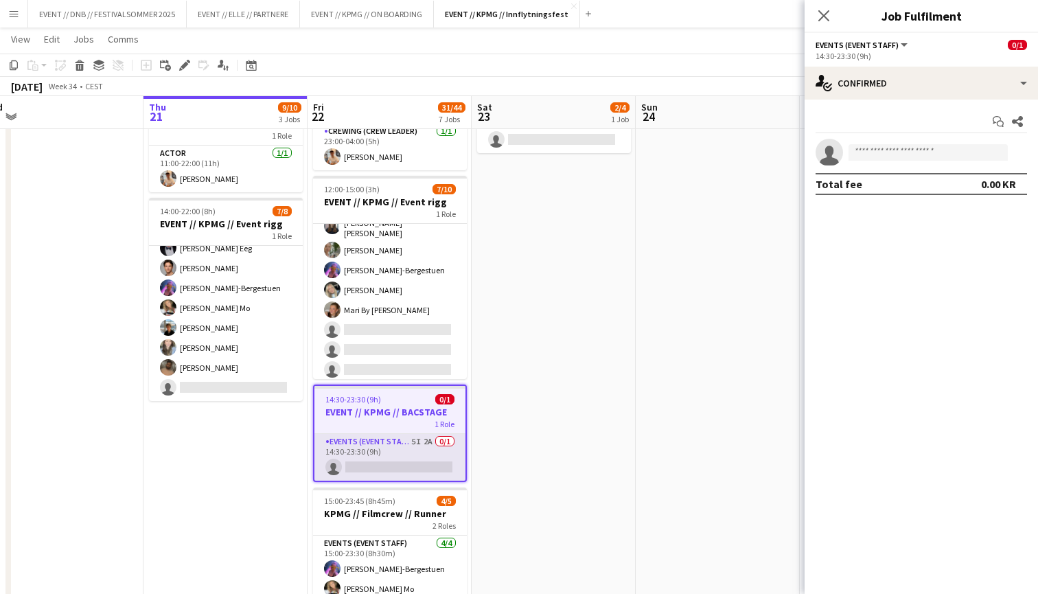
click at [382, 449] on app-card-role "Events (Event Staff) 5I 2A 0/1 14:30-23:30 (9h) single-neutral-actions" at bounding box center [389, 457] width 151 height 47
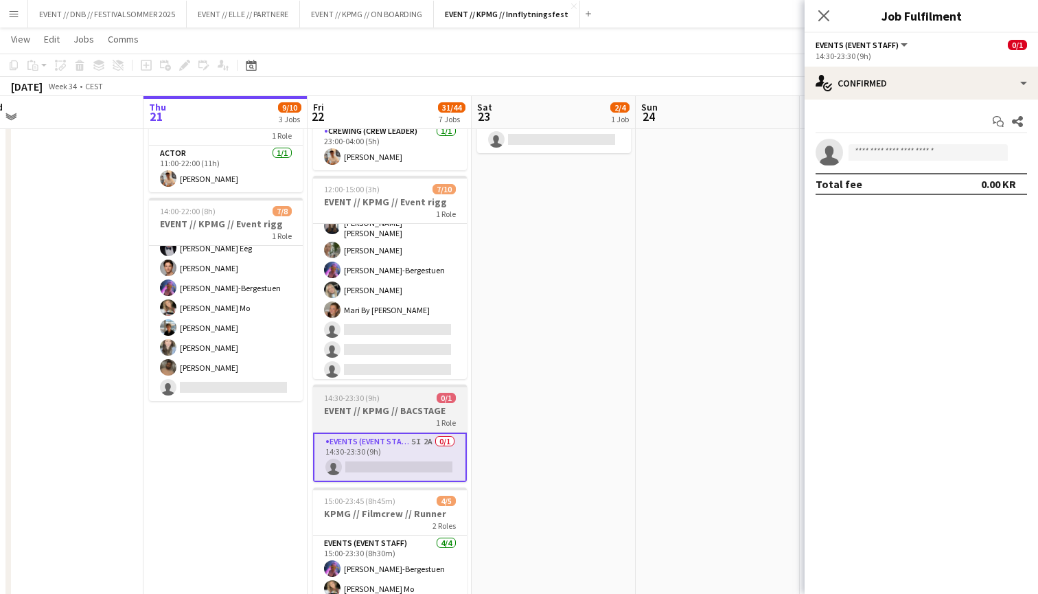
click at [415, 405] on h3 "EVENT // KPMG // BACSTAGE" at bounding box center [390, 410] width 154 height 12
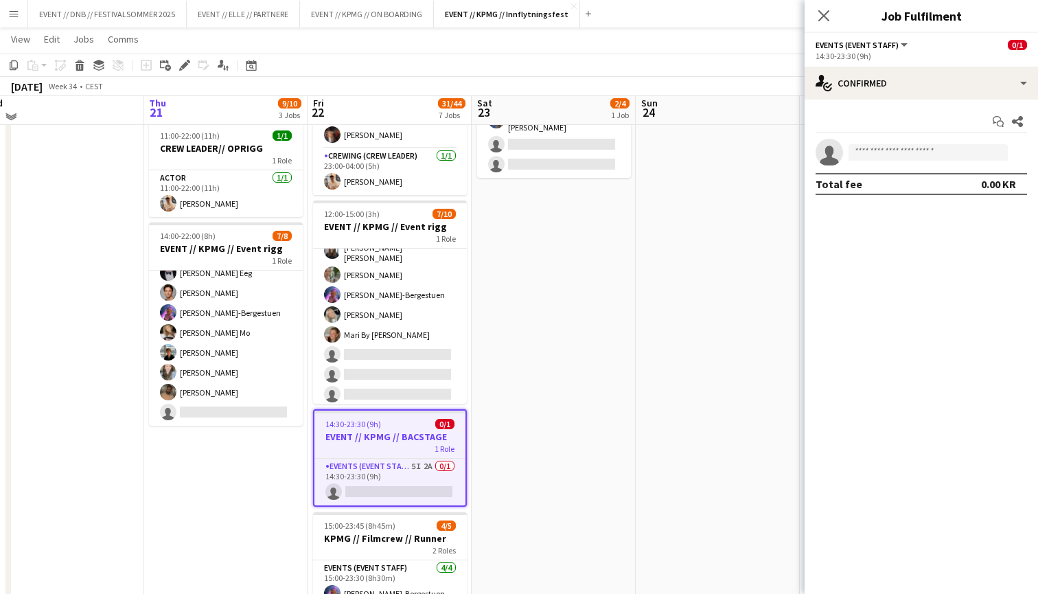
scroll to position [148, 0]
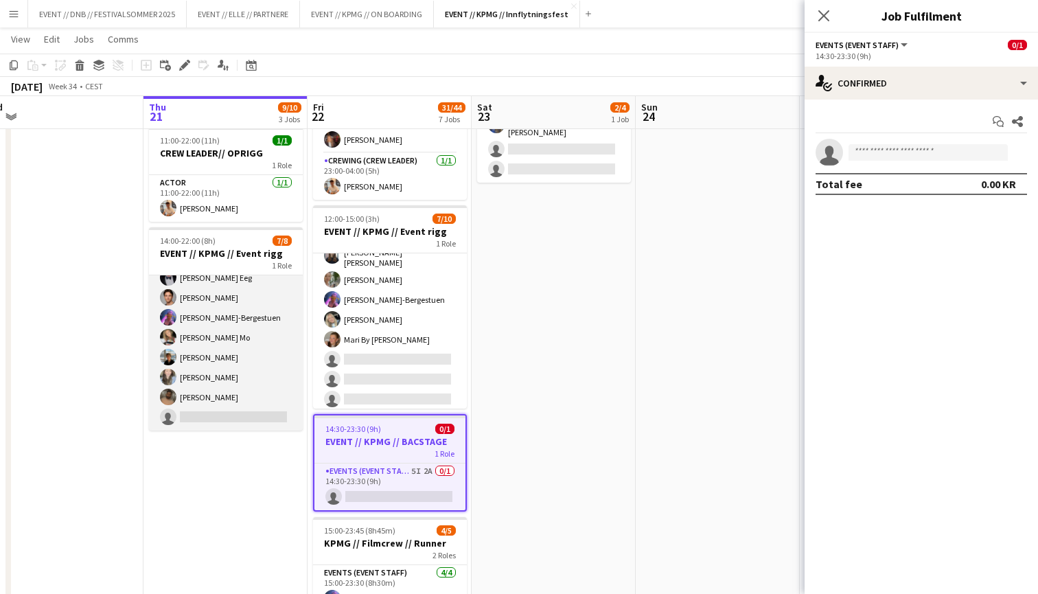
click at [233, 303] on app-card-role "Events (Event Staff) 4I 4A [DATE] 14:00-22:00 (8h) [PERSON_NAME] Eeg [PERSON_NA…" at bounding box center [226, 337] width 154 height 186
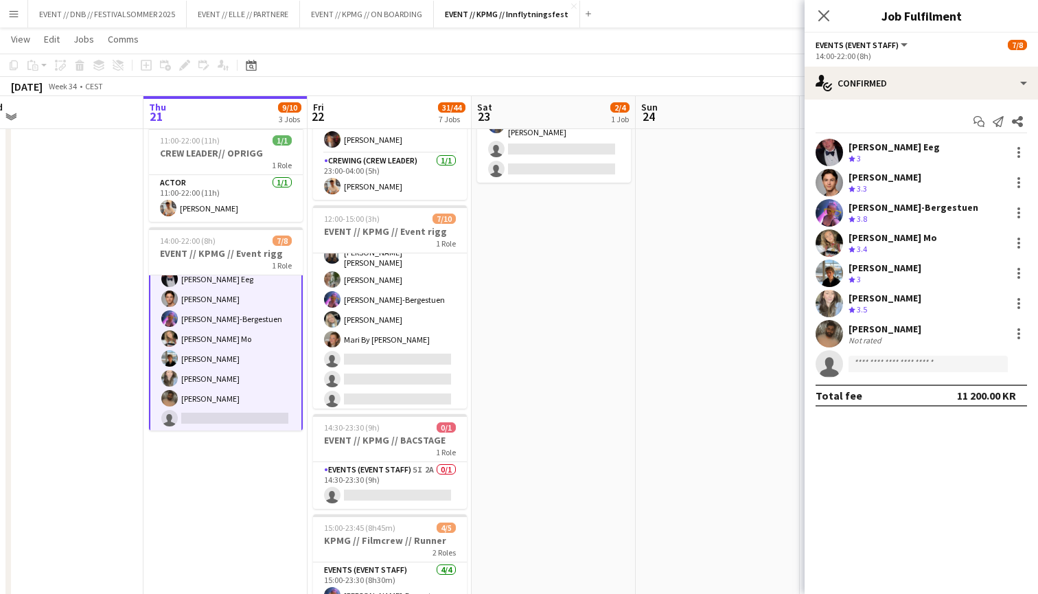
click at [935, 179] on div "Ulrik Eeg Crew rating 3.3" at bounding box center [920, 182] width 233 height 27
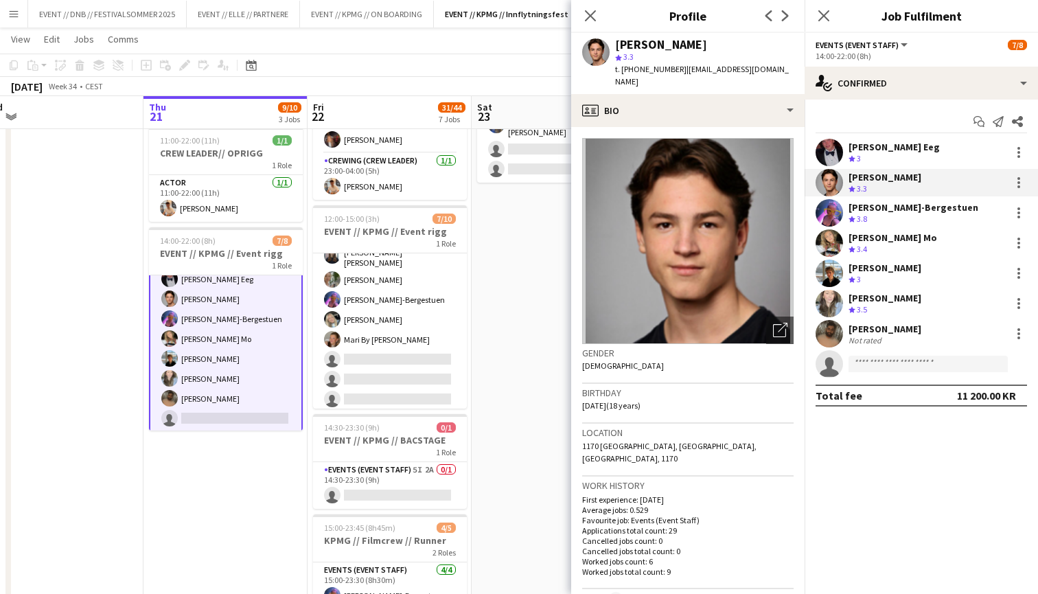
click at [929, 198] on div "[PERSON_NAME] Eeg Crew rating 3 Ulrik Eeg Crew rating 3.3 [PERSON_NAME]-Bergest…" at bounding box center [920, 258] width 233 height 239
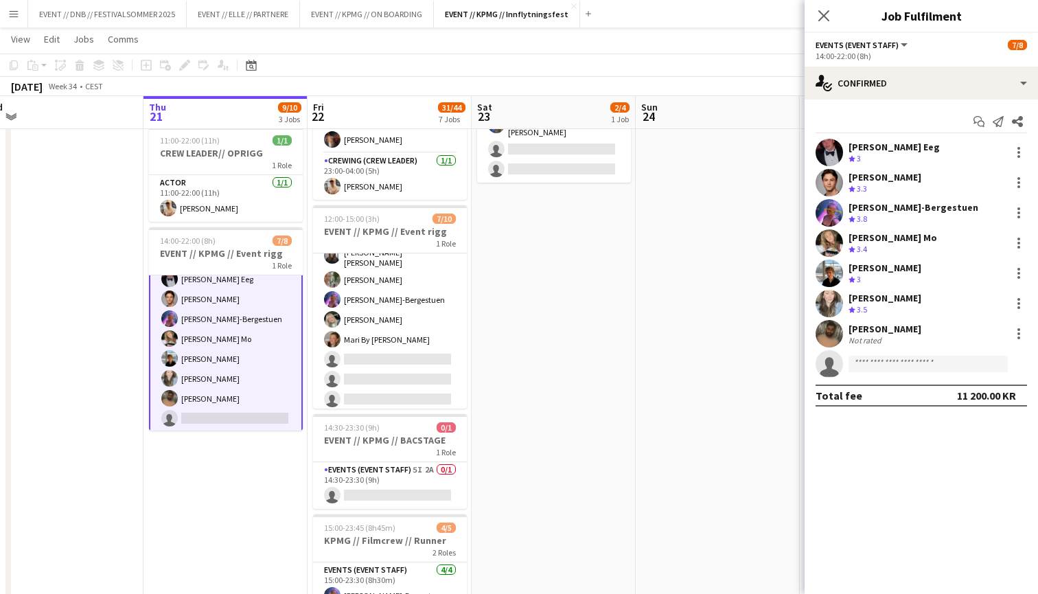
click at [942, 154] on div "[PERSON_NAME] Eeg Crew rating 3" at bounding box center [920, 152] width 233 height 27
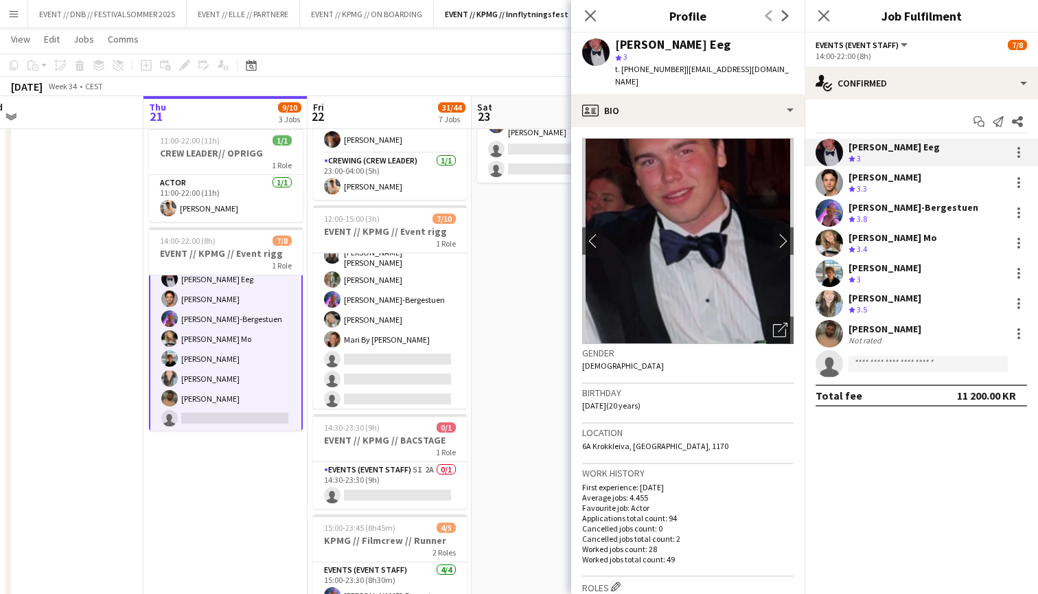
click at [903, 301] on div "[PERSON_NAME] Crew rating 3.5" at bounding box center [920, 303] width 233 height 27
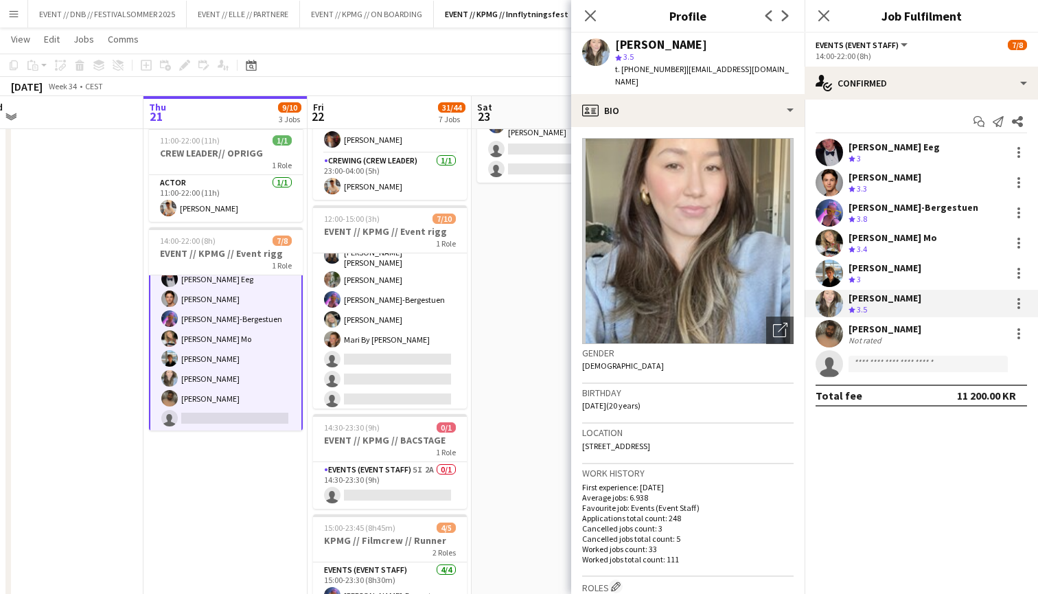
click at [897, 338] on div "[PERSON_NAME] Not rated" at bounding box center [920, 333] width 233 height 27
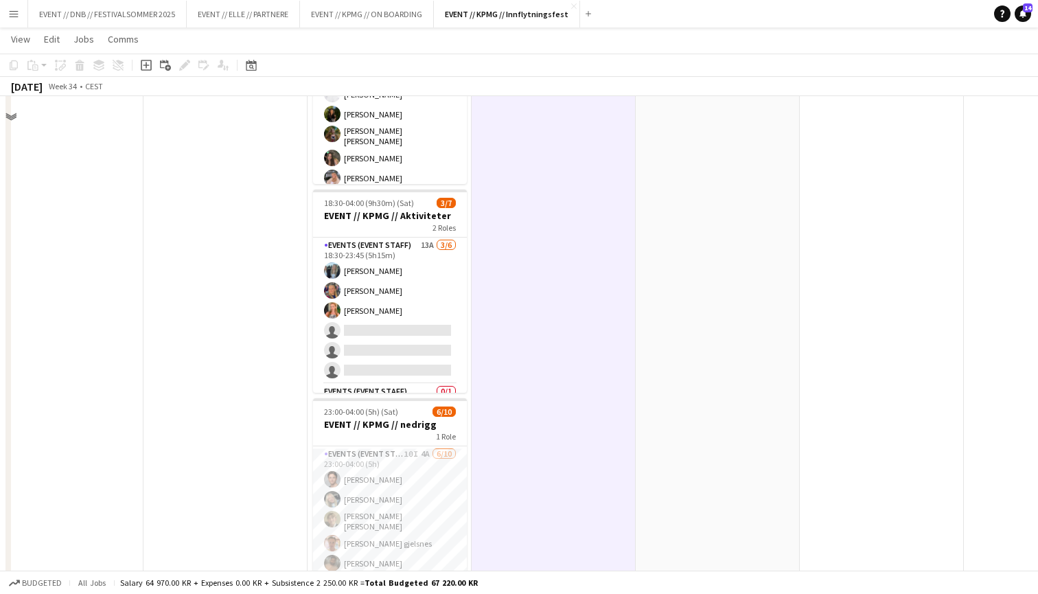
scroll to position [900, 0]
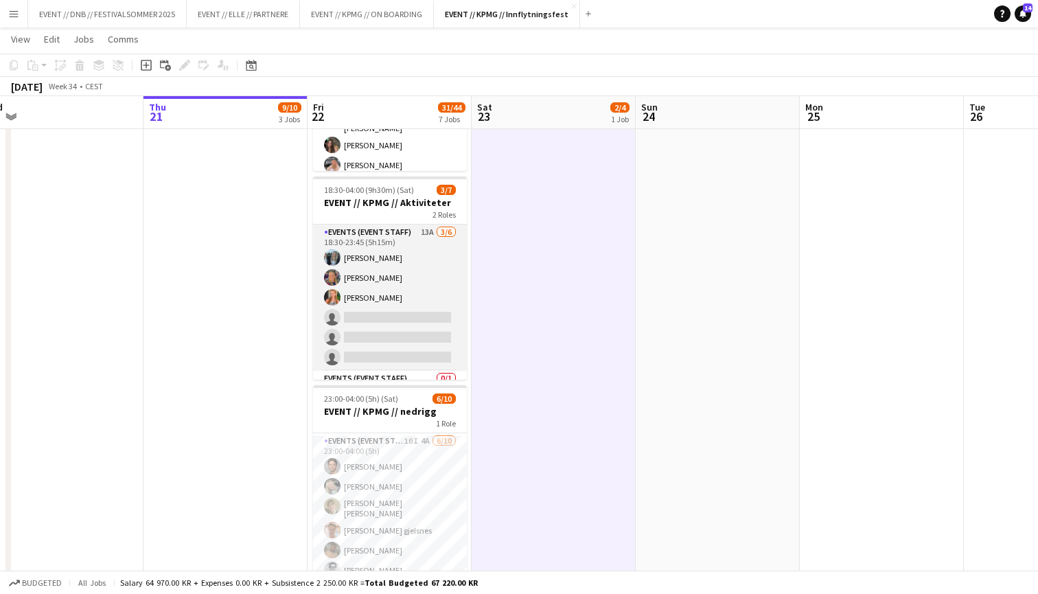
click at [425, 270] on app-card-role "Events (Event Staff) 13A [DATE] 18:30-23:45 (5h15m) [PERSON_NAME] [PERSON_NAME]…" at bounding box center [390, 297] width 154 height 146
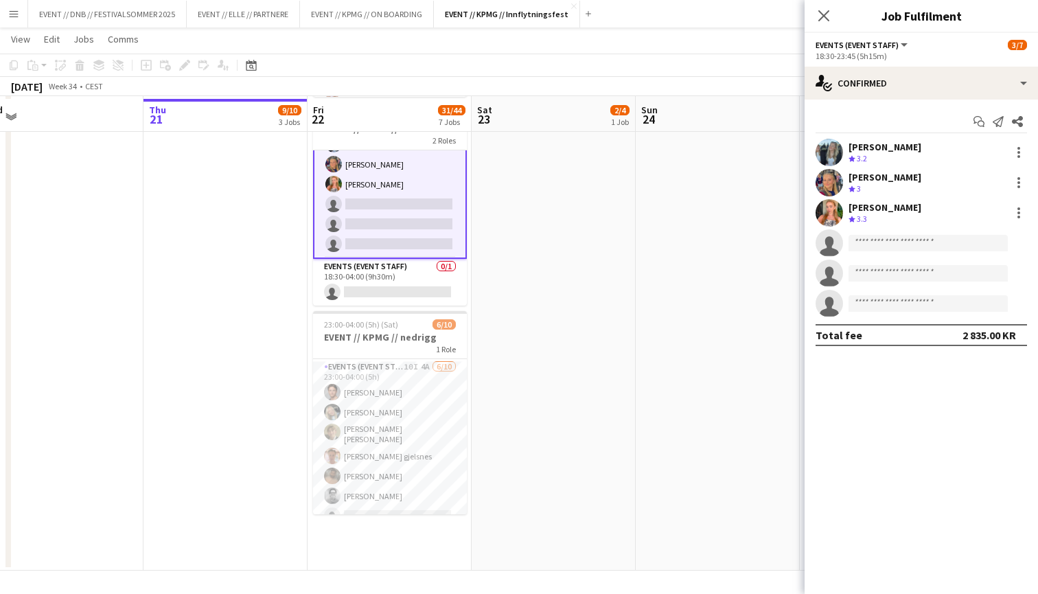
scroll to position [975, 0]
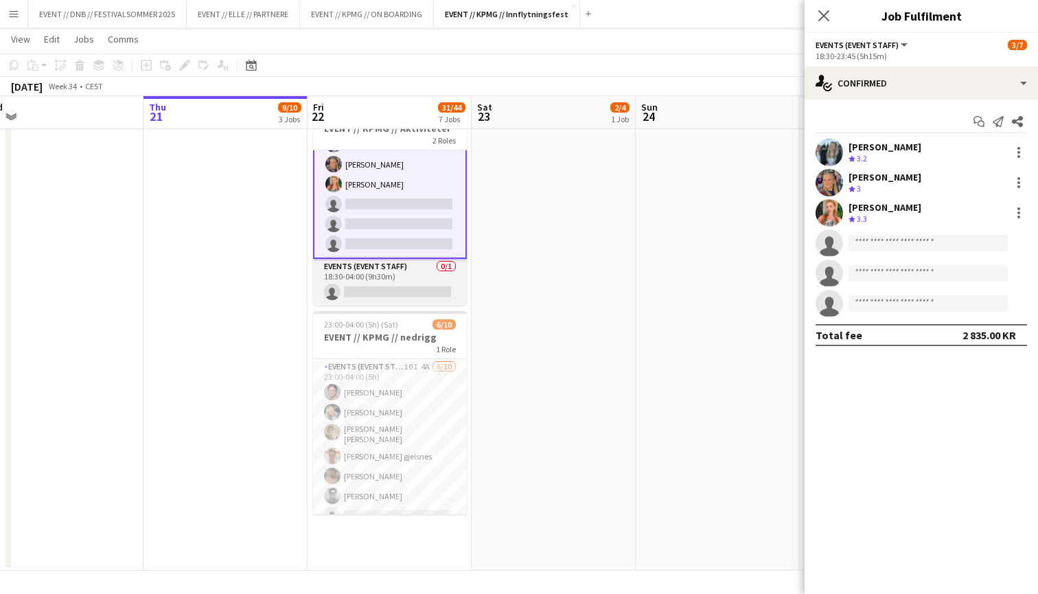
click at [388, 288] on app-card-role "Events (Event Staff) 0/1 18:30-04:00 (9h30m) single-neutral-actions" at bounding box center [390, 282] width 154 height 47
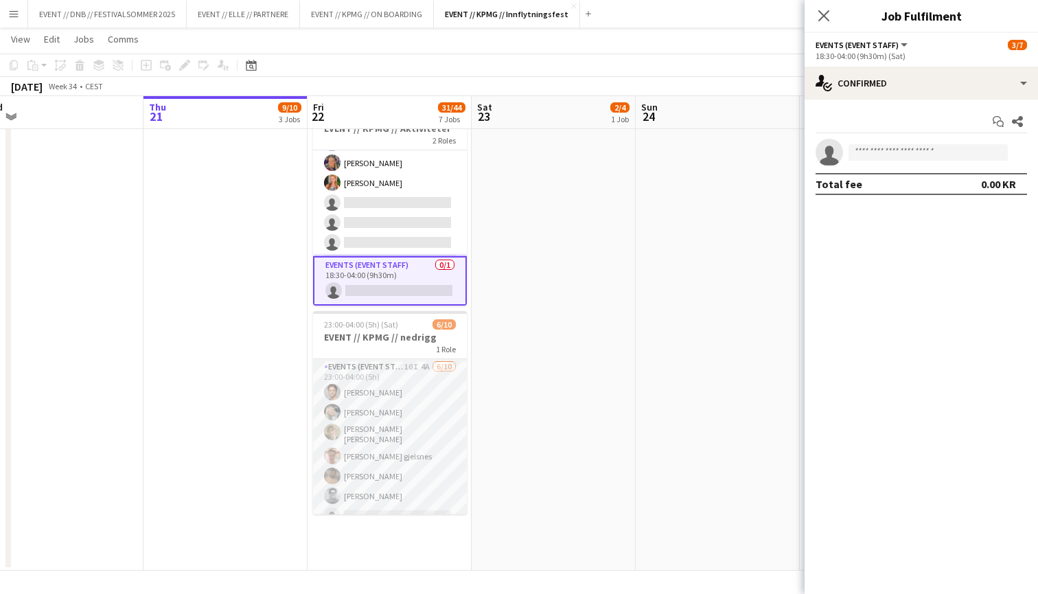
click at [374, 443] on app-card-role "Events (Event Staff) 10I 4A [DATE] 23:00-04:00 (5h) [PERSON_NAME] [PERSON_NAME]…" at bounding box center [390, 474] width 154 height 230
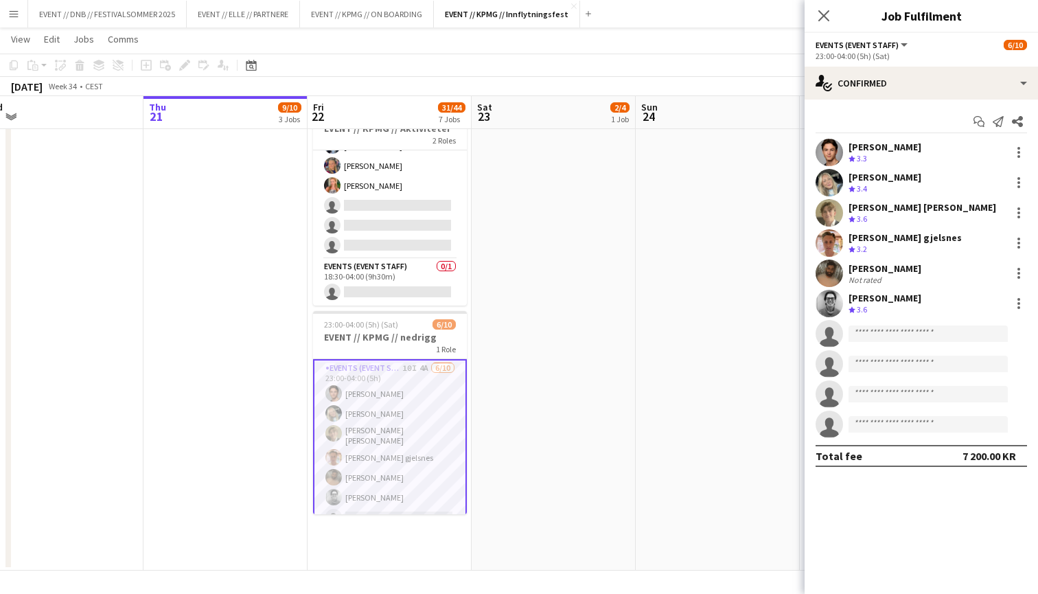
scroll to position [38, 0]
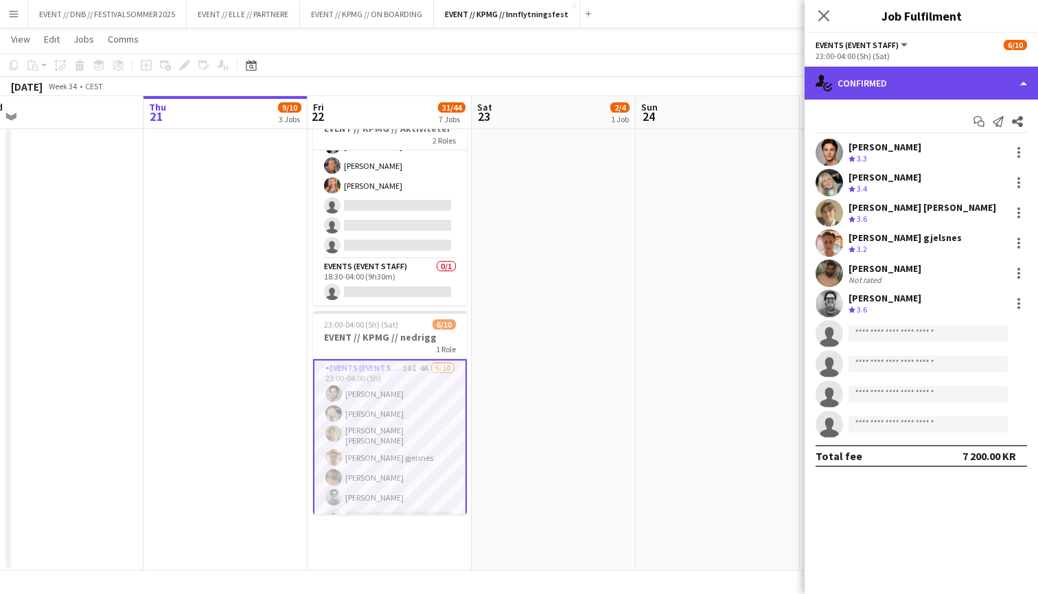
click at [968, 97] on div "single-neutral-actions-check-2 Confirmed" at bounding box center [920, 83] width 233 height 33
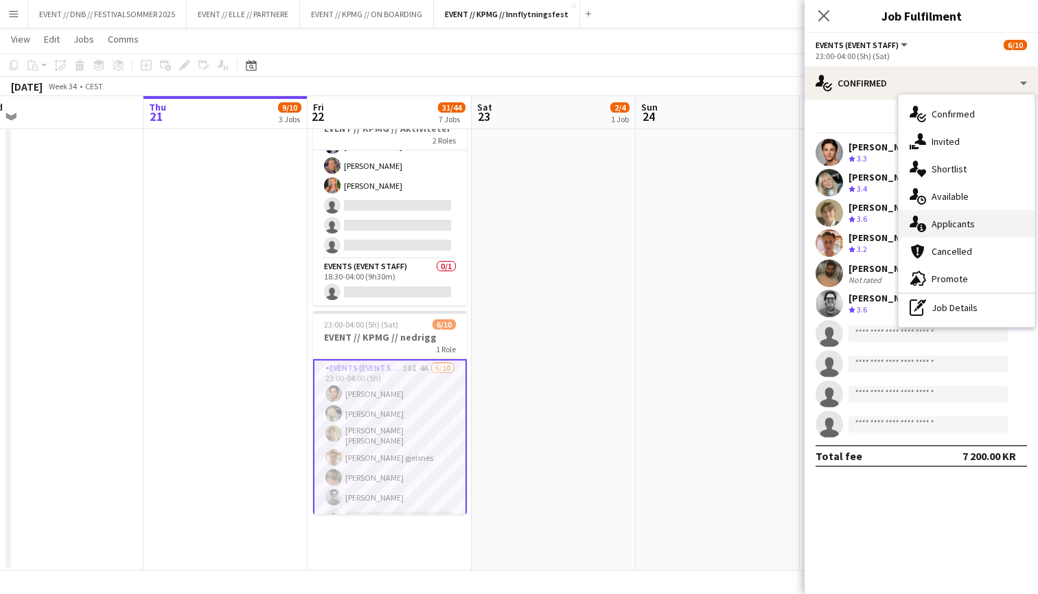
click at [966, 220] on div "single-neutral-actions-information Applicants" at bounding box center [966, 223] width 136 height 27
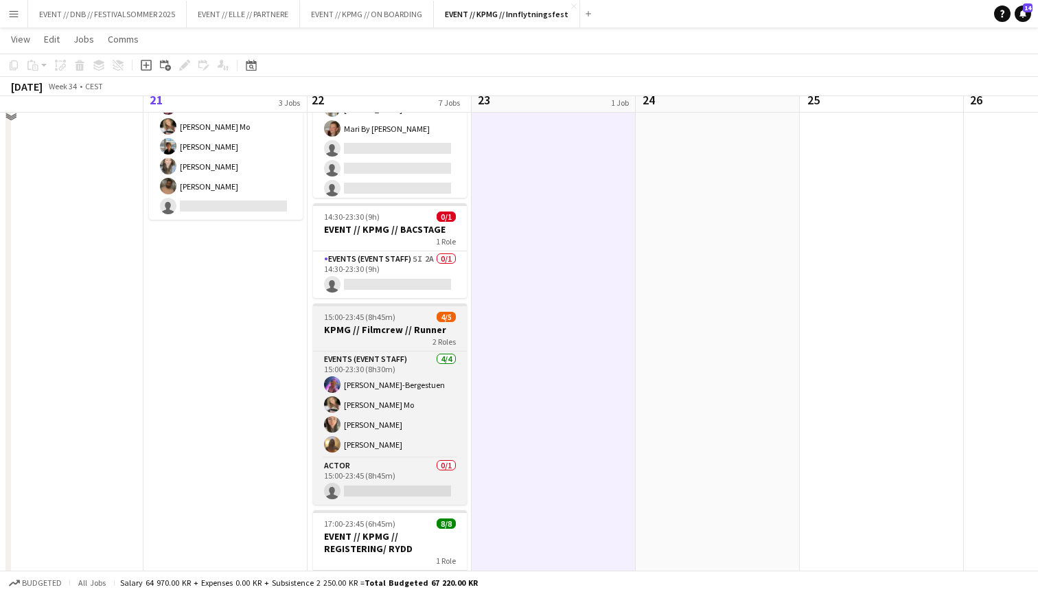
scroll to position [364, 0]
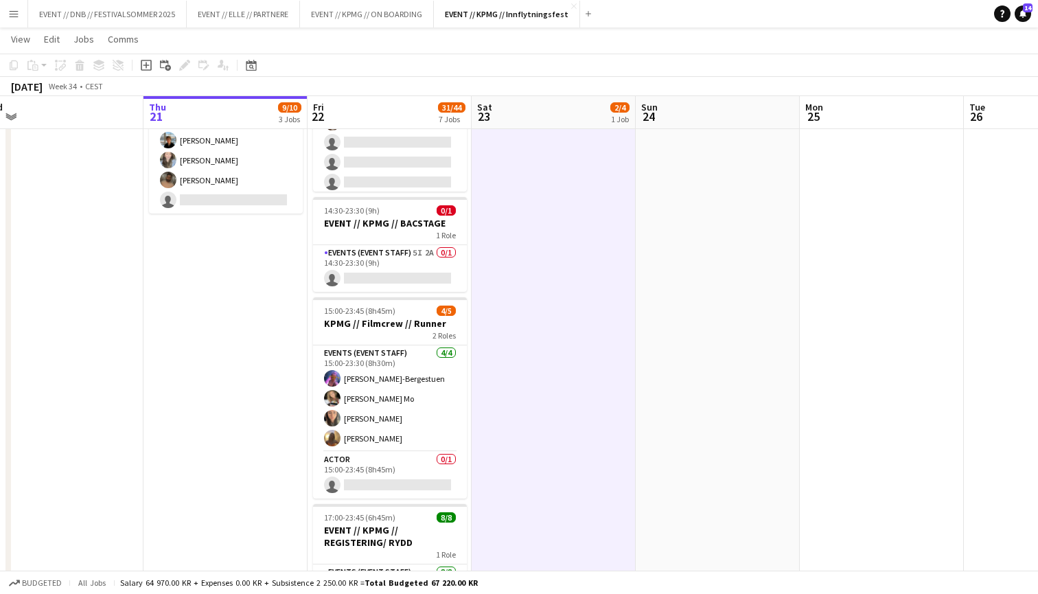
click at [690, 281] on app-date-cell at bounding box center [718, 484] width 164 height 1391
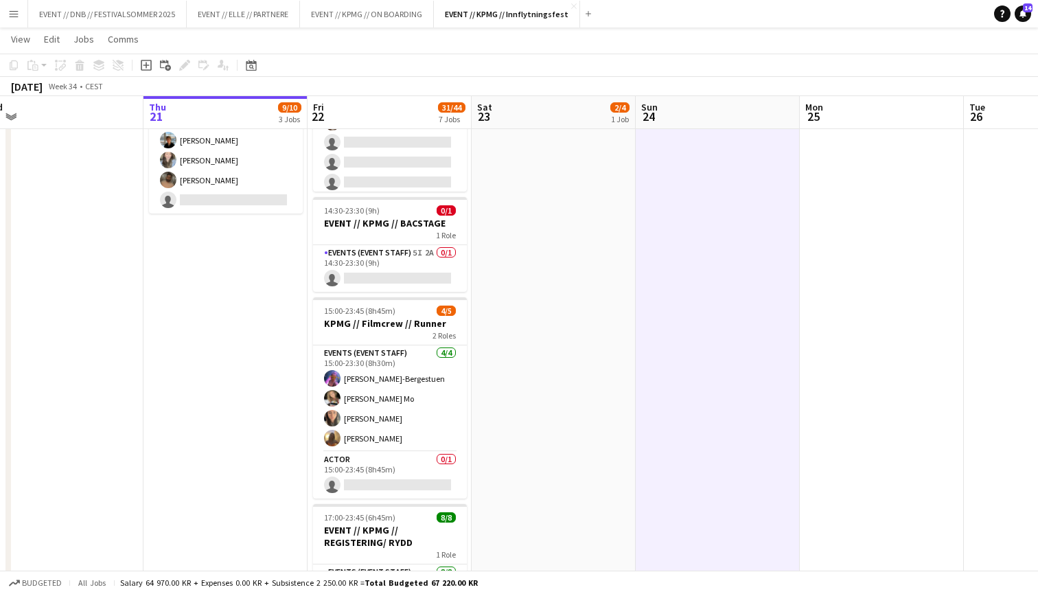
click at [130, 371] on app-date-cell at bounding box center [61, 484] width 164 height 1391
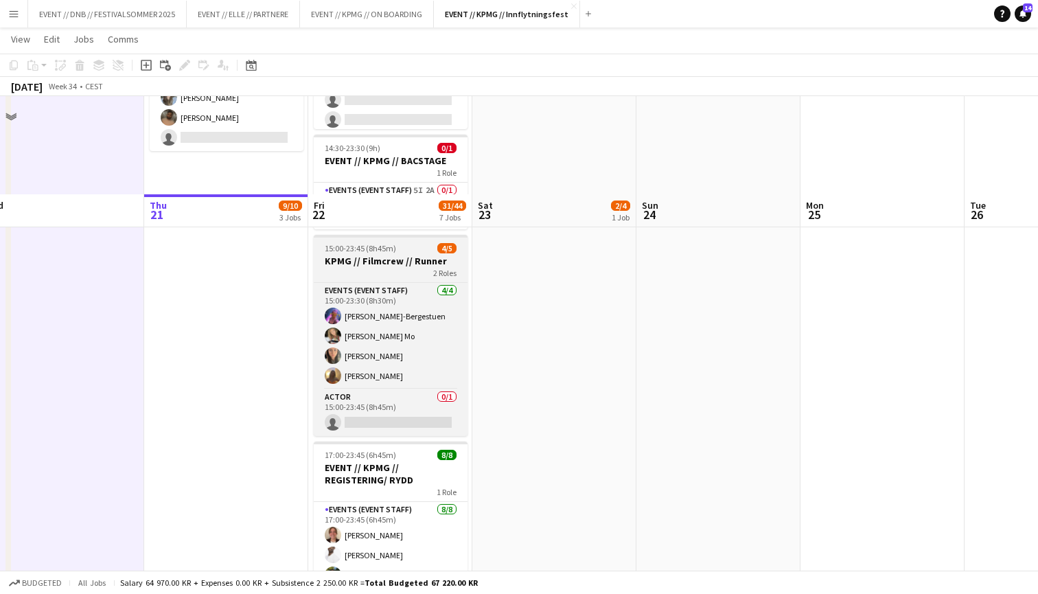
scroll to position [530, 0]
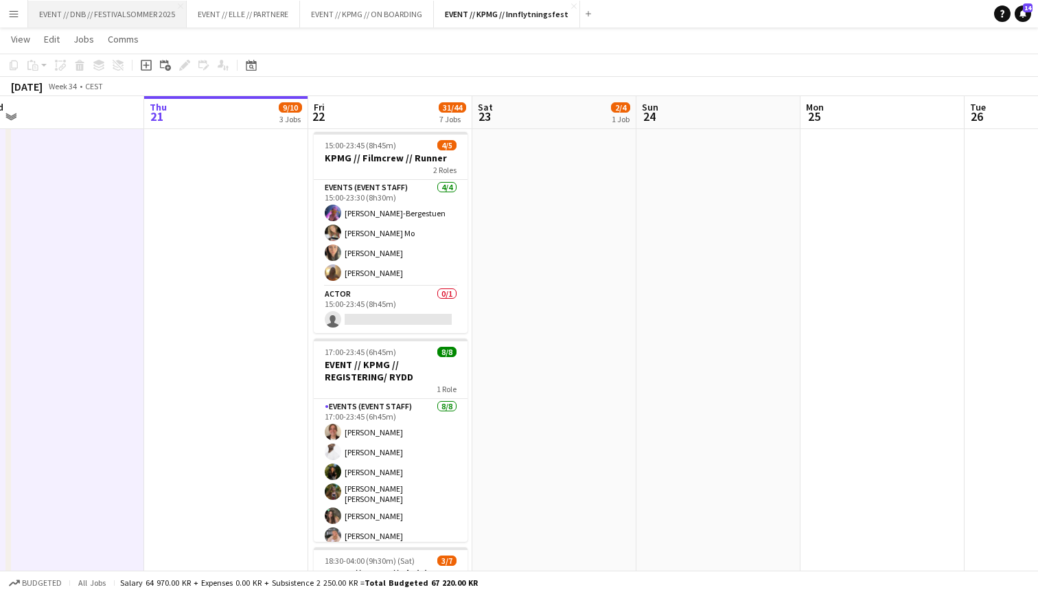
click at [136, 13] on button "EVENT // DNB // FESTIVALSOMMER 2025 Close" at bounding box center [107, 14] width 159 height 27
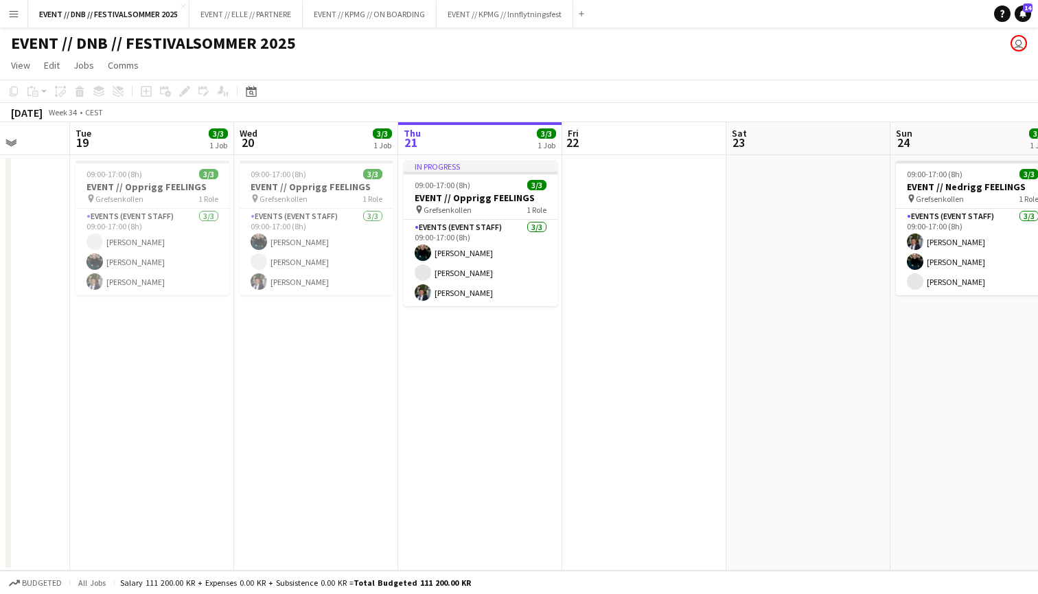
scroll to position [0, 421]
click at [513, 19] on button "EVENT // KPMG // Innflytningsfest Close" at bounding box center [505, 14] width 137 height 27
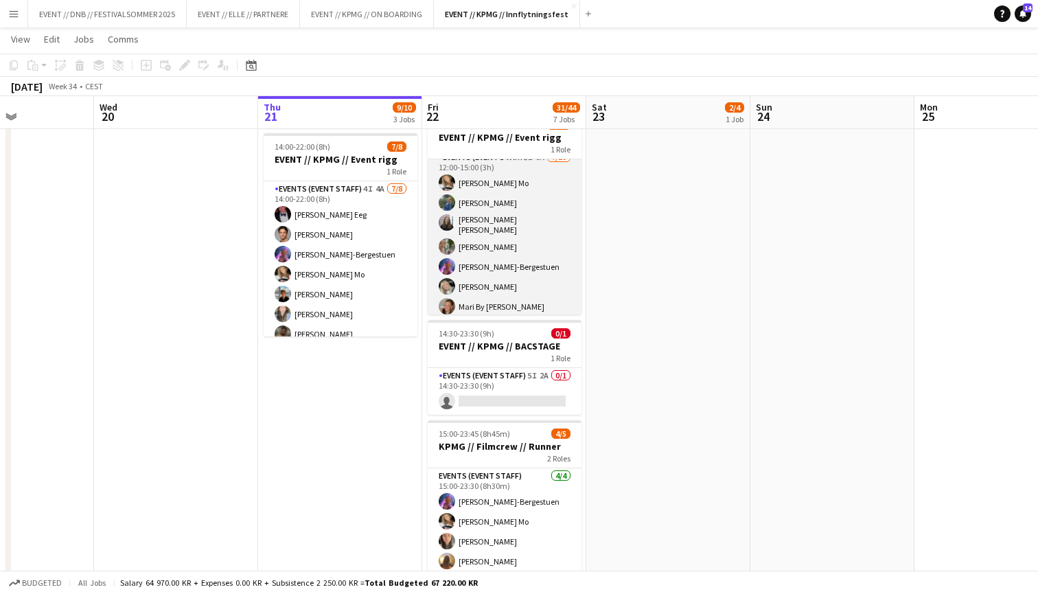
scroll to position [17, 0]
click at [508, 262] on app-card-role "Events (Event Staff) 3I 6A [DATE] 12:00-15:00 (3h) [PERSON_NAME] Mo [PERSON_NAM…" at bounding box center [505, 257] width 154 height 230
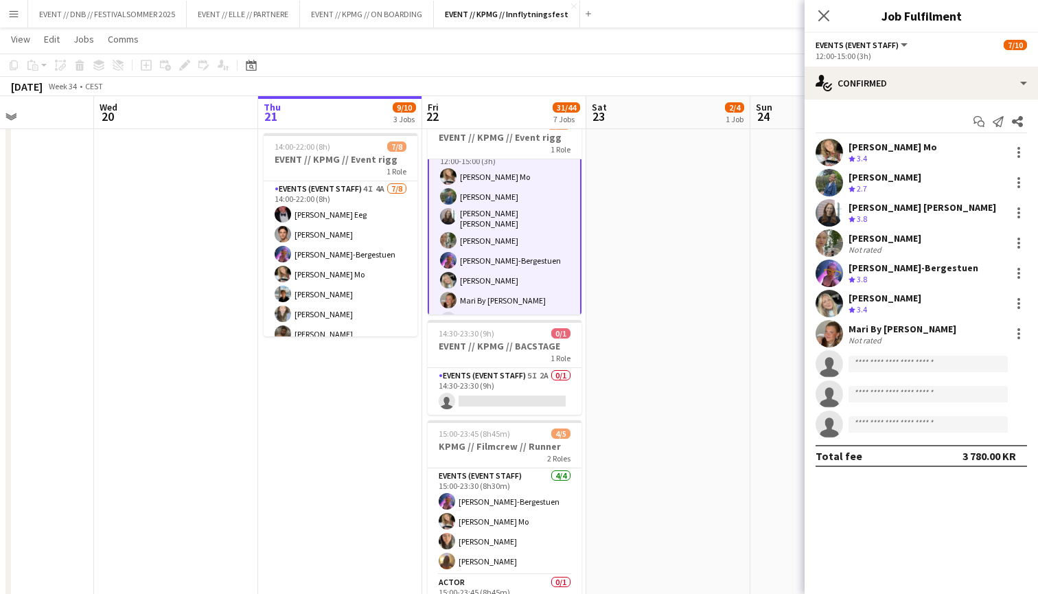
click at [894, 228] on div "[PERSON_NAME] Mo Crew rating 3.4 [PERSON_NAME] Crew rating 2.7 [PERSON_NAME] [P…" at bounding box center [920, 288] width 233 height 299
click at [893, 237] on div "[PERSON_NAME]" at bounding box center [884, 238] width 73 height 12
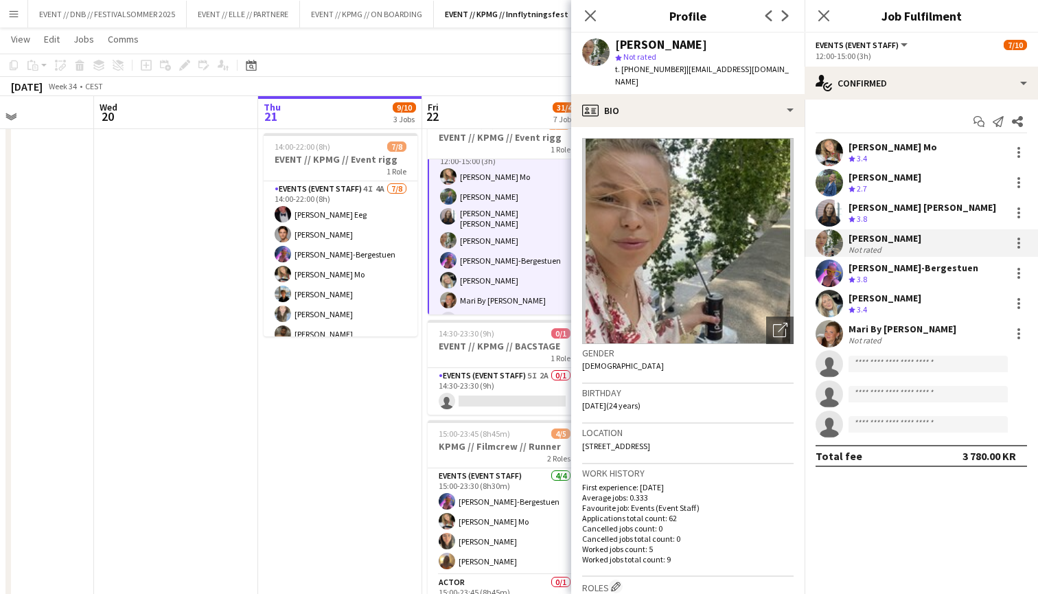
click at [899, 217] on div "Crew rating 3.8" at bounding box center [922, 219] width 148 height 12
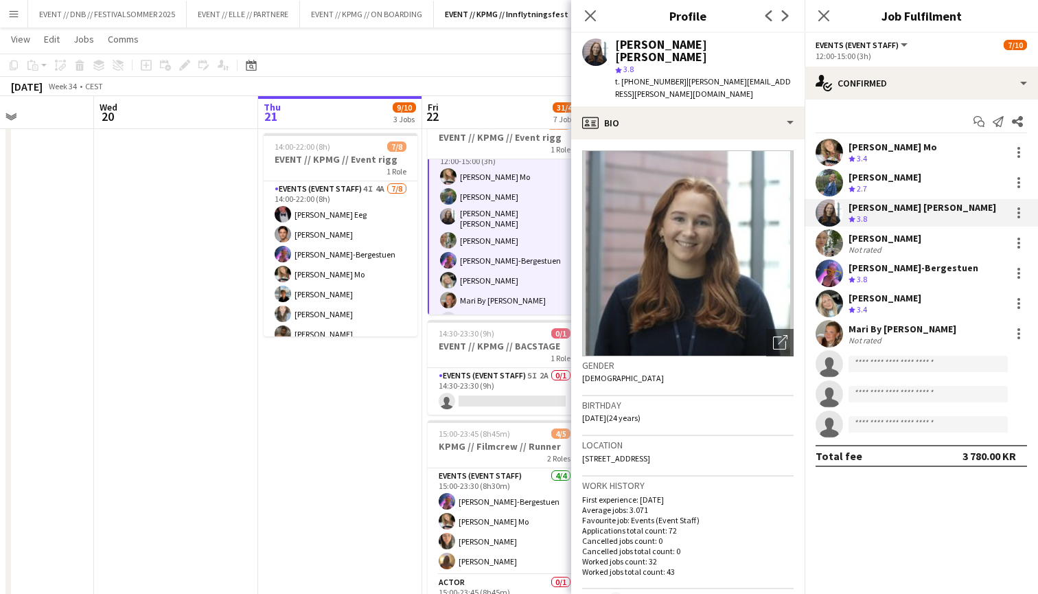
click at [933, 181] on div "[PERSON_NAME] Crew rating 2.7" at bounding box center [920, 182] width 233 height 27
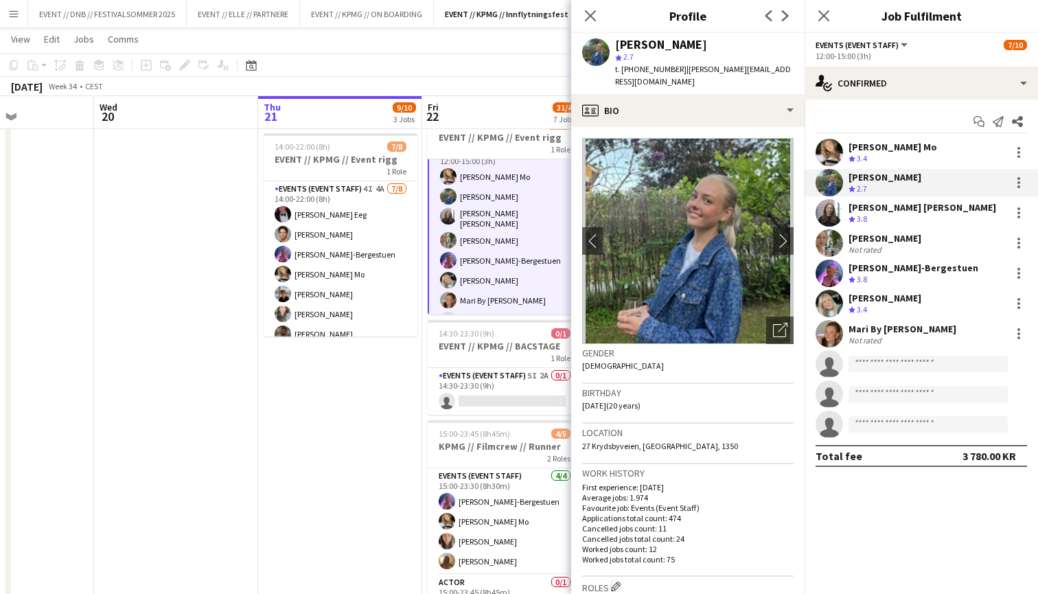
click at [953, 151] on div "[PERSON_NAME] Mo Crew rating 3.4" at bounding box center [920, 152] width 233 height 27
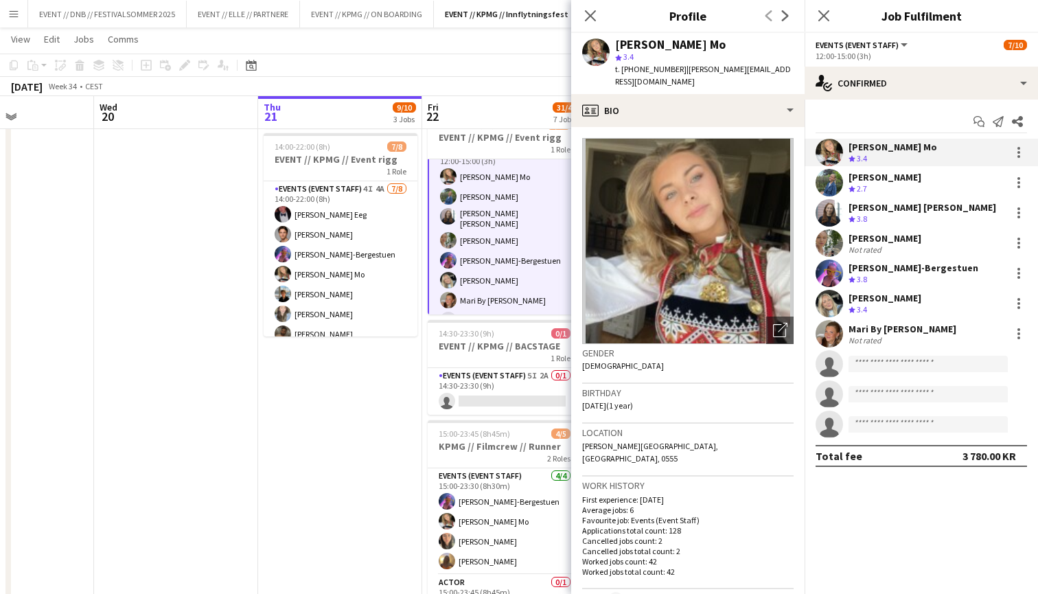
click at [883, 328] on div "Mari By [PERSON_NAME]" at bounding box center [902, 329] width 108 height 12
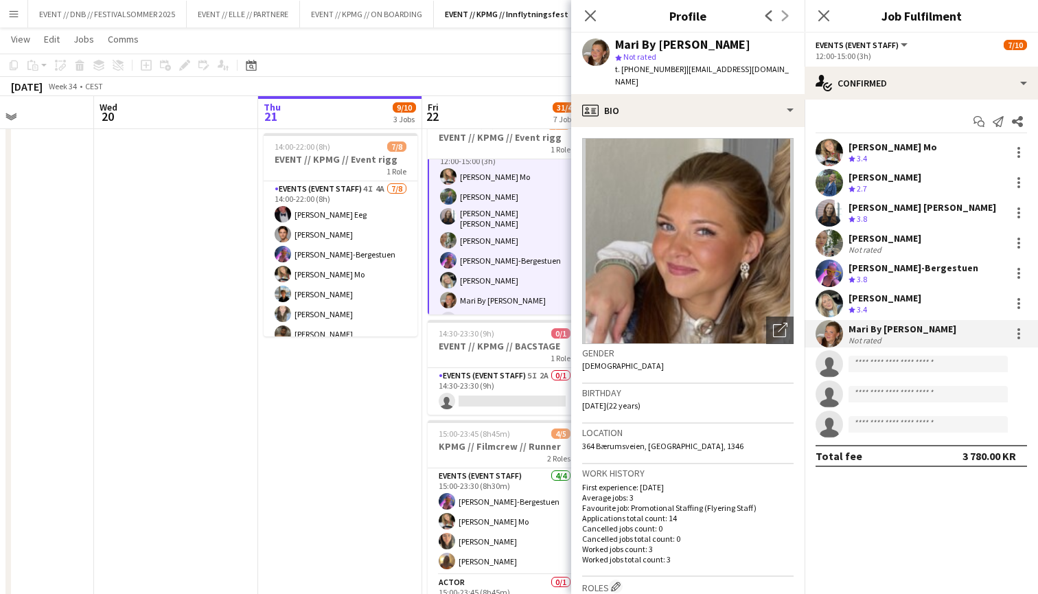
click at [895, 312] on div "Crew rating 3.4" at bounding box center [884, 310] width 73 height 12
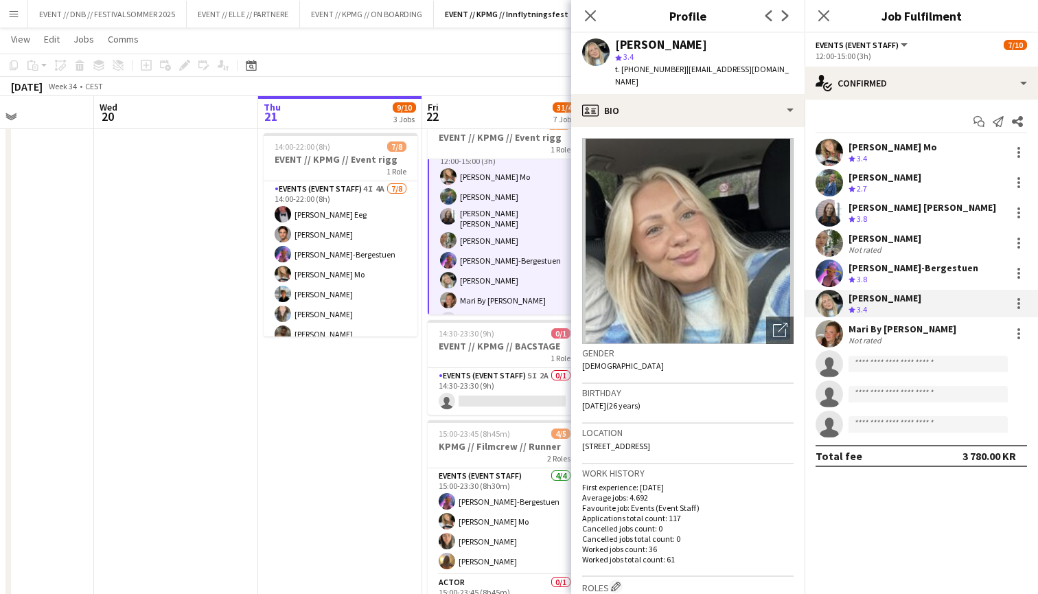
click at [921, 286] on div "[PERSON_NAME]-Bergestuen Crew rating 3.8" at bounding box center [920, 272] width 233 height 27
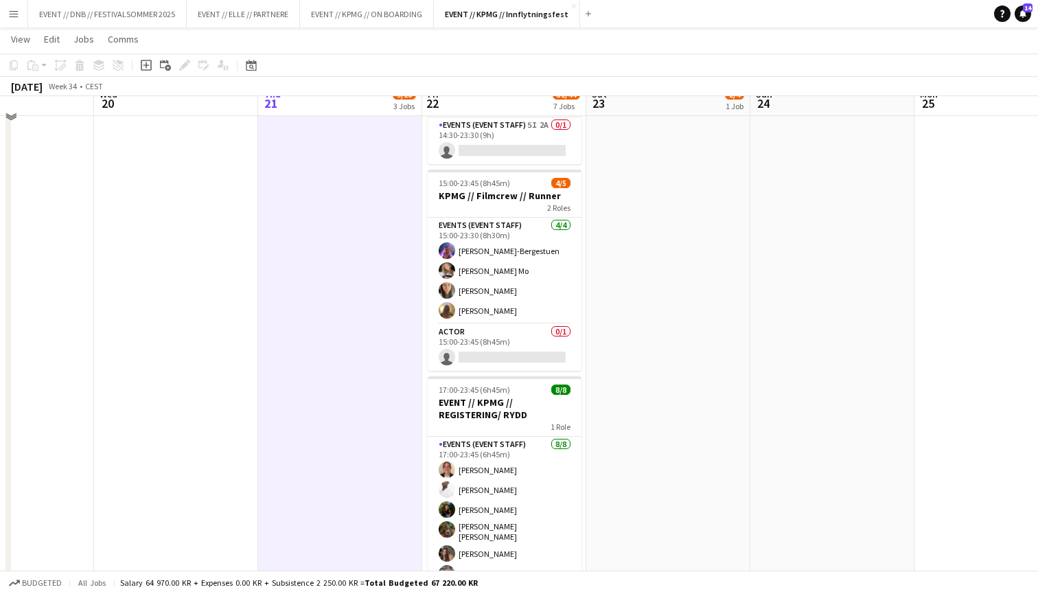
scroll to position [500, 0]
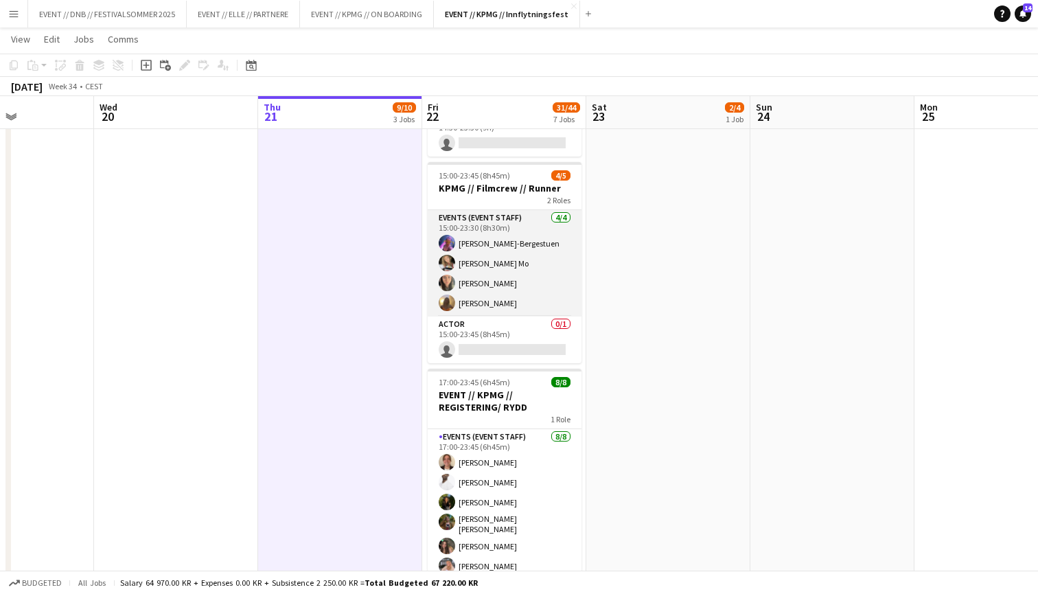
click at [515, 280] on app-card-role "Events (Event Staff) [DATE] 15:00-23:30 (8h30m) [PERSON_NAME] [PERSON_NAME] Mo …" at bounding box center [505, 263] width 154 height 106
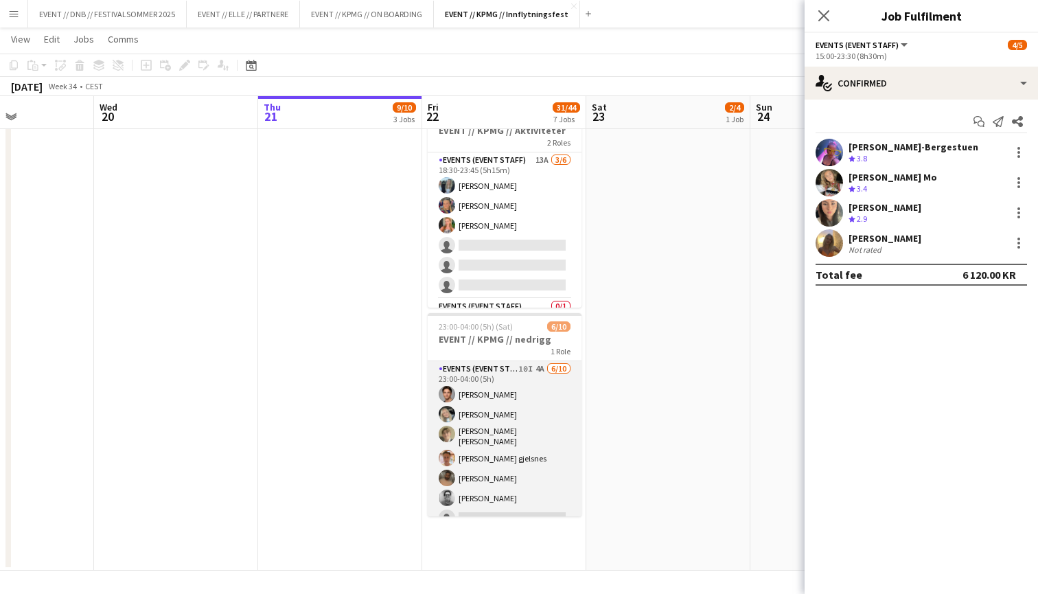
scroll to position [0, 0]
click at [520, 440] on app-card-role "Events (Event Staff) 10I 4A [DATE] 23:00-04:00 (5h) [PERSON_NAME] [PERSON_NAME]…" at bounding box center [505, 476] width 154 height 230
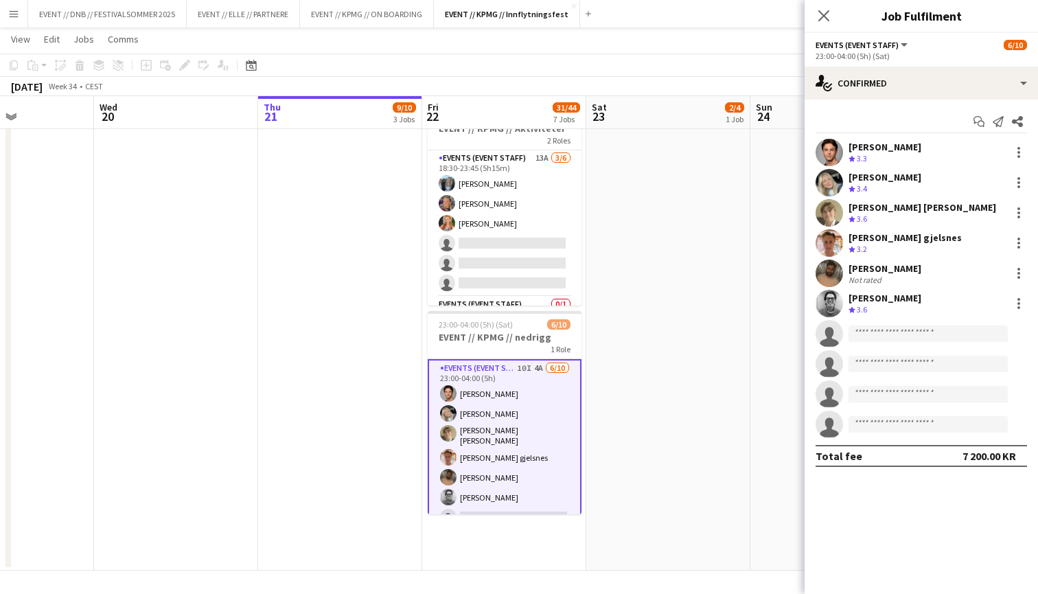
click at [835, 299] on app-user-avatar at bounding box center [828, 303] width 27 height 27
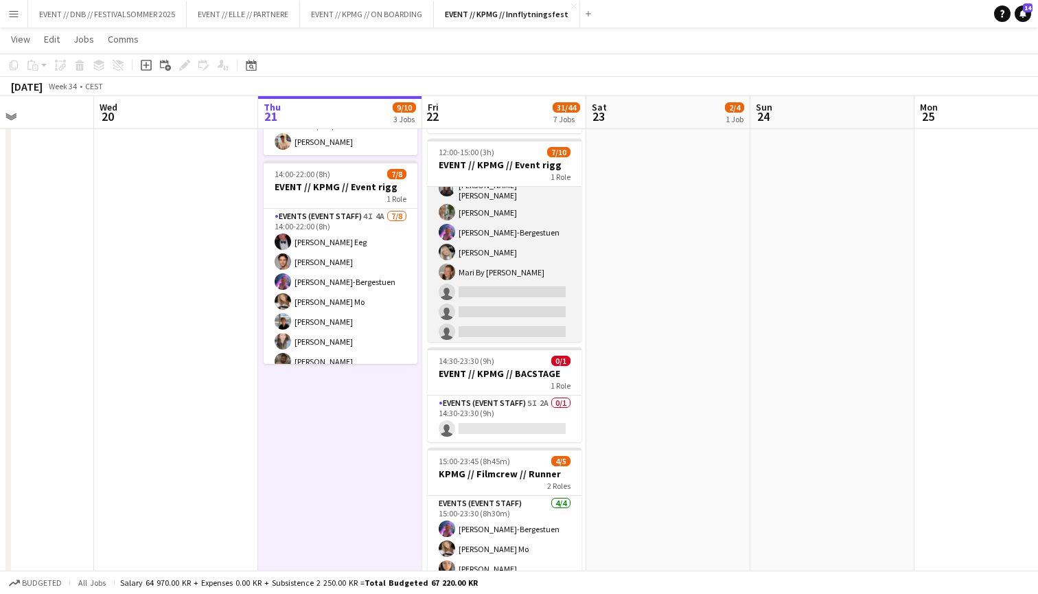
scroll to position [71, 0]
click at [558, 285] on app-card-role "Events (Event Staff) 3I 6A [DATE] 12:00-15:00 (3h) [PERSON_NAME] Mo [PERSON_NAM…" at bounding box center [505, 231] width 154 height 230
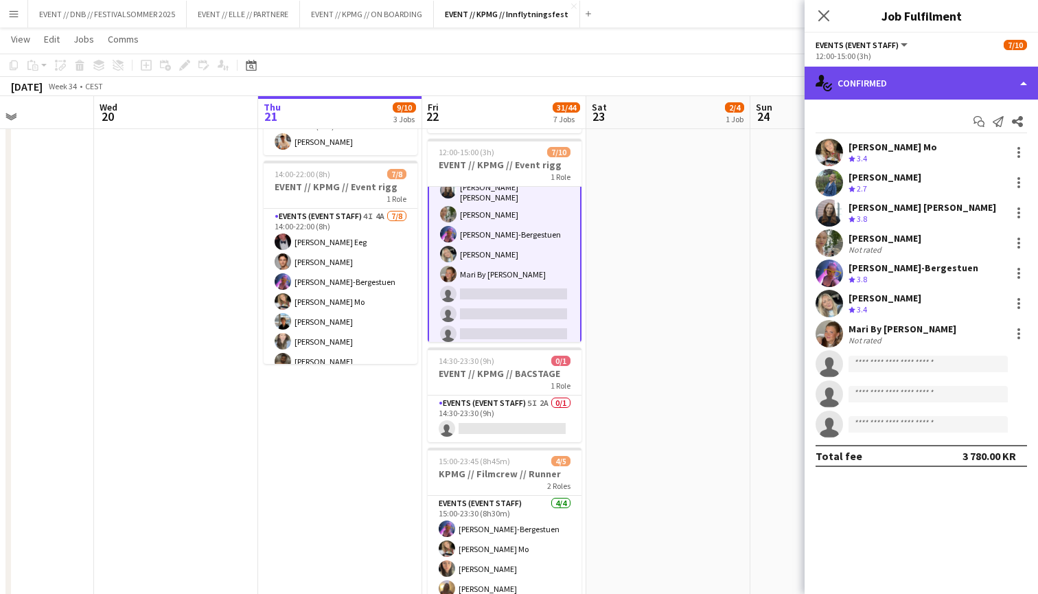
click at [859, 82] on div "single-neutral-actions-check-2 Confirmed" at bounding box center [920, 83] width 233 height 33
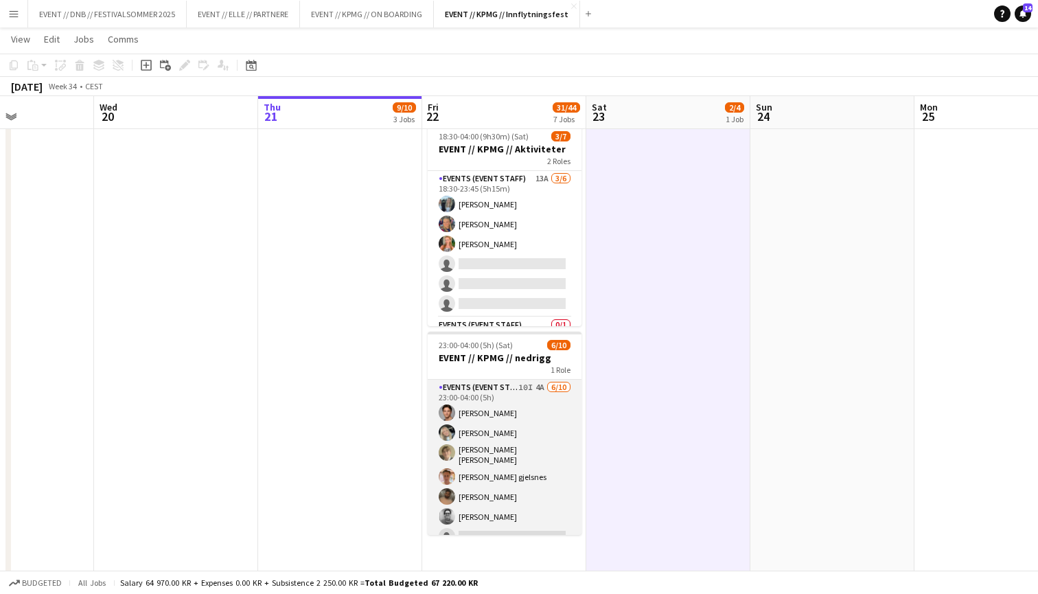
scroll to position [947, 0]
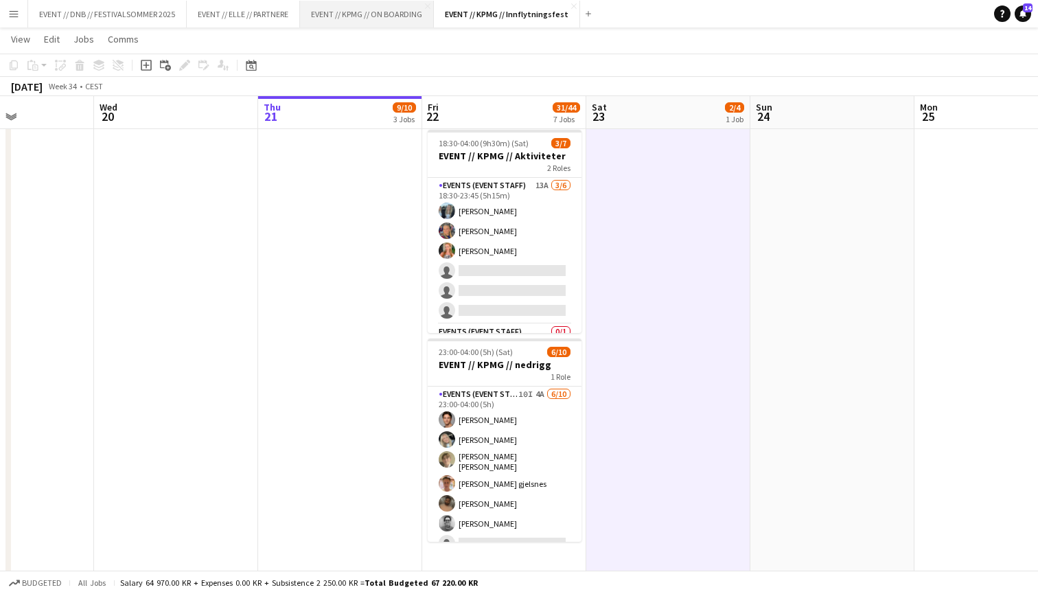
click at [369, 6] on button "EVENT // KPMG // ON BOARDING Close" at bounding box center [367, 14] width 134 height 27
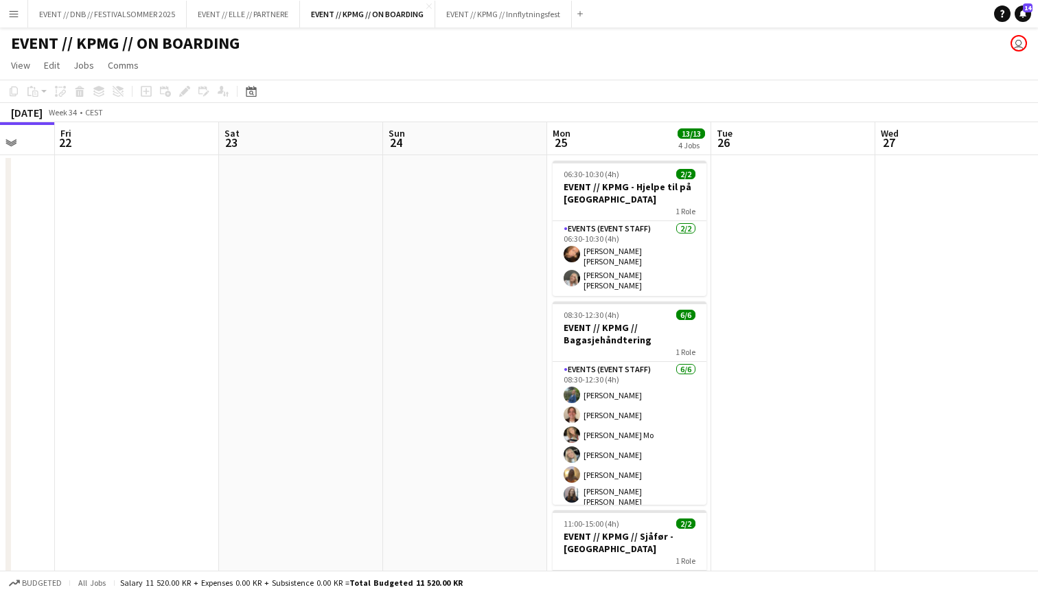
scroll to position [0, 607]
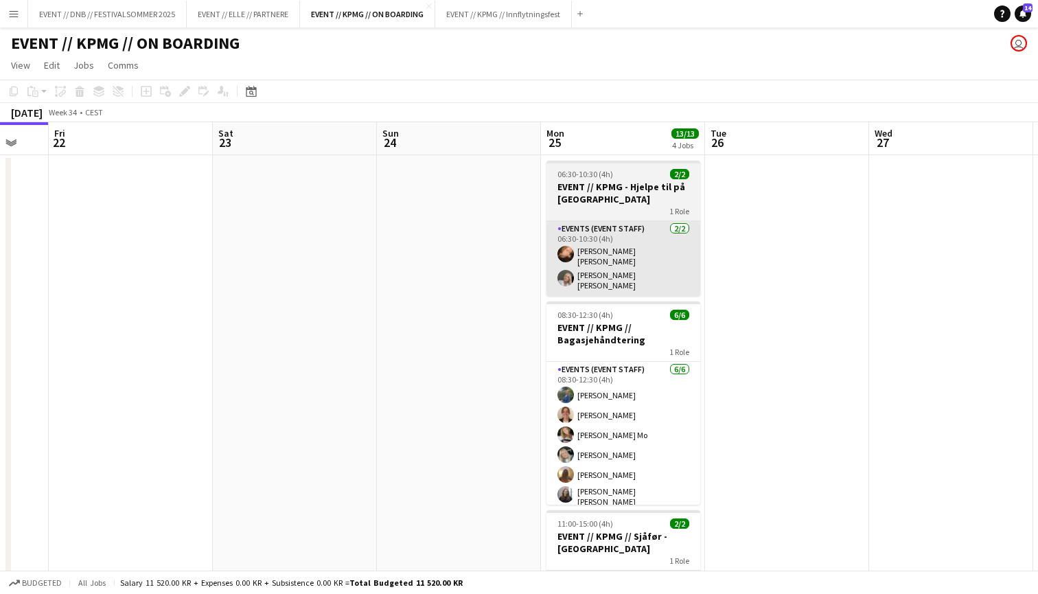
click at [590, 270] on app-card-role "Events (Event Staff) [DATE] 06:30-10:30 (4h) [PERSON_NAME] [PERSON_NAME] [PERSO…" at bounding box center [623, 258] width 154 height 75
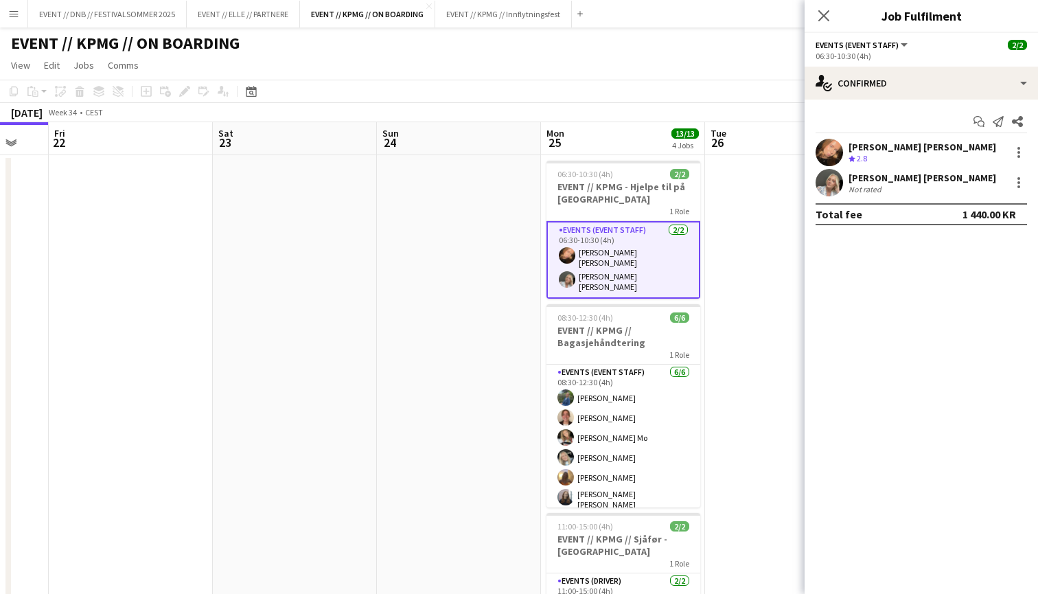
click at [886, 160] on div "Crew rating 2.8" at bounding box center [922, 159] width 148 height 12
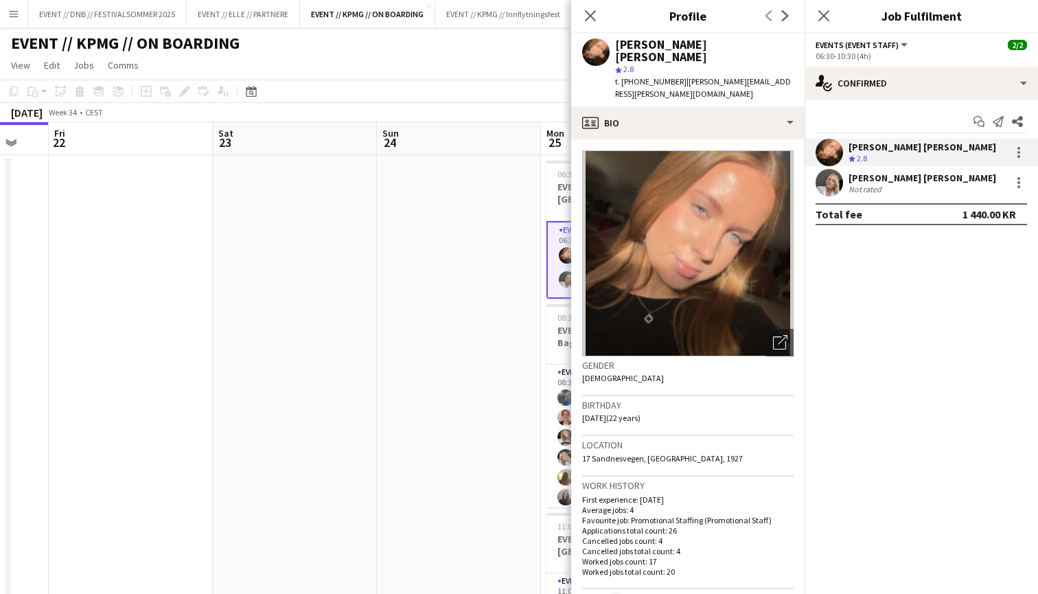
click at [888, 185] on div "Not rated" at bounding box center [922, 189] width 148 height 10
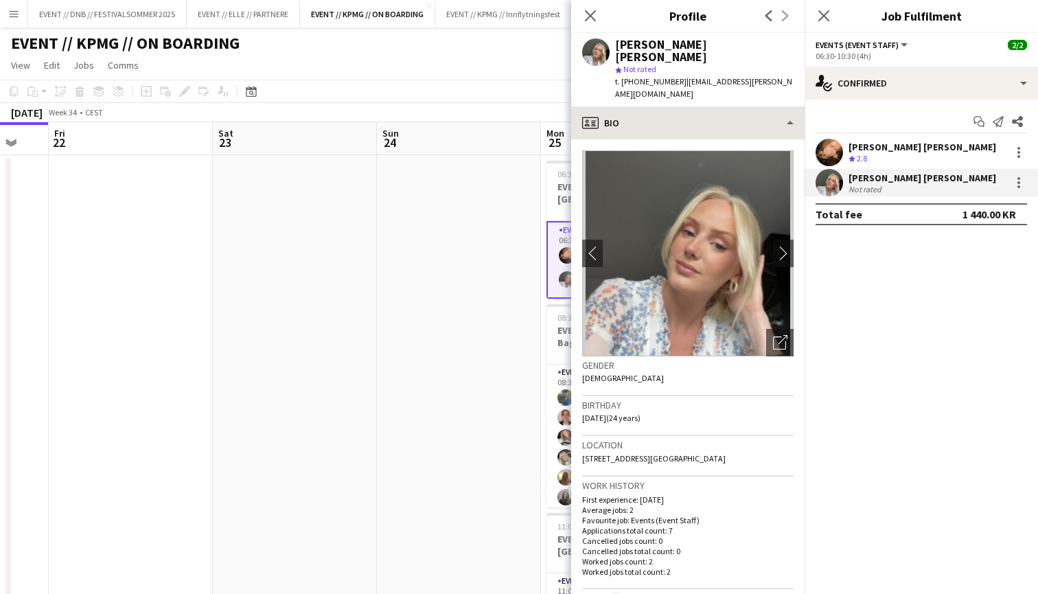
scroll to position [0, 0]
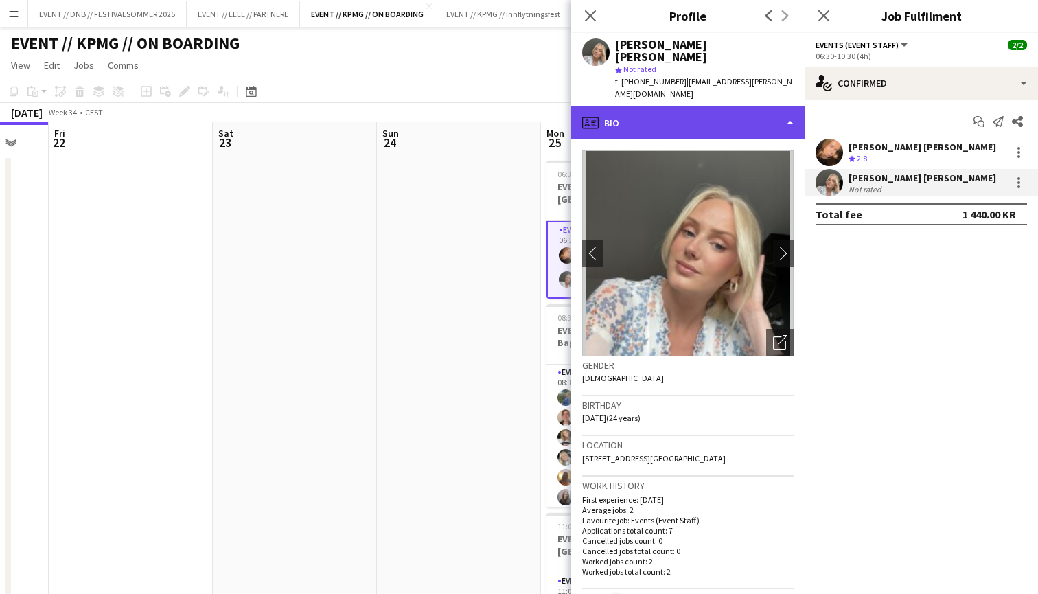
click at [708, 121] on div "profile Bio" at bounding box center [687, 122] width 233 height 33
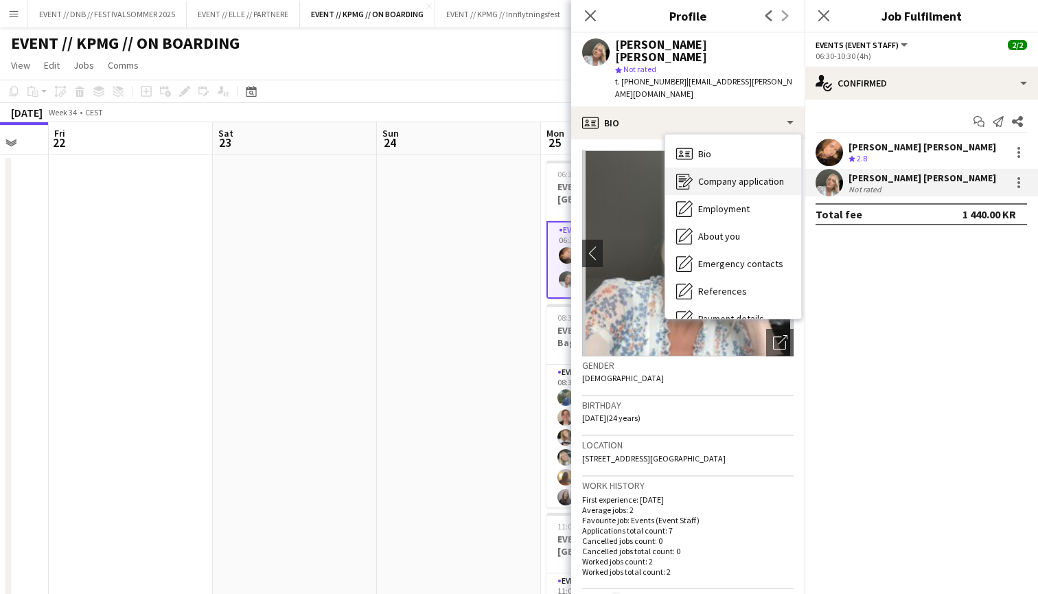
click at [755, 175] on div "Company application Company application" at bounding box center [733, 180] width 136 height 27
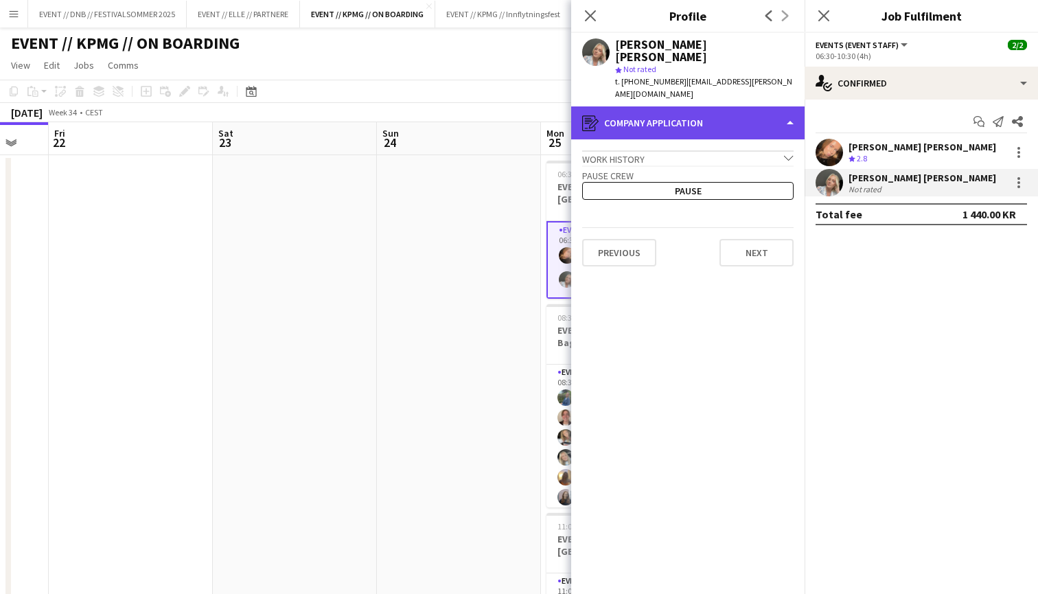
click at [728, 110] on div "register Company application" at bounding box center [687, 122] width 233 height 33
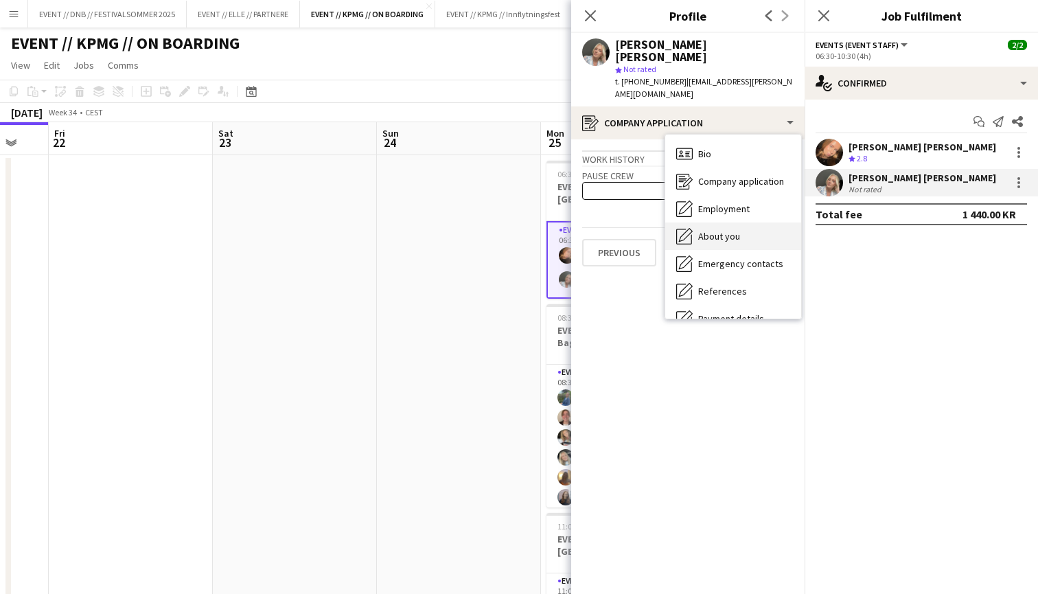
click at [756, 222] on div "About you About you" at bounding box center [733, 235] width 136 height 27
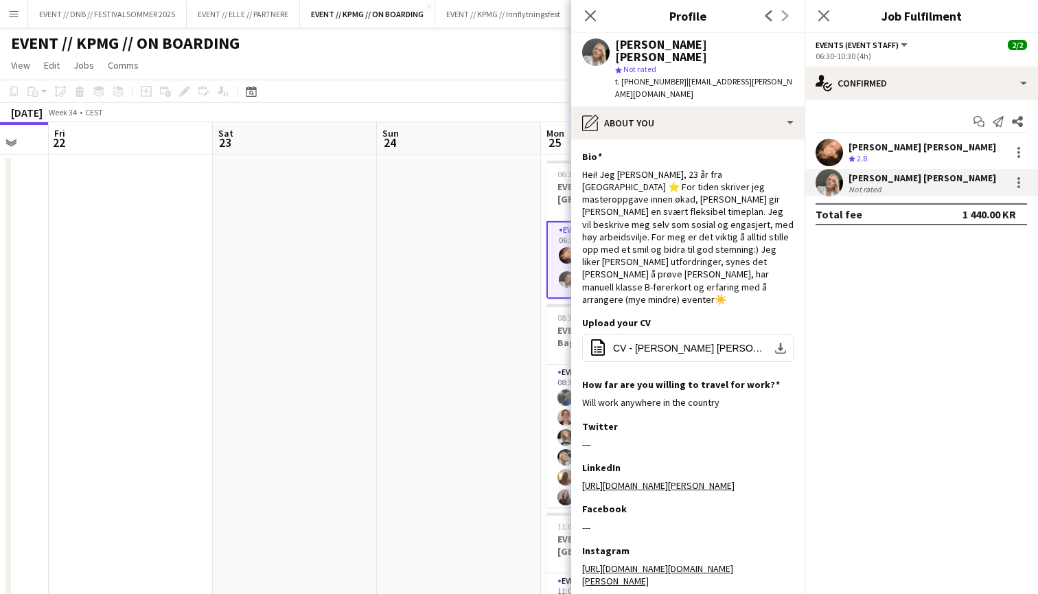
click at [863, 159] on span "2.8" at bounding box center [862, 158] width 10 height 10
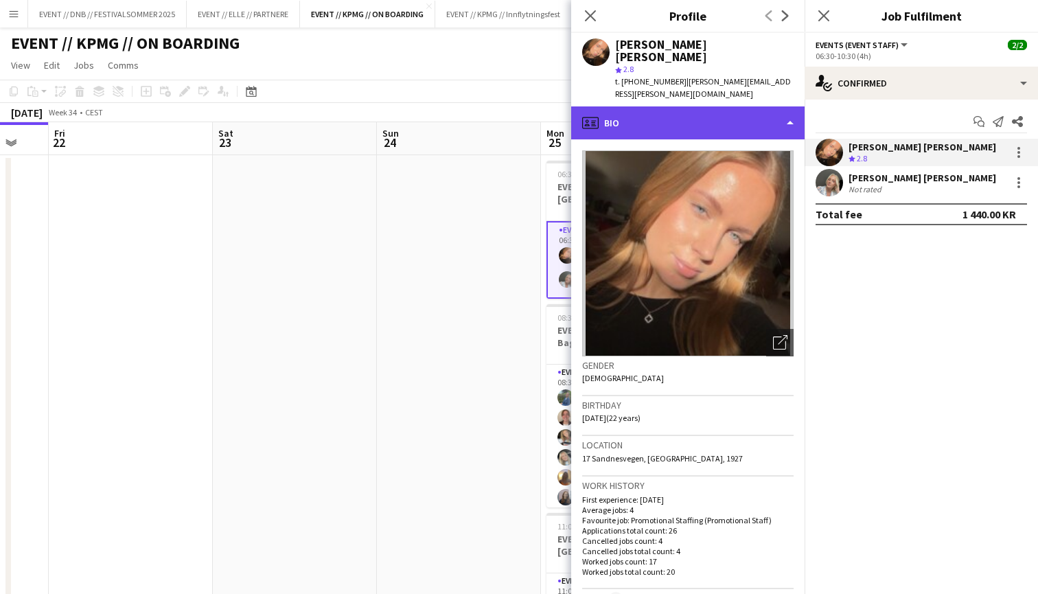
click at [721, 106] on div "profile Bio" at bounding box center [687, 122] width 233 height 33
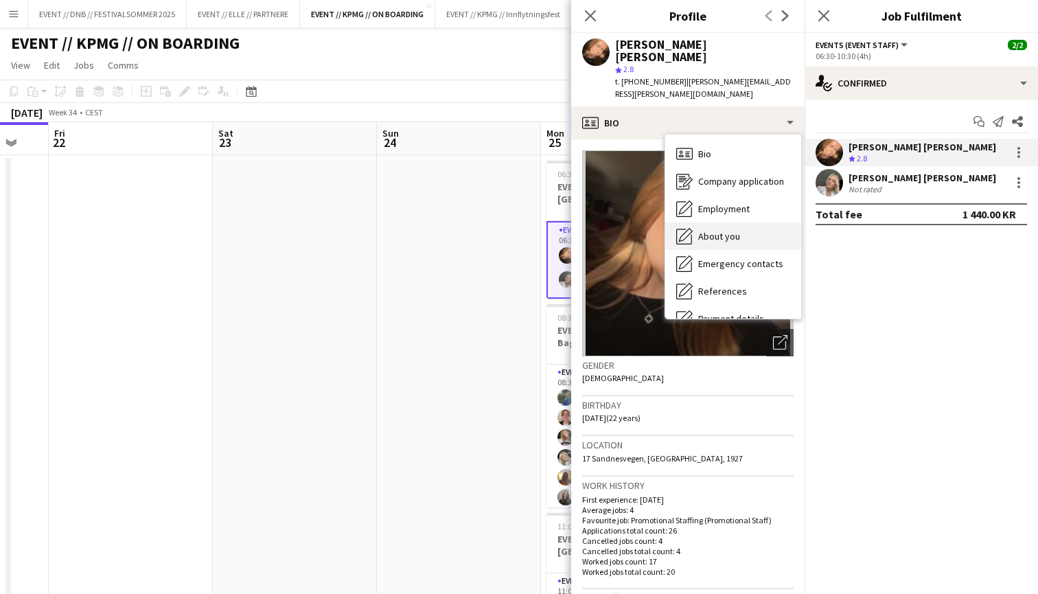
click at [728, 230] on span "About you" at bounding box center [719, 236] width 42 height 12
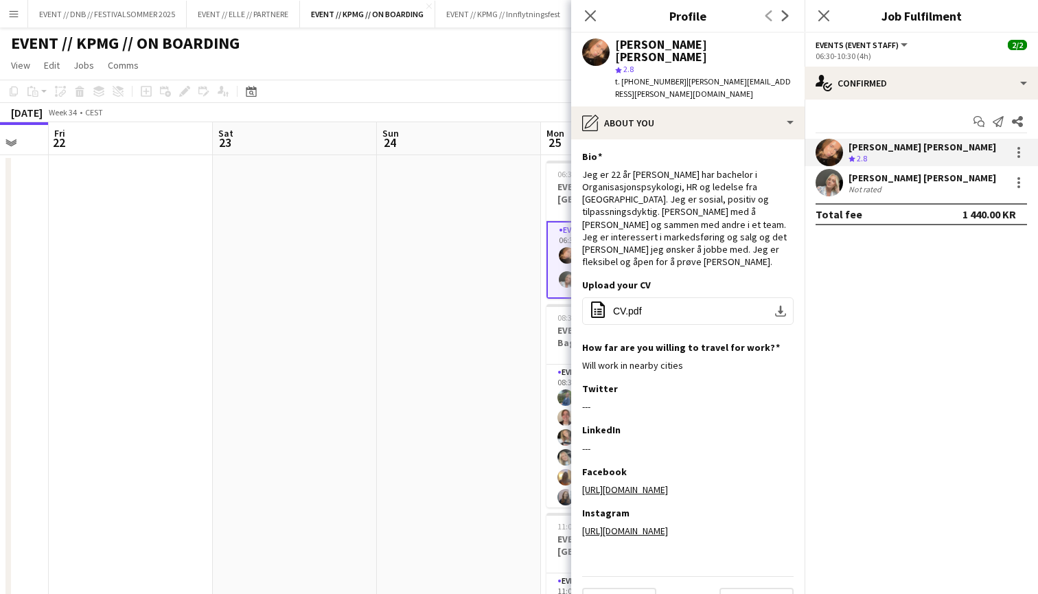
click at [531, 270] on app-date-cell at bounding box center [459, 483] width 164 height 657
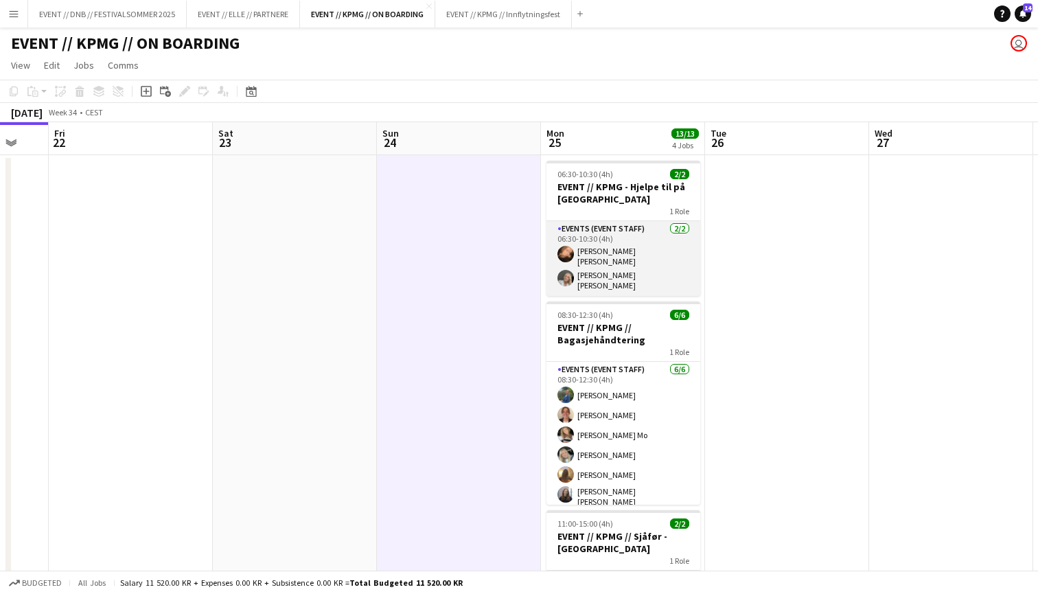
click at [644, 265] on app-card-role "Events (Event Staff) [DATE] 06:30-10:30 (4h) [PERSON_NAME] [PERSON_NAME] [PERSO…" at bounding box center [623, 258] width 154 height 75
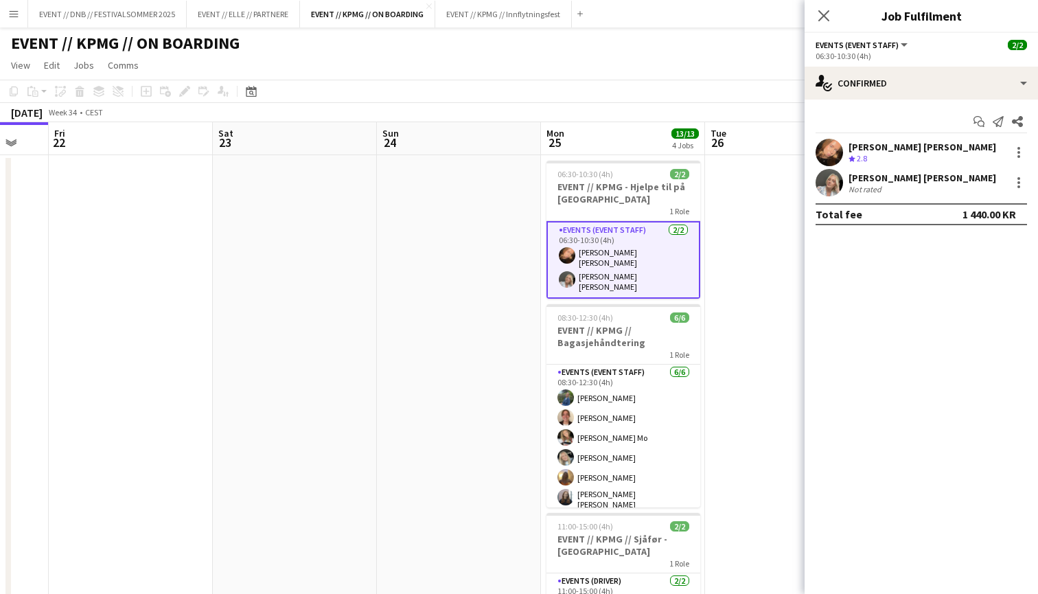
click at [716, 242] on app-date-cell at bounding box center [787, 483] width 164 height 657
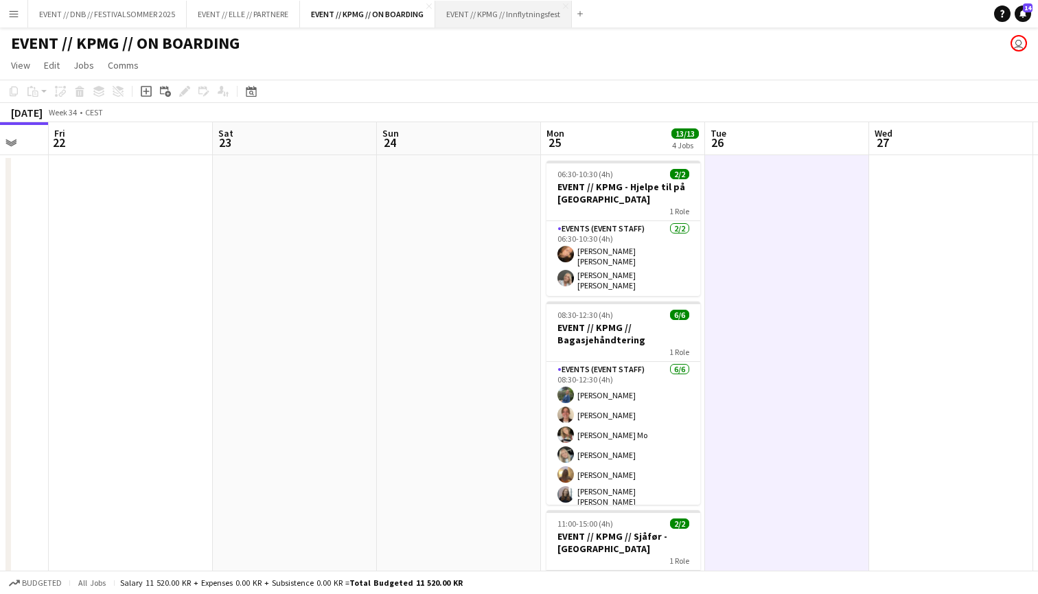
click at [527, 3] on button "EVENT // KPMG // Innflytningsfest Close" at bounding box center [503, 14] width 137 height 27
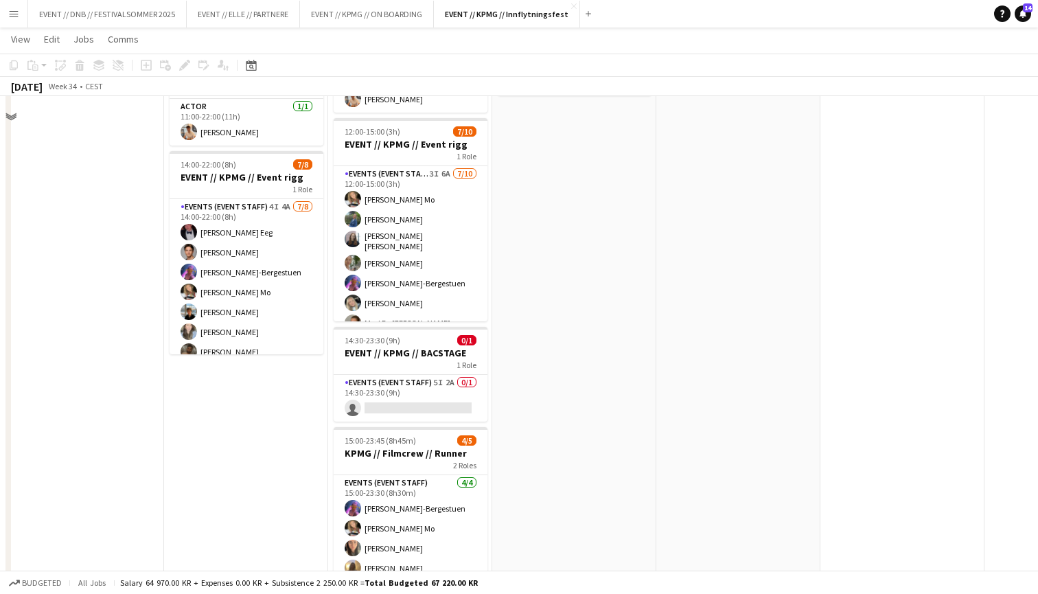
scroll to position [235, 0]
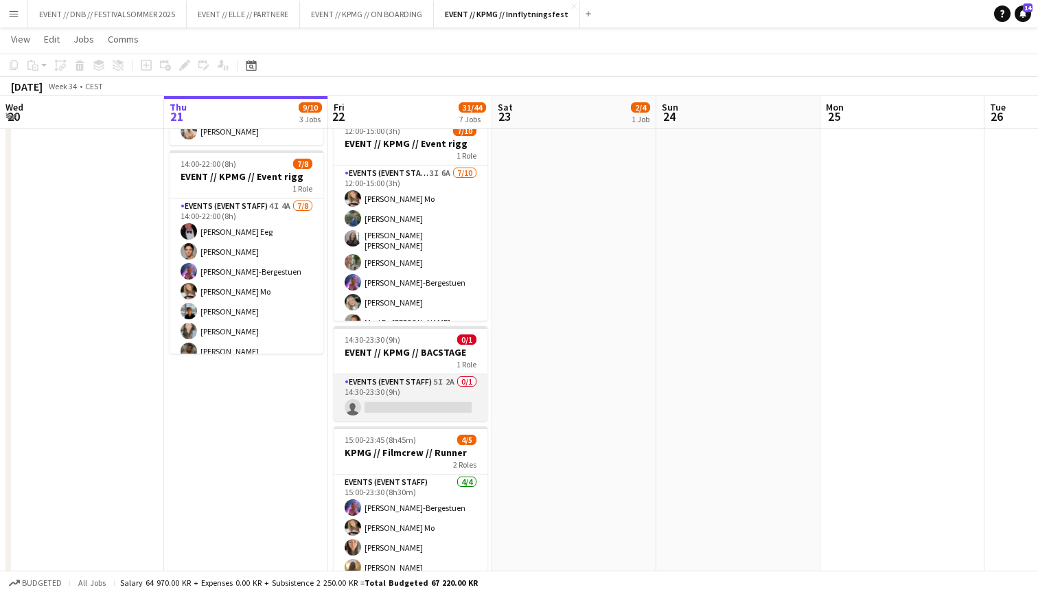
click at [430, 379] on app-card-role "Events (Event Staff) 5I 2A 0/1 14:30-23:30 (9h) single-neutral-actions" at bounding box center [411, 397] width 154 height 47
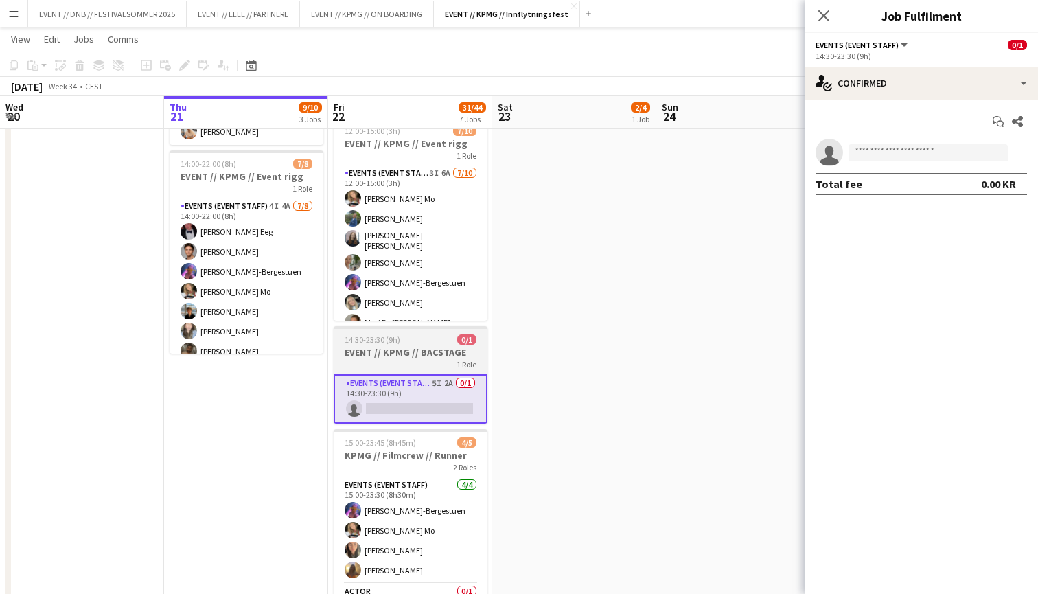
click at [442, 358] on h3 "EVENT // KPMG // BACSTAGE" at bounding box center [411, 352] width 154 height 12
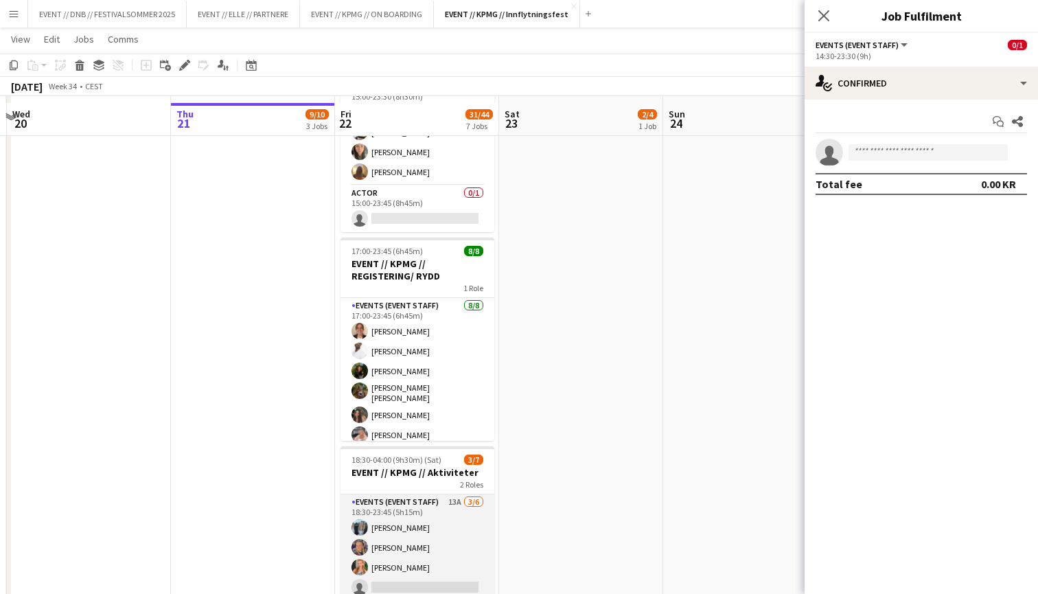
scroll to position [580, 0]
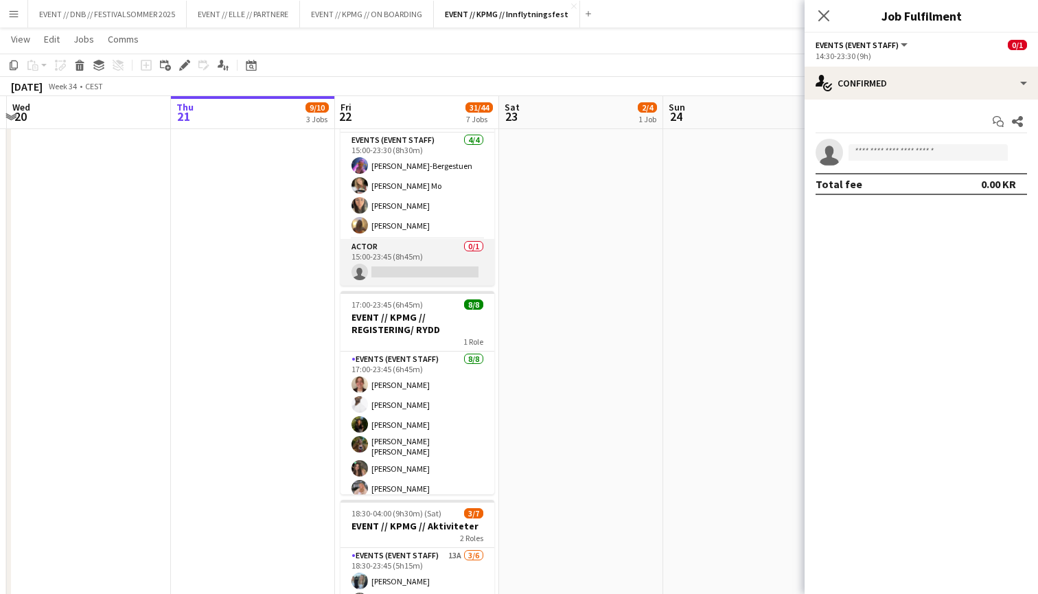
click at [423, 277] on app-card-role "Actor 0/1 15:00-23:45 (8h45m) single-neutral-actions" at bounding box center [417, 262] width 154 height 47
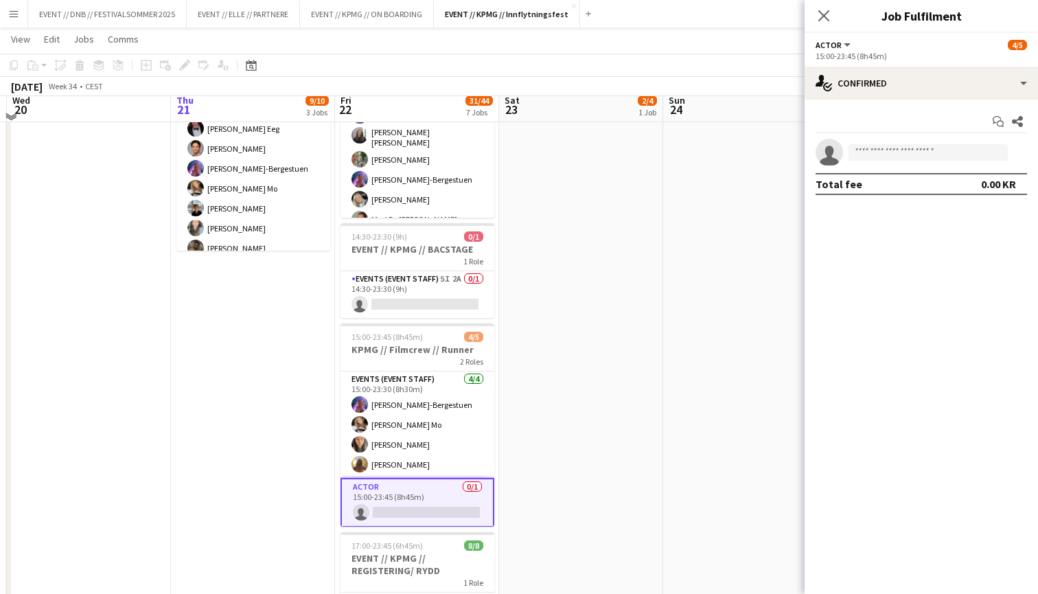
scroll to position [316, 0]
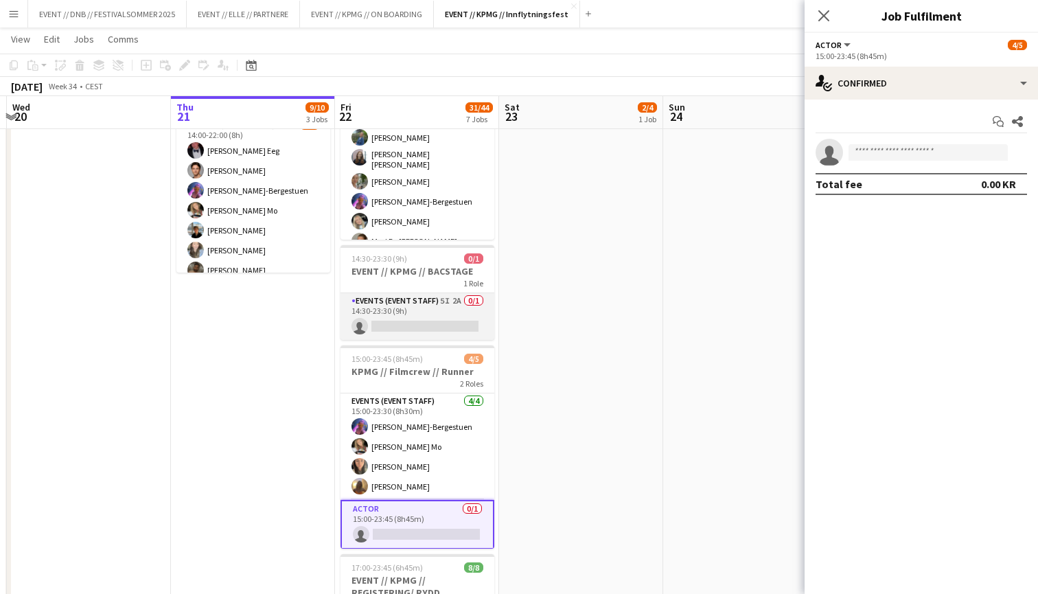
click at [432, 312] on app-card-role "Events (Event Staff) 5I 2A 0/1 14:30-23:30 (9h) single-neutral-actions" at bounding box center [417, 316] width 154 height 47
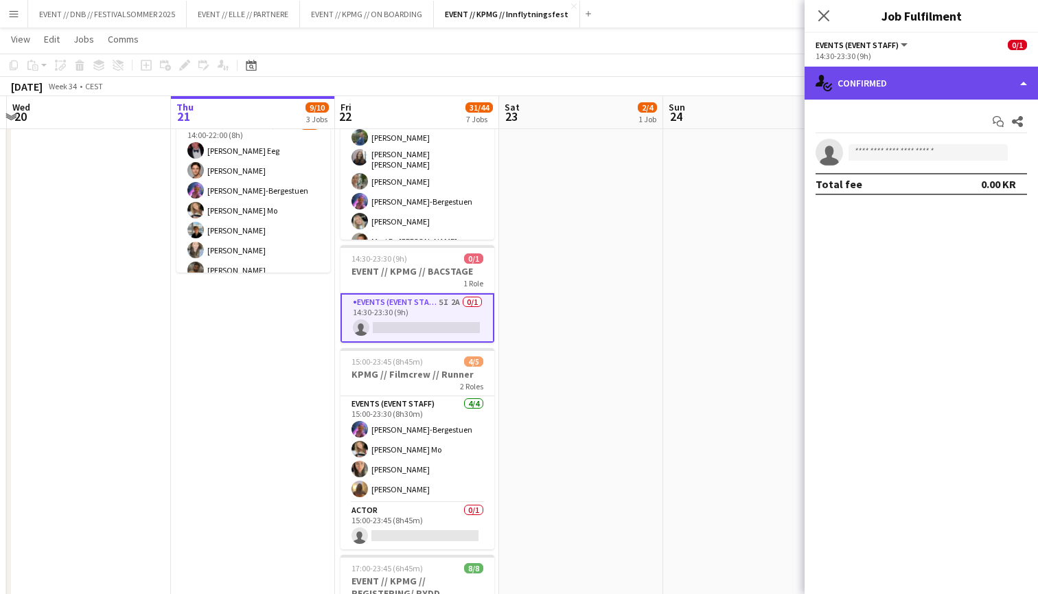
click at [909, 74] on div "single-neutral-actions-check-2 Confirmed" at bounding box center [920, 83] width 233 height 33
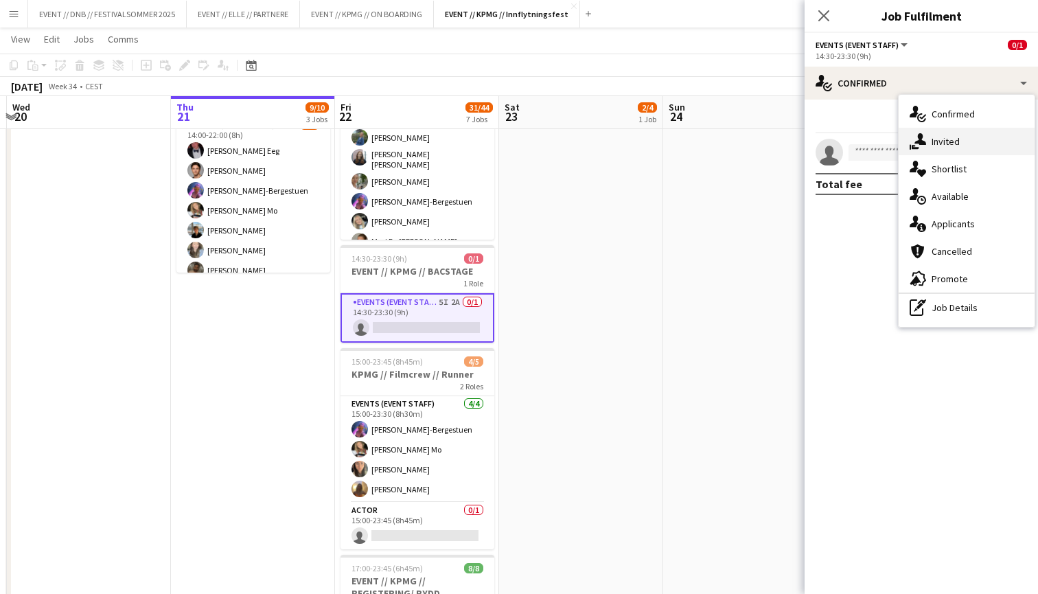
click at [946, 142] on div "single-neutral-actions-share-1 Invited" at bounding box center [966, 141] width 136 height 27
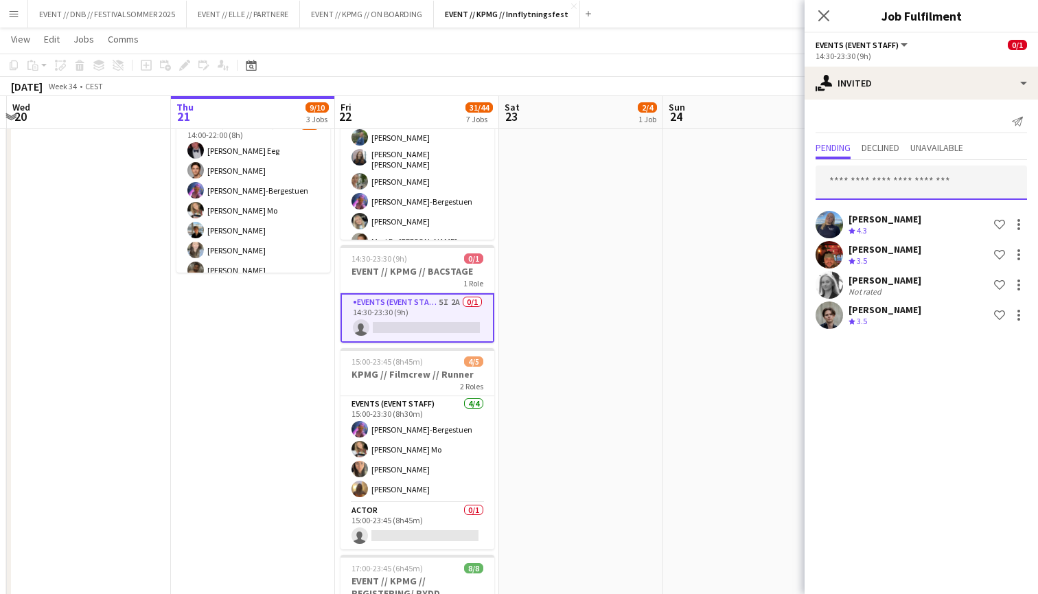
click at [907, 188] on input "text" at bounding box center [920, 182] width 211 height 34
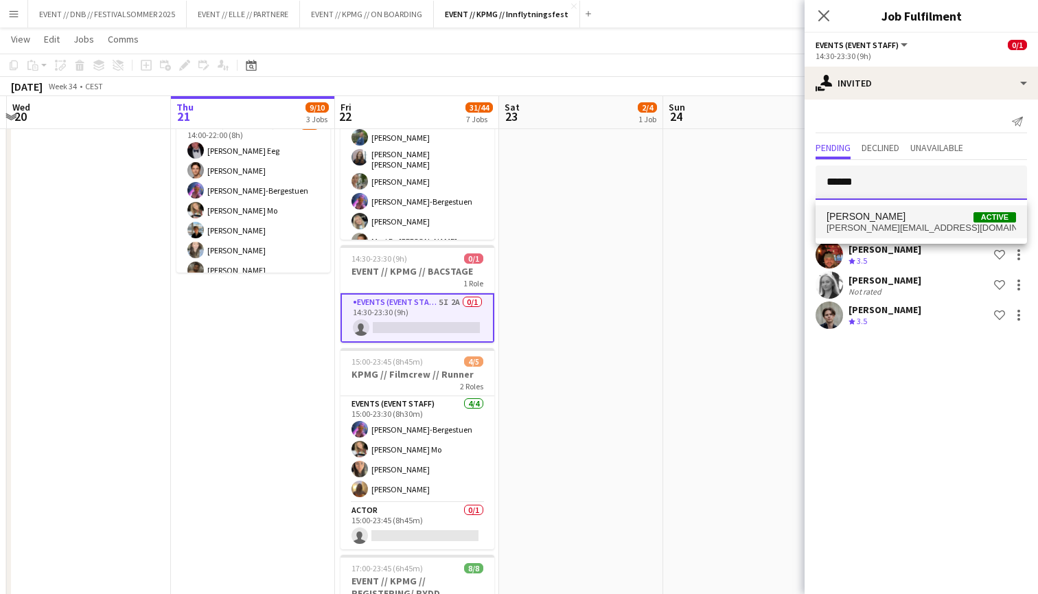
type input "******"
click at [922, 225] on span "[PERSON_NAME][EMAIL_ADDRESS][DOMAIN_NAME]" at bounding box center [920, 227] width 189 height 11
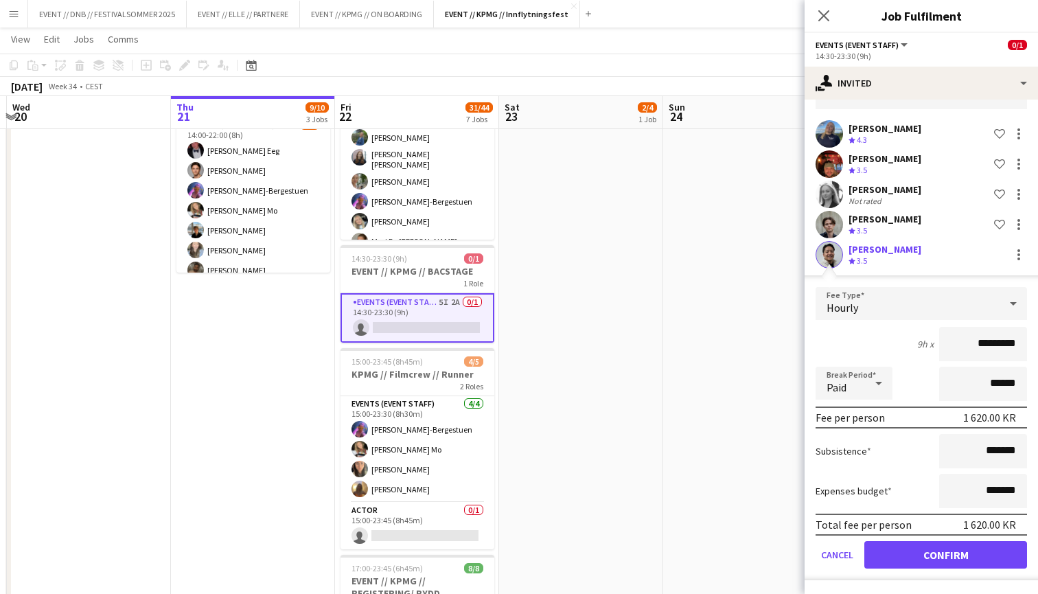
scroll to position [91, 0]
click at [952, 545] on button "Confirm" at bounding box center [945, 554] width 163 height 27
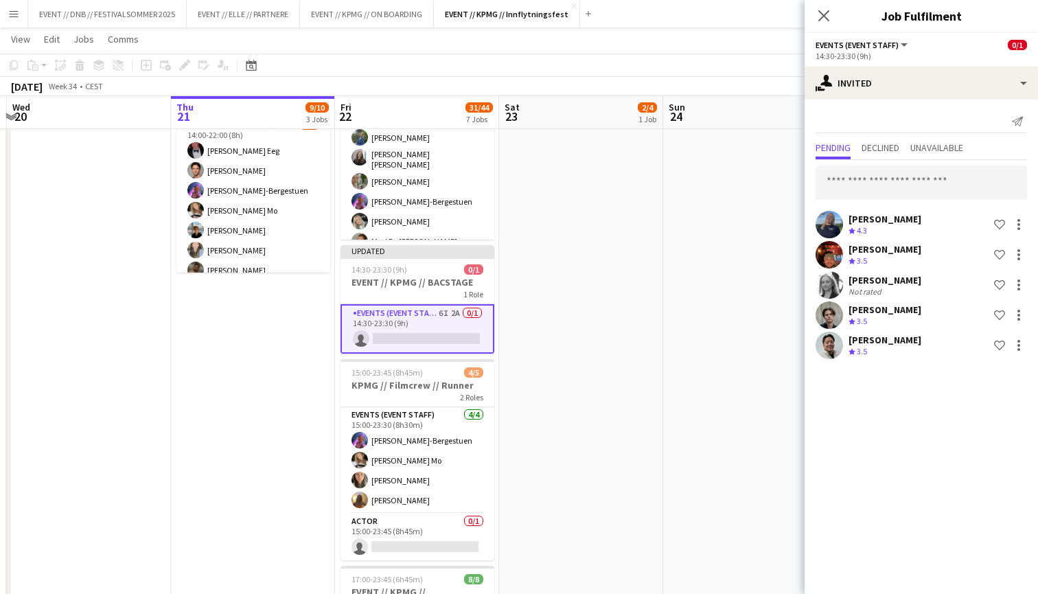
scroll to position [0, 0]
click at [756, 251] on app-date-cell at bounding box center [745, 532] width 164 height 1391
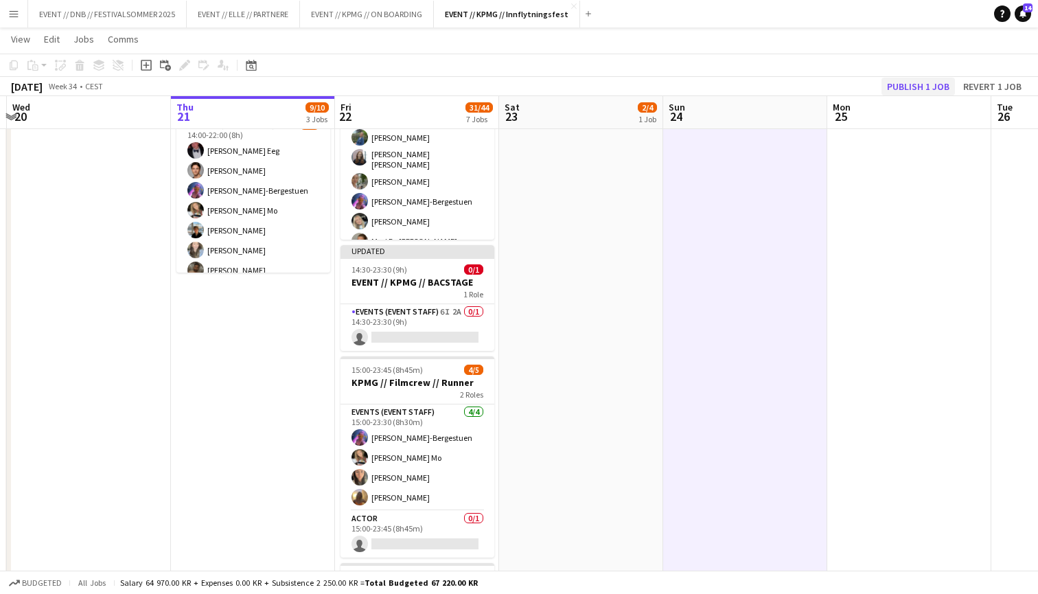
click at [930, 83] on button "Publish 1 job" at bounding box center [917, 87] width 73 height 18
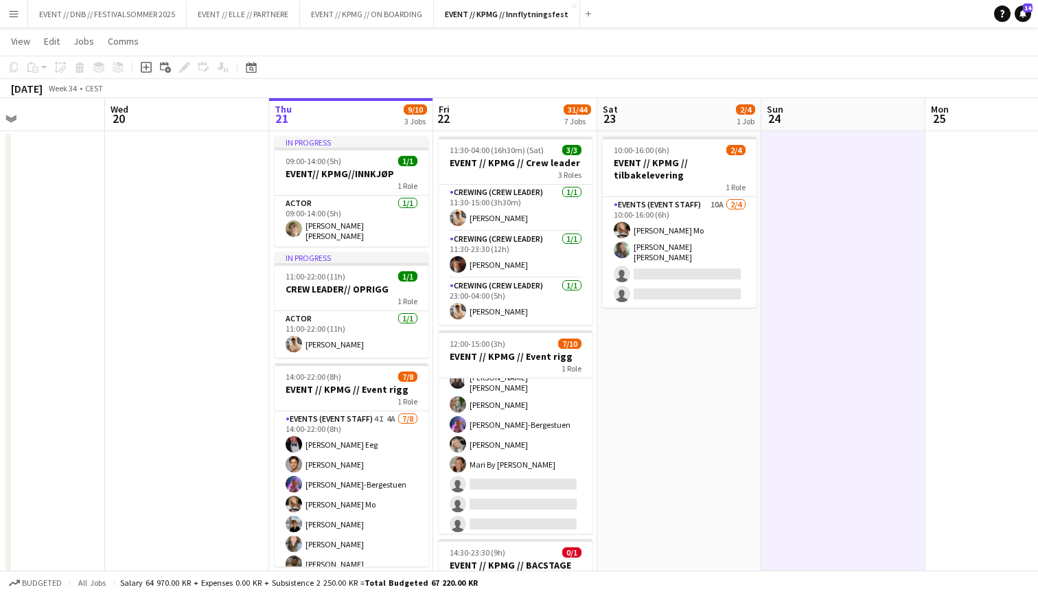
scroll to position [25, 0]
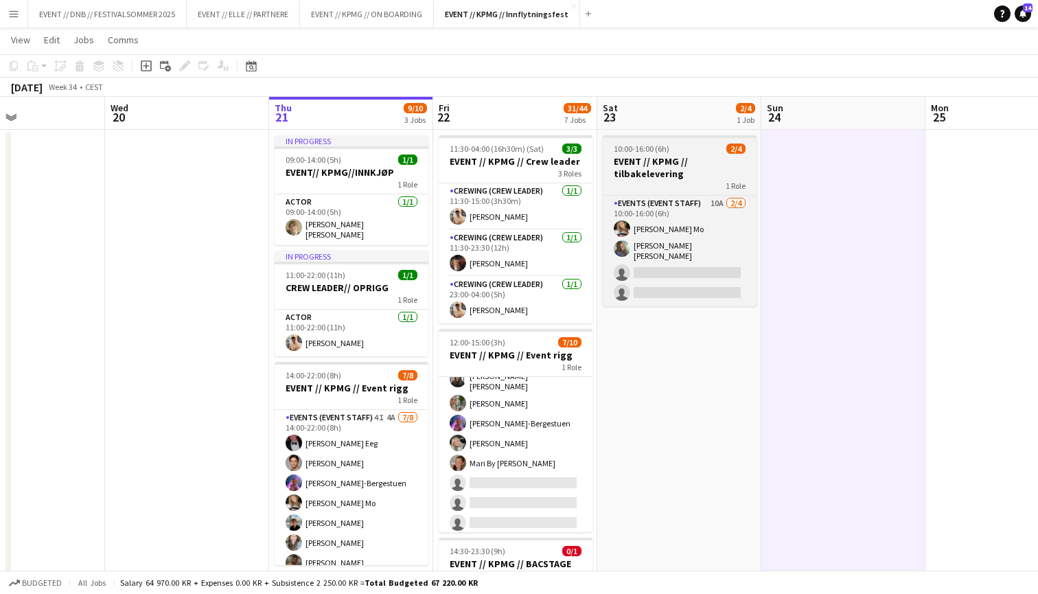
click at [684, 192] on app-job-card "10:00-16:00 (6h) 2/4 EVENT // KPMG // tilbakelevering 1 Role Events (Event Staf…" at bounding box center [680, 220] width 154 height 171
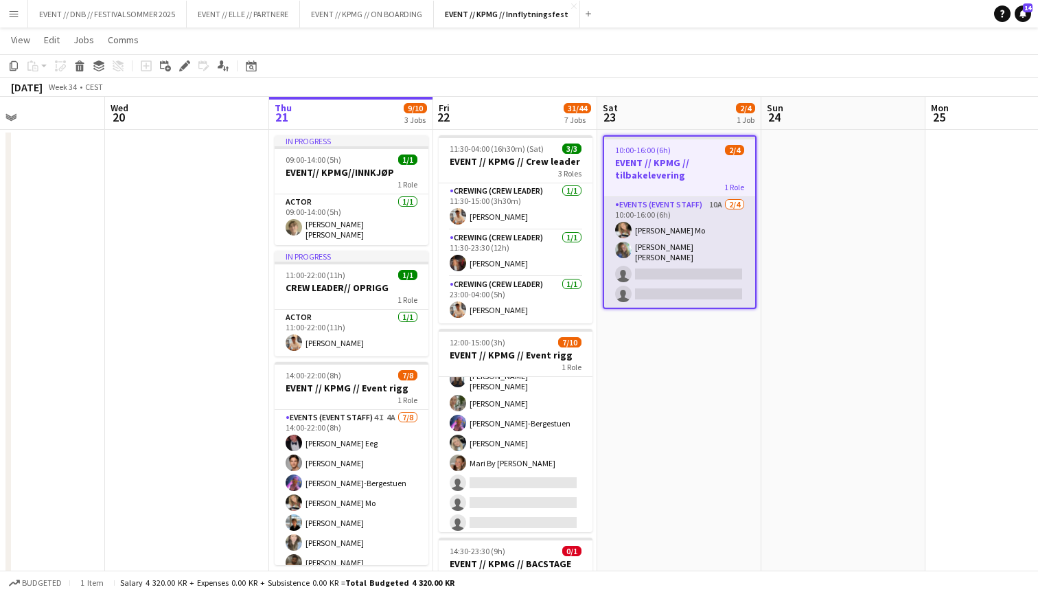
click at [677, 247] on app-card-role "Events (Event Staff) 10A [DATE] 10:00-16:00 (6h) [PERSON_NAME] Mo [PERSON_NAME]…" at bounding box center [679, 252] width 151 height 111
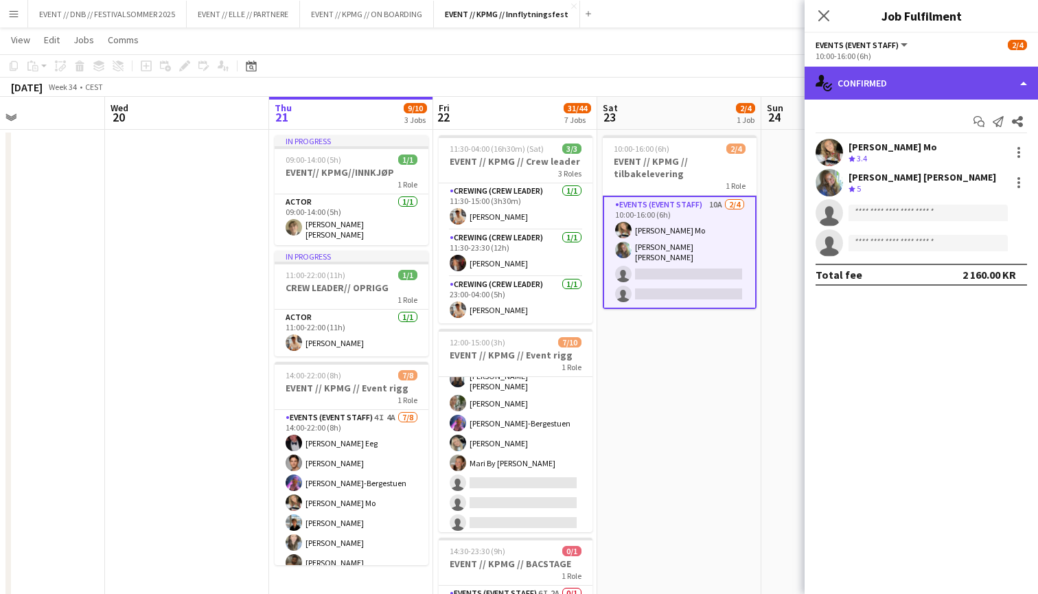
click at [901, 72] on div "single-neutral-actions-check-2 Confirmed" at bounding box center [920, 83] width 233 height 33
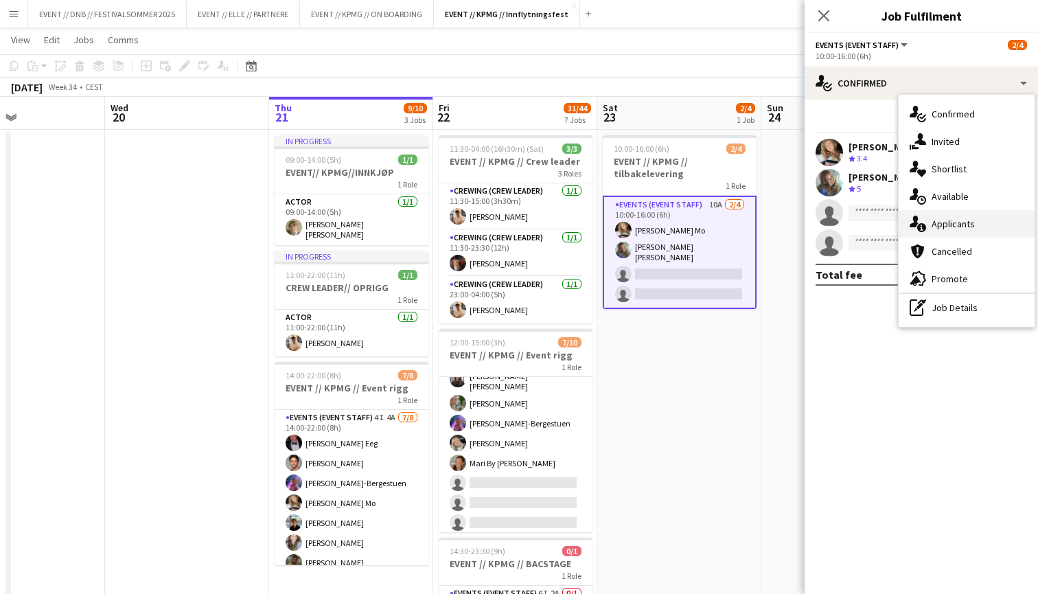
click at [947, 234] on div "single-neutral-actions-information Applicants" at bounding box center [966, 223] width 136 height 27
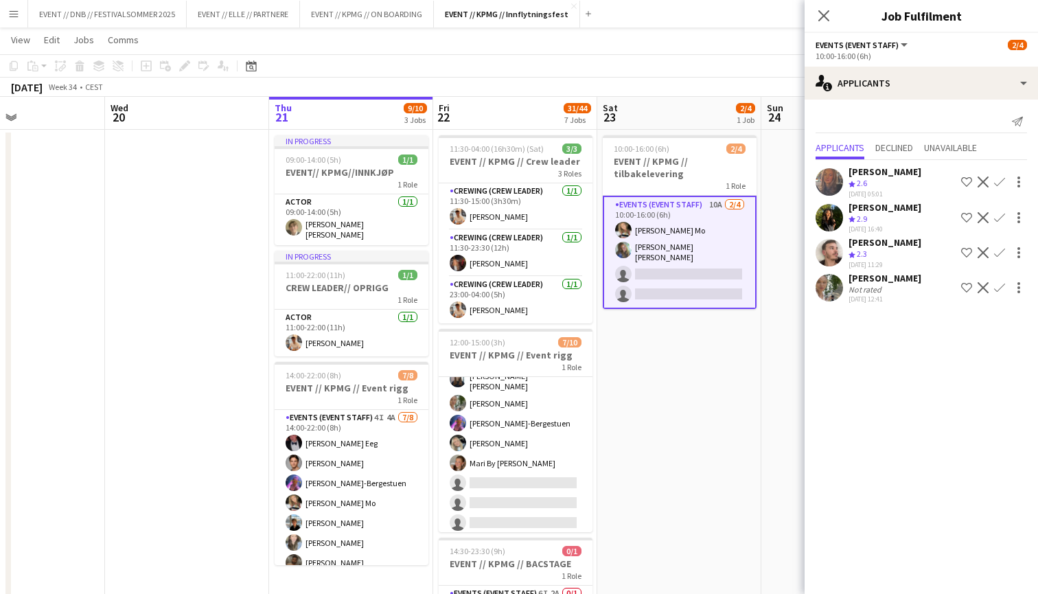
click at [874, 285] on div "Not rated" at bounding box center [866, 289] width 36 height 10
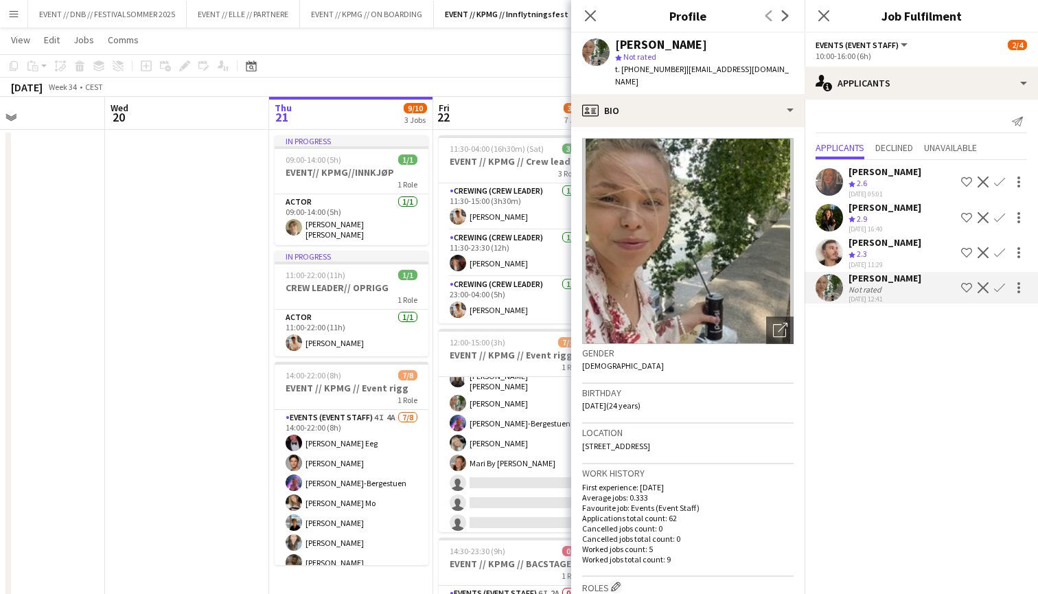
click at [879, 254] on div "Crew rating 2.3" at bounding box center [884, 254] width 73 height 12
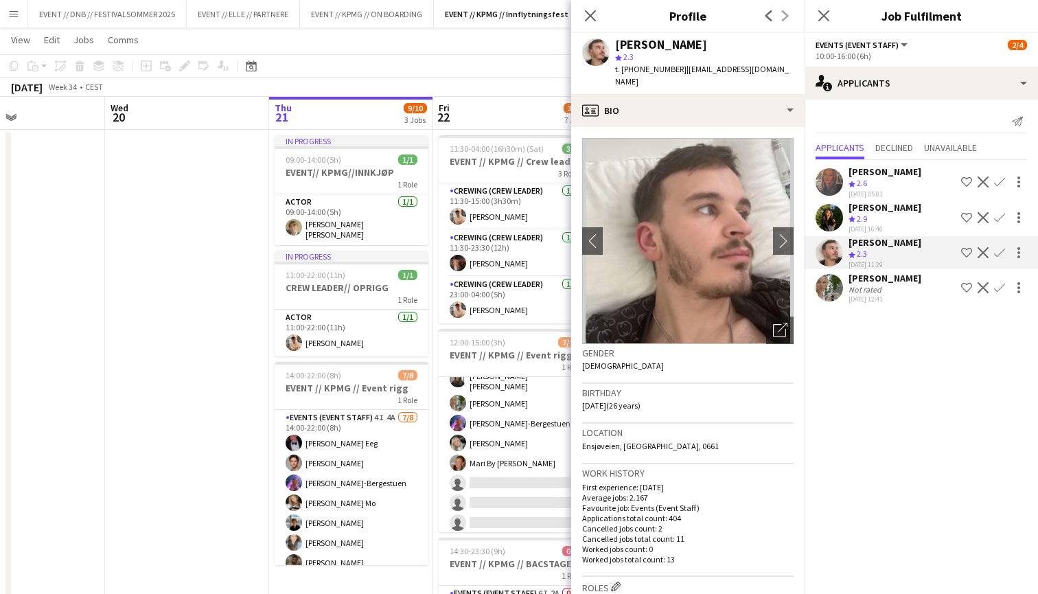
click at [890, 216] on div "Crew rating 2.9" at bounding box center [884, 219] width 73 height 12
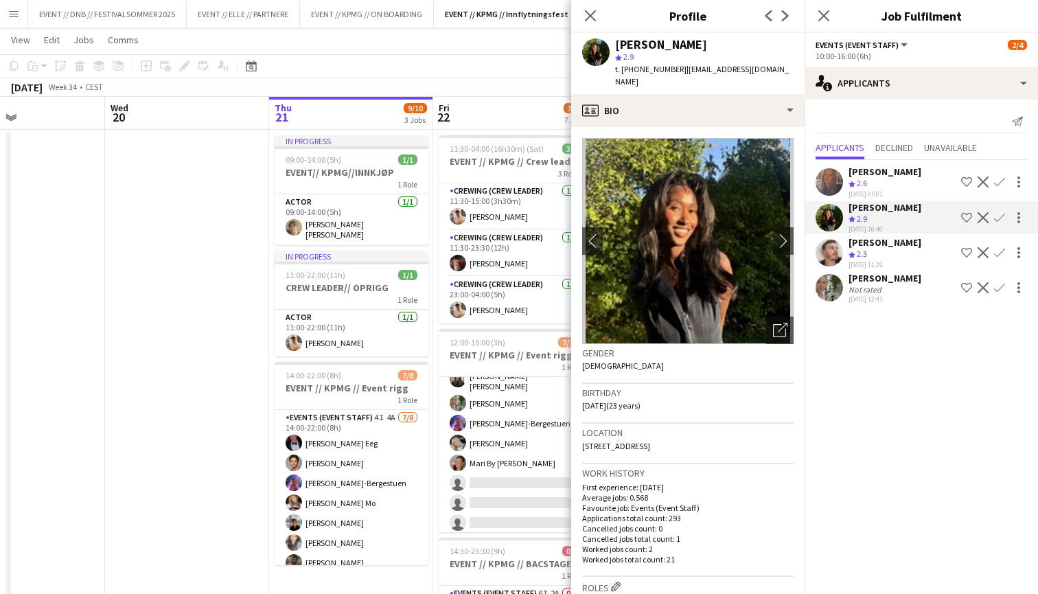
click at [890, 172] on div "[PERSON_NAME]" at bounding box center [884, 171] width 73 height 12
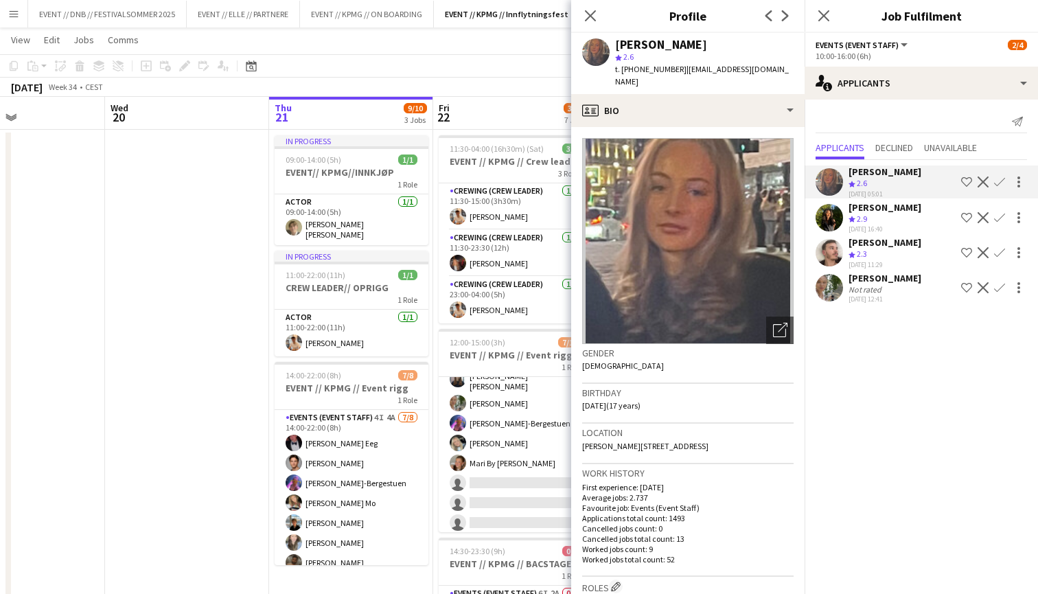
click at [819, 209] on app-user-avatar at bounding box center [828, 217] width 27 height 27
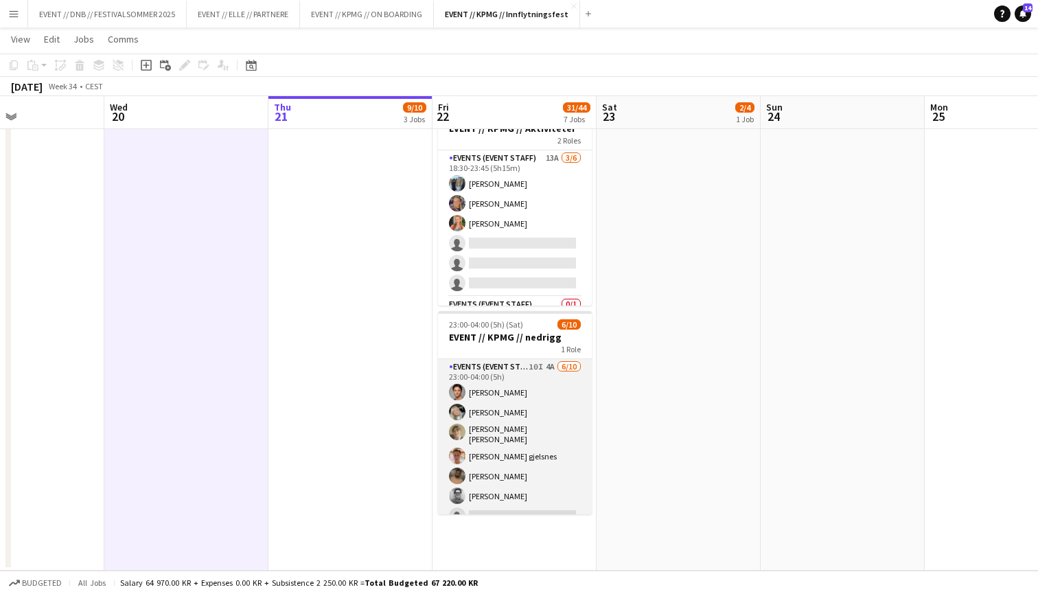
scroll to position [-1, 0]
